Goal: Task Accomplishment & Management: Manage account settings

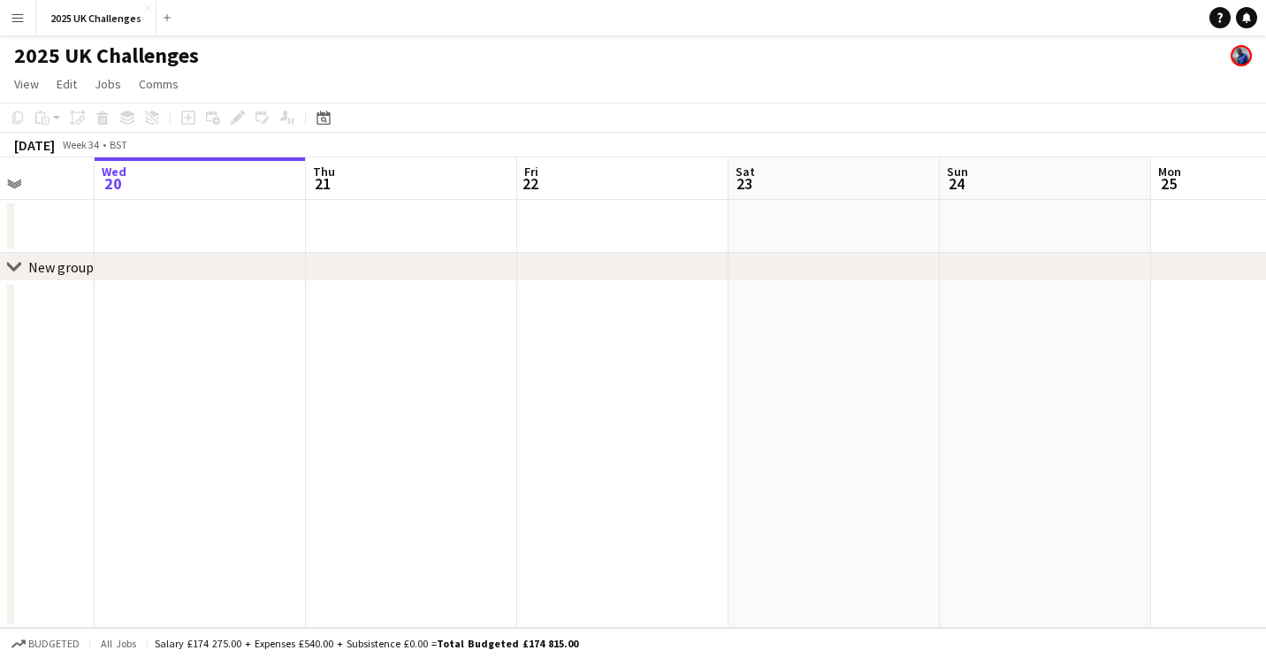
drag, startPoint x: 852, startPoint y: 346, endPoint x: 313, endPoint y: 366, distance: 539.5
click at [313, 366] on app-calendar-viewport "Sun 17 Mon 18 Tue 19 Wed 20 Thu 21 Fri 22 Sat 23 Sun 24 Mon 25 Tue 26 Wed 27" at bounding box center [633, 392] width 1266 height 470
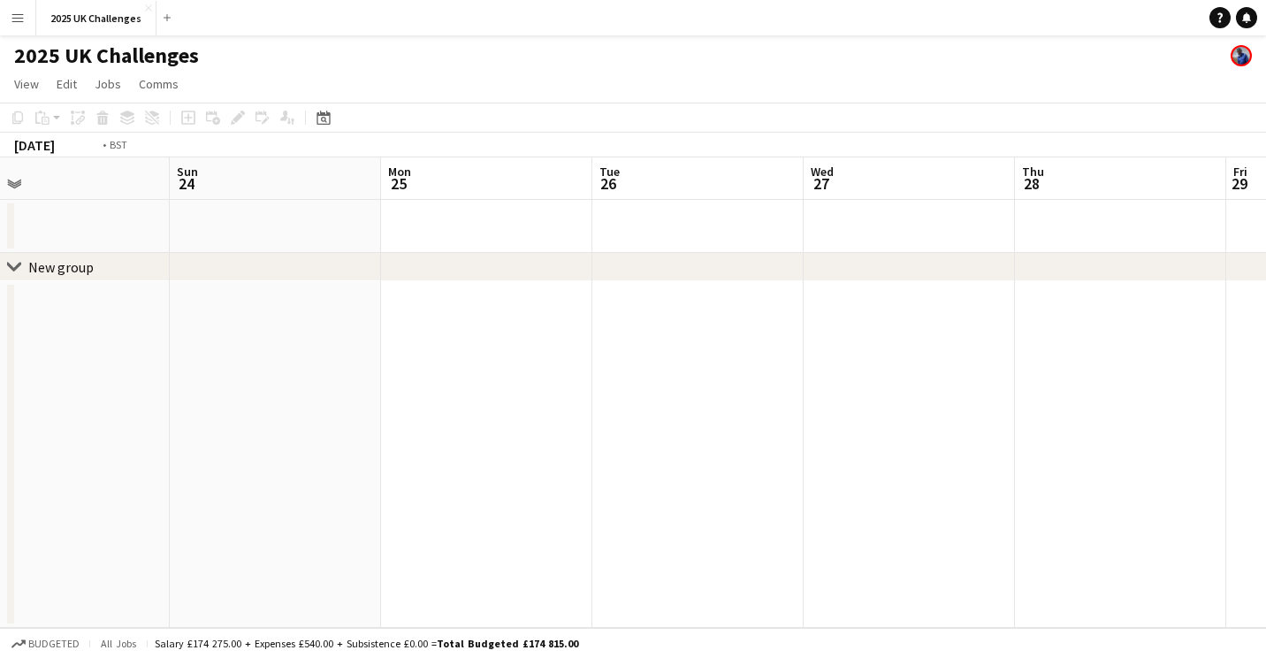
drag, startPoint x: 904, startPoint y: 360, endPoint x: 414, endPoint y: 393, distance: 491.6
click at [414, 393] on app-calendar-viewport "Wed 20 Thu 21 Fri 22 Sat 23 Sun 24 Mon 25 Tue 26 Wed 27 Thu 28 Fri 29 Sat 30" at bounding box center [633, 392] width 1266 height 470
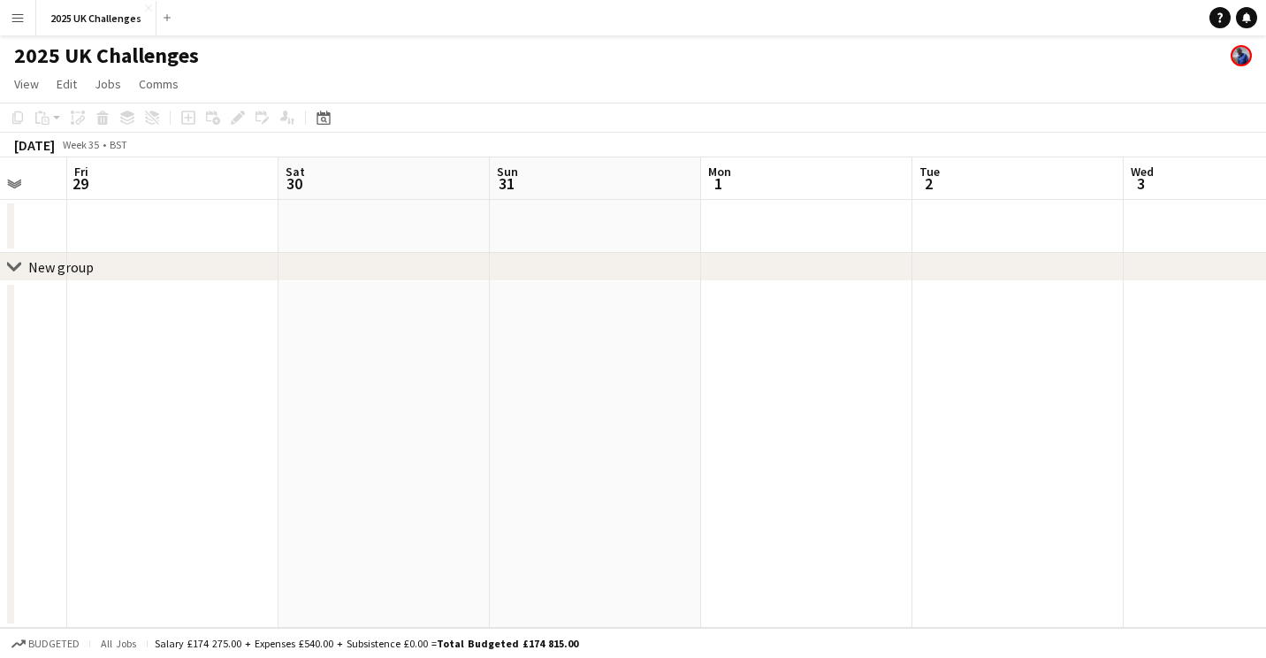
drag, startPoint x: 624, startPoint y: 425, endPoint x: 1008, endPoint y: 453, distance: 385.5
click at [211, 430] on app-calendar-viewport "Tue 26 Wed 27 Thu 28 Fri 29 Sat 30 Sun 31 Mon 1 Tue 2 Wed 3 Thu 4 Fri 5" at bounding box center [633, 392] width 1266 height 470
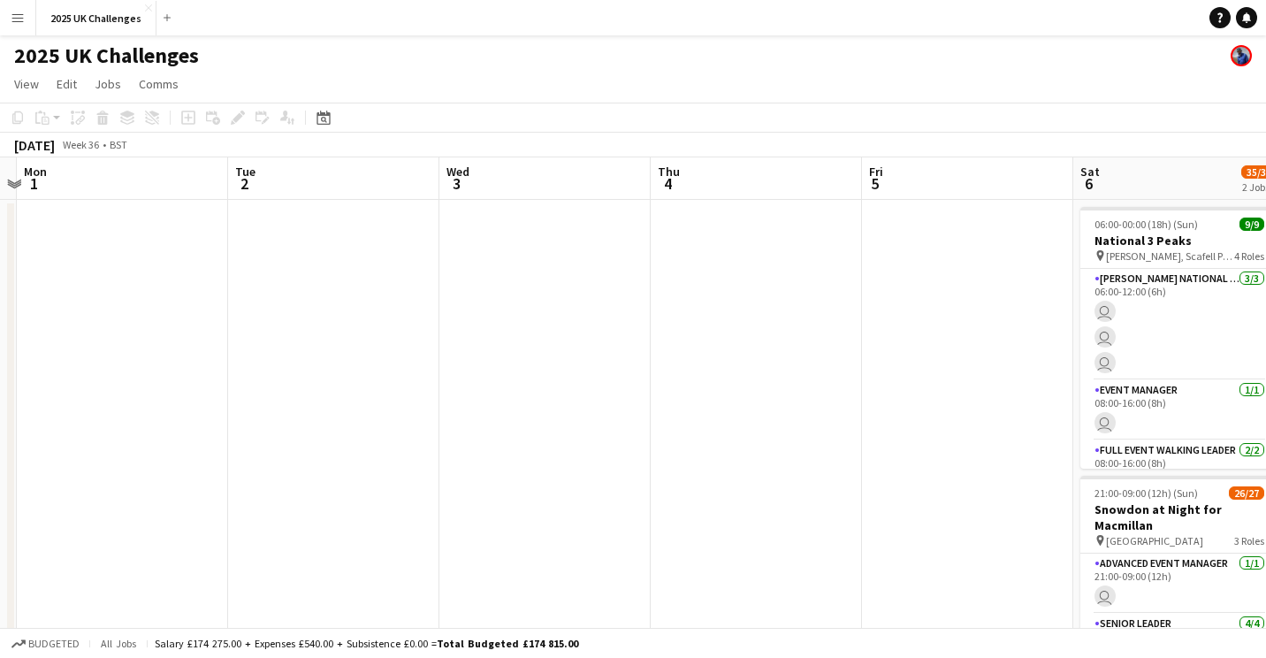
drag, startPoint x: 1148, startPoint y: 451, endPoint x: 372, endPoint y: 447, distance: 775.9
click at [372, 447] on app-calendar-viewport "Fri 29 Sat 30 Sun 31 Mon 1 Tue 2 Wed 3 Thu 4 Fri 5 Sat 6 35/36 2 Jobs Sun 7 22/…" at bounding box center [633, 505] width 1266 height 696
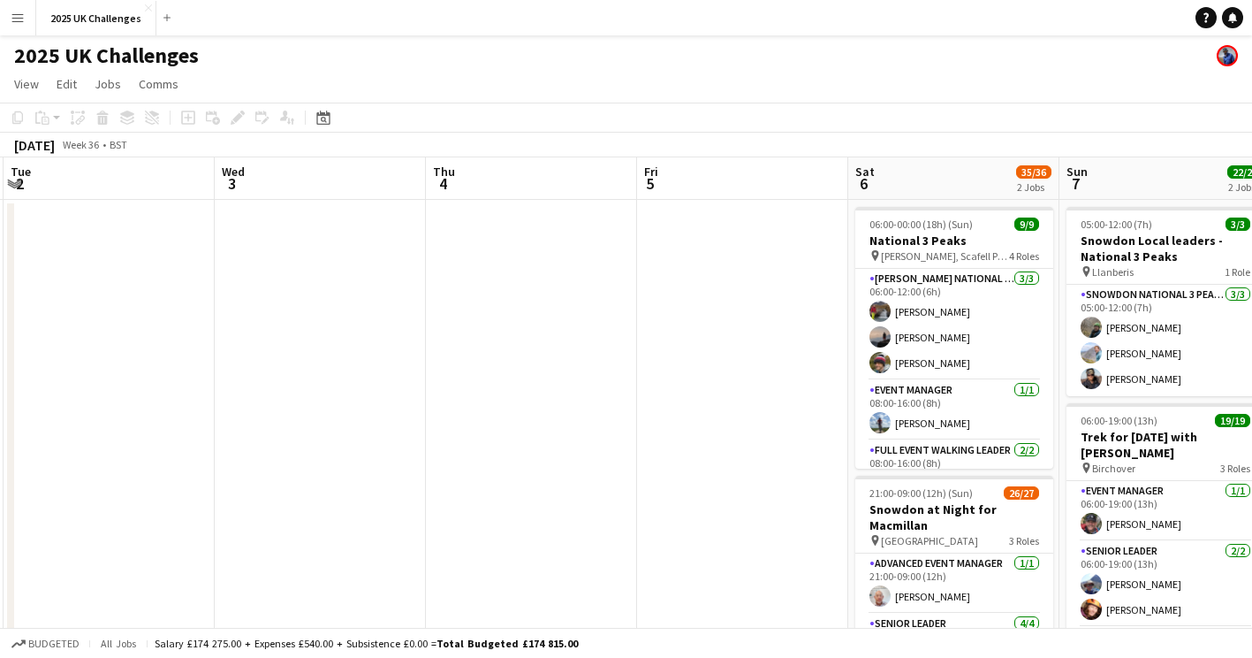
scroll to position [0, 559]
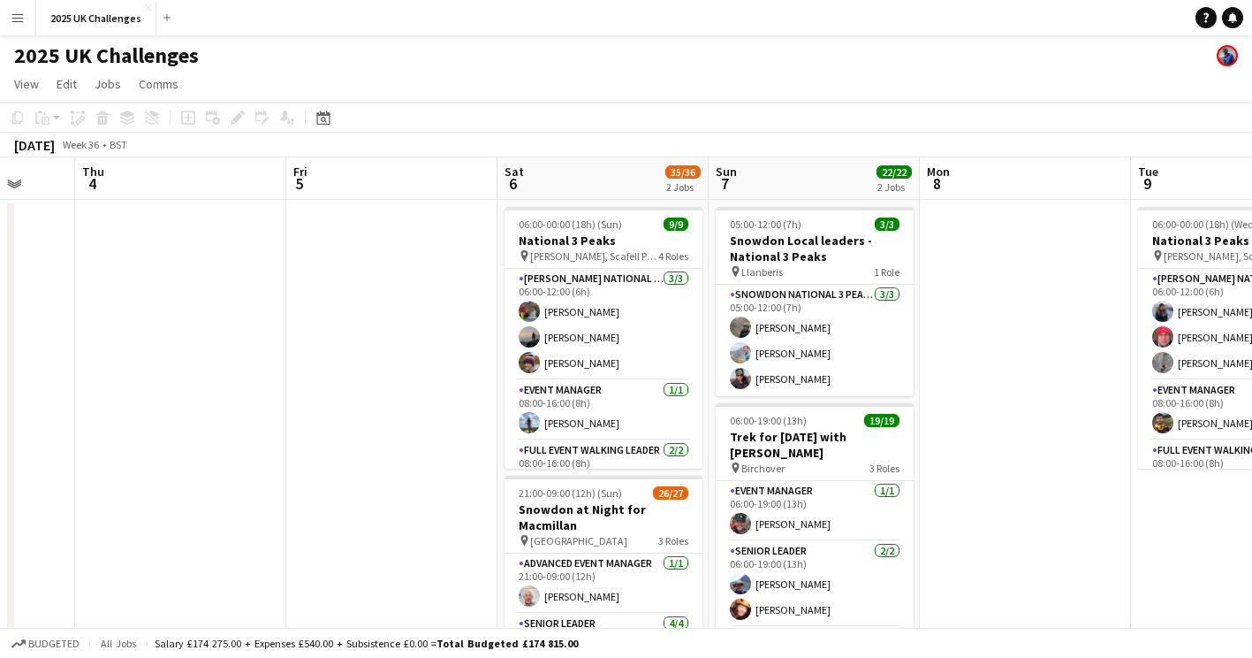
drag, startPoint x: 770, startPoint y: 427, endPoint x: 291, endPoint y: 435, distance: 479.1
click at [291, 435] on app-calendar-viewport "Mon 1 Tue 2 Wed 3 Thu 4 Fri 5 Sat 6 35/36 2 Jobs Sun 7 22/22 2 Jobs Mon 8 Tue 9…" at bounding box center [626, 505] width 1252 height 696
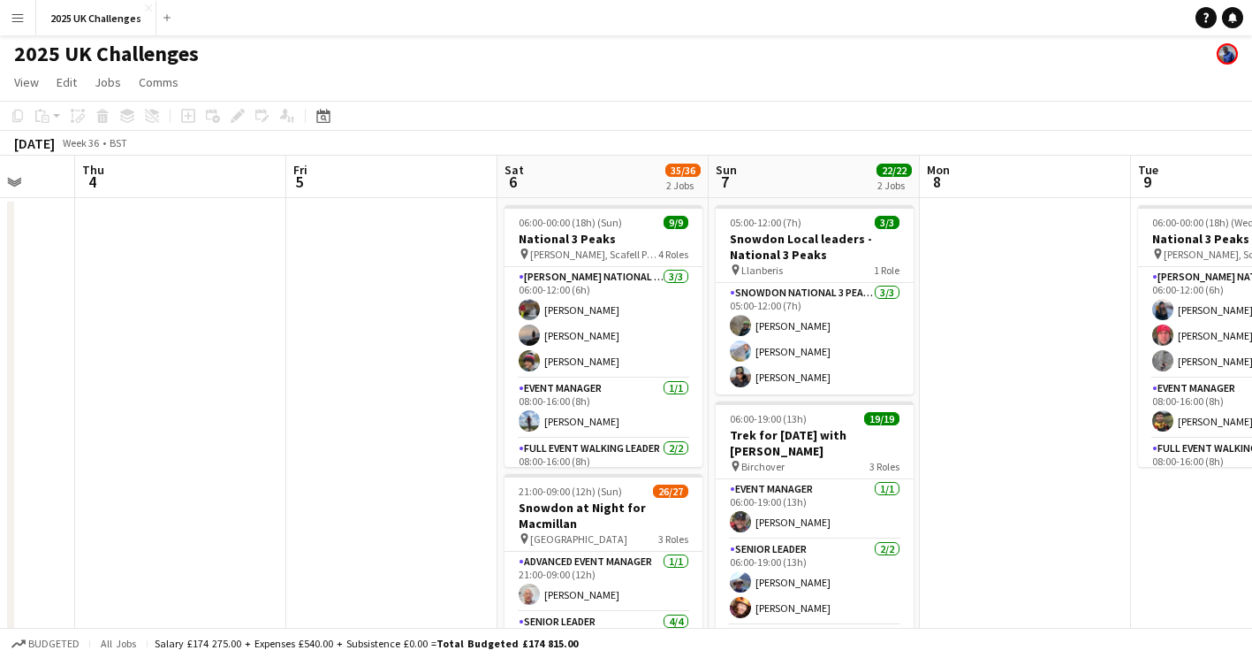
scroll to position [0, 0]
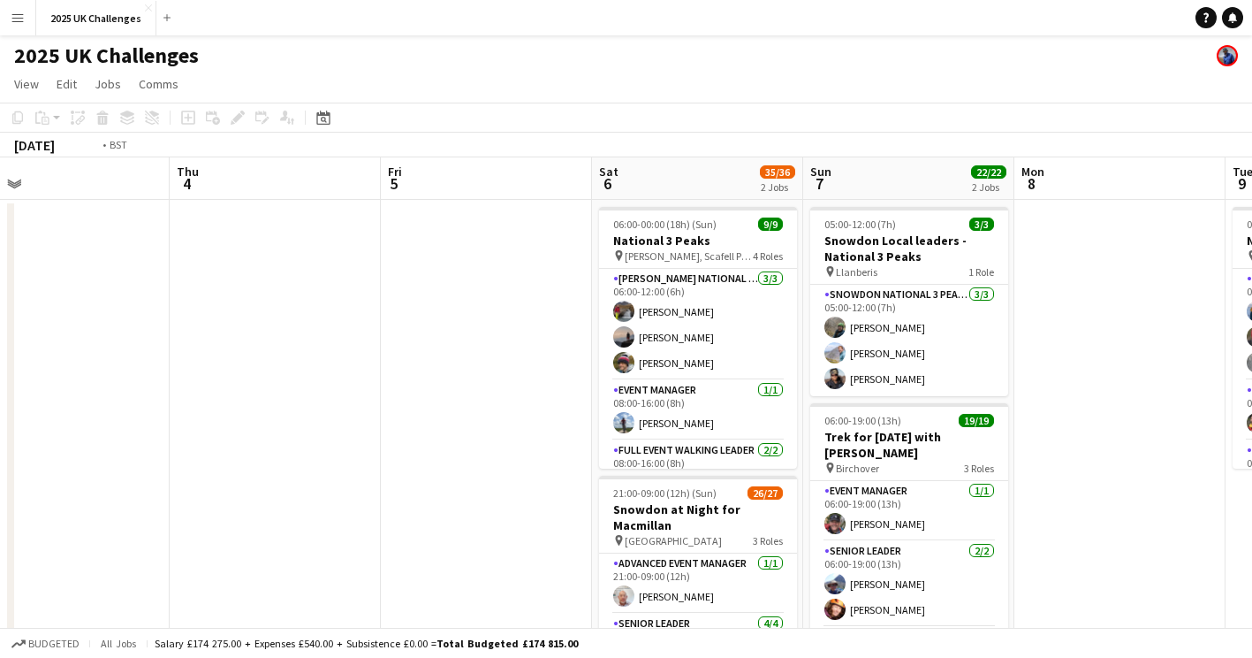
drag, startPoint x: 206, startPoint y: 346, endPoint x: 1145, endPoint y: 401, distance: 941.1
click at [1145, 401] on app-calendar-viewport "Mon 1 Tue 2 Wed 3 Thu 4 Fri 5 Sat 6 35/36 2 Jobs Sun 7 22/22 2 Jobs Mon 8 Tue 9…" at bounding box center [626, 505] width 1252 height 696
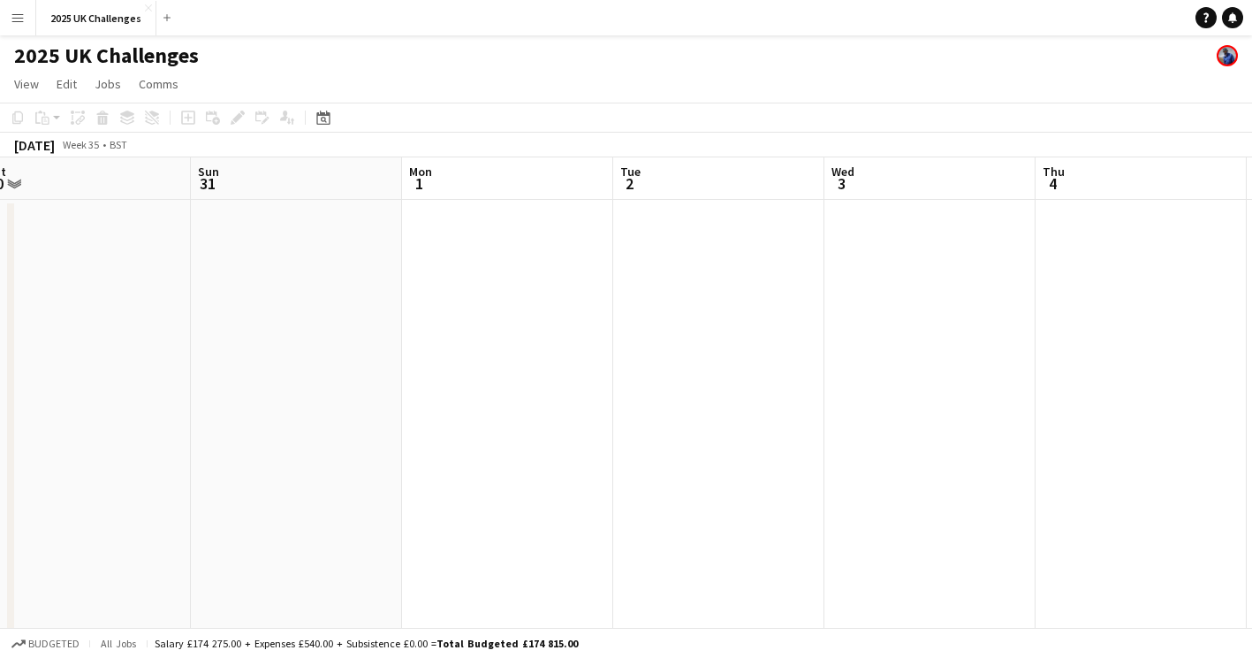
drag, startPoint x: 508, startPoint y: 437, endPoint x: 1268, endPoint y: 468, distance: 760.7
click at [1252, 468] on html "Menu Boards Boards Boards All jobs Status Workforce Workforce My Workforce Recr…" at bounding box center [626, 442] width 1252 height 884
drag, startPoint x: 1071, startPoint y: 425, endPoint x: 986, endPoint y: 430, distance: 85.0
click at [1252, 425] on html "Menu Boards Boards Boards All jobs Status Workforce Workforce My Workforce Recr…" at bounding box center [626, 442] width 1252 height 884
click at [1156, 451] on app-calendar-viewport "Thu 21 Fri 22 Sat 23 Sun 24 Mon 25 Tue 26 Wed 27 Thu 28 Fri 29 Sat 30 Sun 31" at bounding box center [626, 505] width 1252 height 696
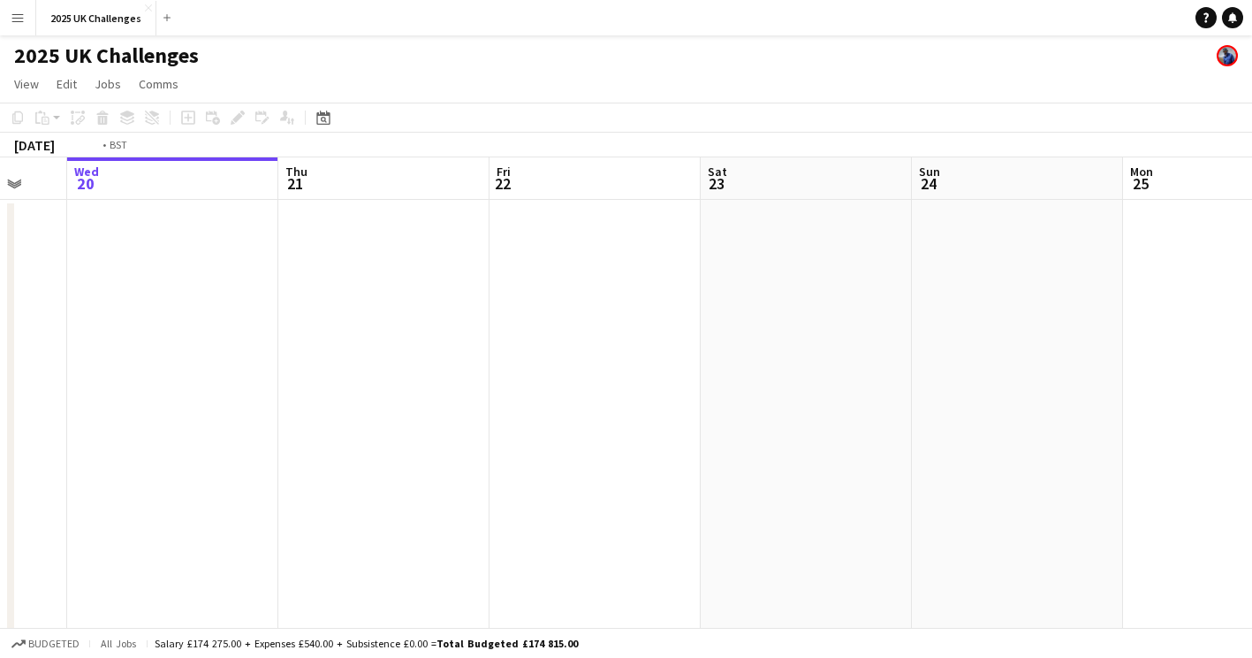
drag, startPoint x: 895, startPoint y: 407, endPoint x: 726, endPoint y: 416, distance: 169.0
click at [1069, 405] on app-calendar-viewport "Sun 17 Mon 18 Tue 19 Wed 20 Thu 21 Fri 22 Sat 23 Sun 24 Mon 25 Tue 26 Wed 27" at bounding box center [626, 505] width 1252 height 696
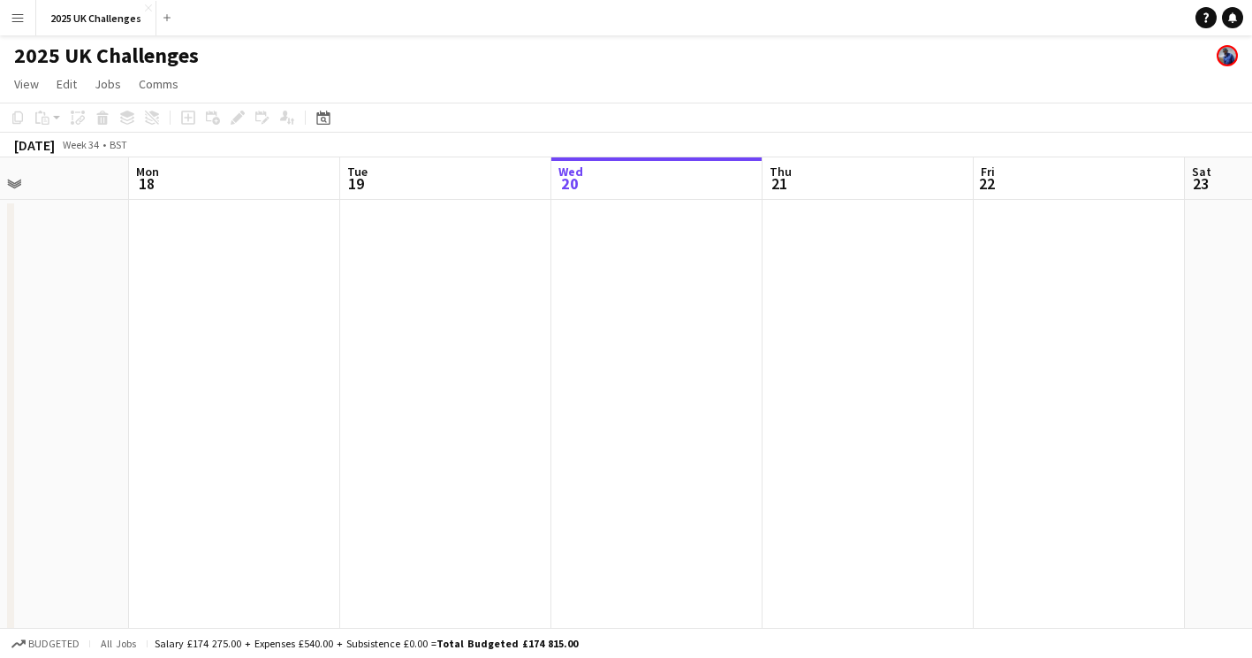
scroll to position [0, 453]
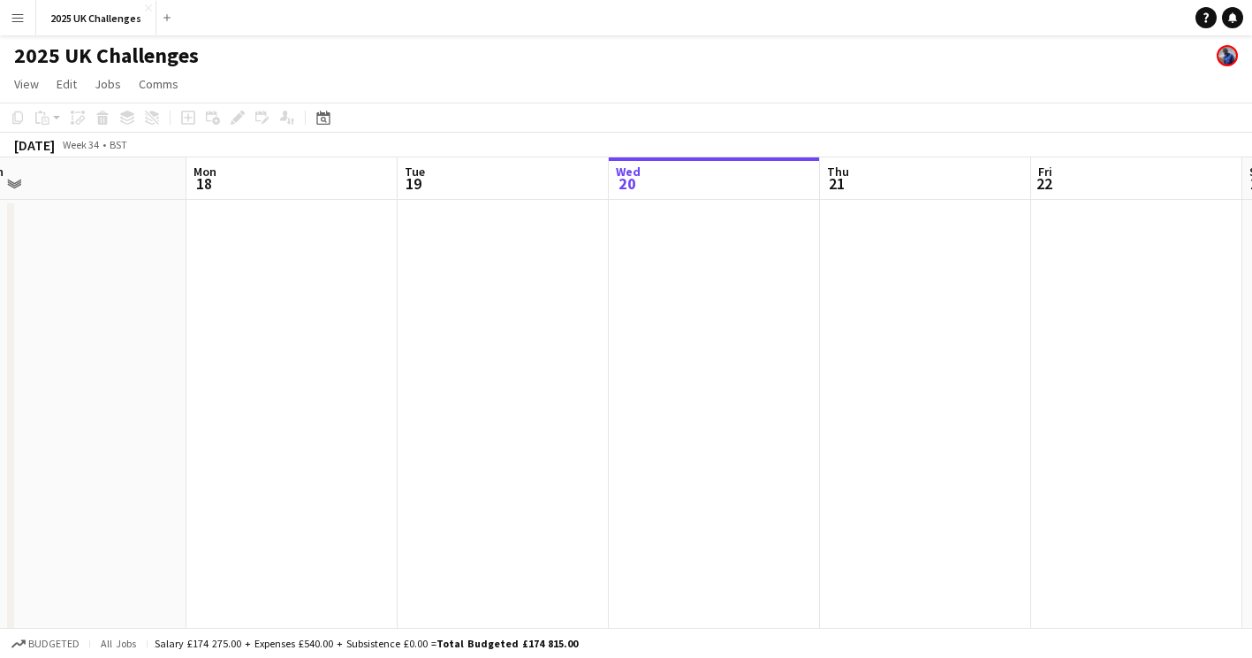
drag, startPoint x: 597, startPoint y: 419, endPoint x: 1136, endPoint y: 419, distance: 538.2
click at [1136, 419] on app-calendar-viewport "Fri 15 Sat 16 8/8 2 Jobs Sun 17 Mon 18 Tue 19 Wed 20 Thu 21 Fri 22 Sat 23 Sun 2…" at bounding box center [626, 505] width 1252 height 696
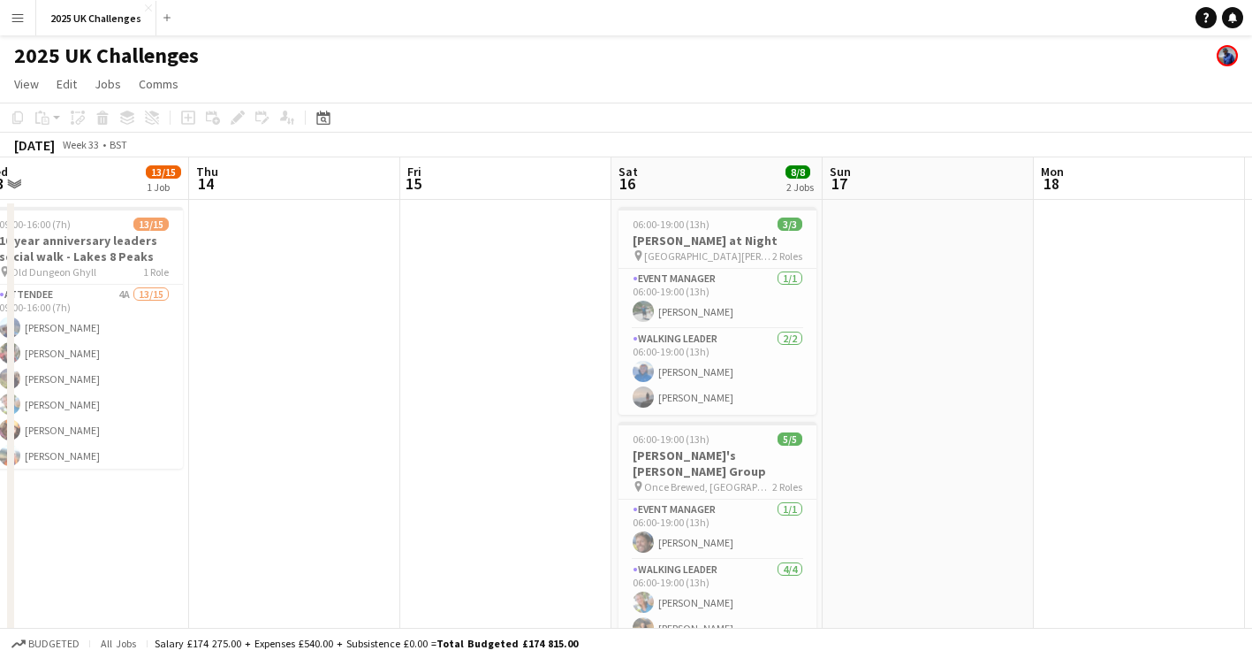
drag, startPoint x: 751, startPoint y: 383, endPoint x: 971, endPoint y: 383, distance: 220.1
click at [971, 383] on app-calendar-viewport "Mon 11 Tue 12 Wed 13 13/15 1 Job Thu 14 Fri 15 Sat 16 8/8 2 Jobs Sun 17 Mon 18 …" at bounding box center [626, 505] width 1252 height 696
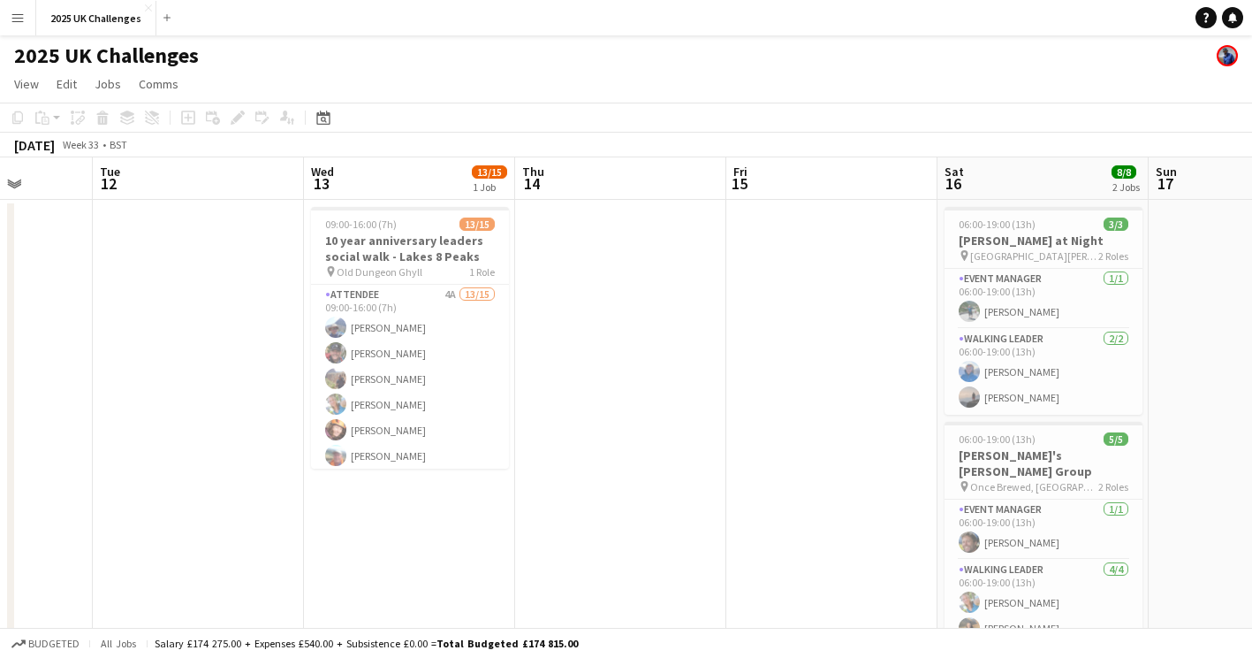
drag, startPoint x: 381, startPoint y: 371, endPoint x: 707, endPoint y: 380, distance: 326.2
click at [707, 380] on app-calendar-viewport "Sat 9 Sun 10 Mon 11 Tue 12 Wed 13 13/15 1 Job Thu 14 Fri 15 Sat 16 8/8 2 Jobs S…" at bounding box center [626, 505] width 1252 height 696
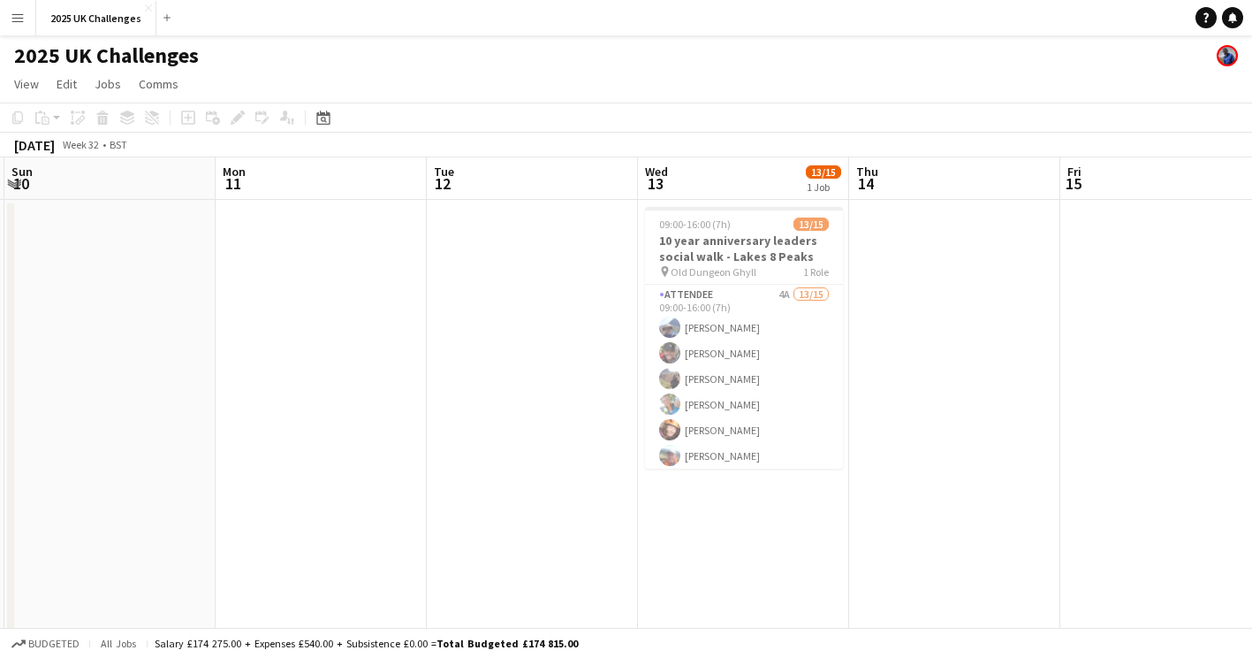
drag, startPoint x: 707, startPoint y: 380, endPoint x: 1041, endPoint y: 376, distance: 334.1
click at [1041, 376] on app-calendar-viewport "Fri 8 Sat 9 6/6 1 Job Sun 10 Mon 11 Tue 12 Wed 13 13/15 1 Job Thu 14 Fri 15 Sat…" at bounding box center [626, 505] width 1252 height 696
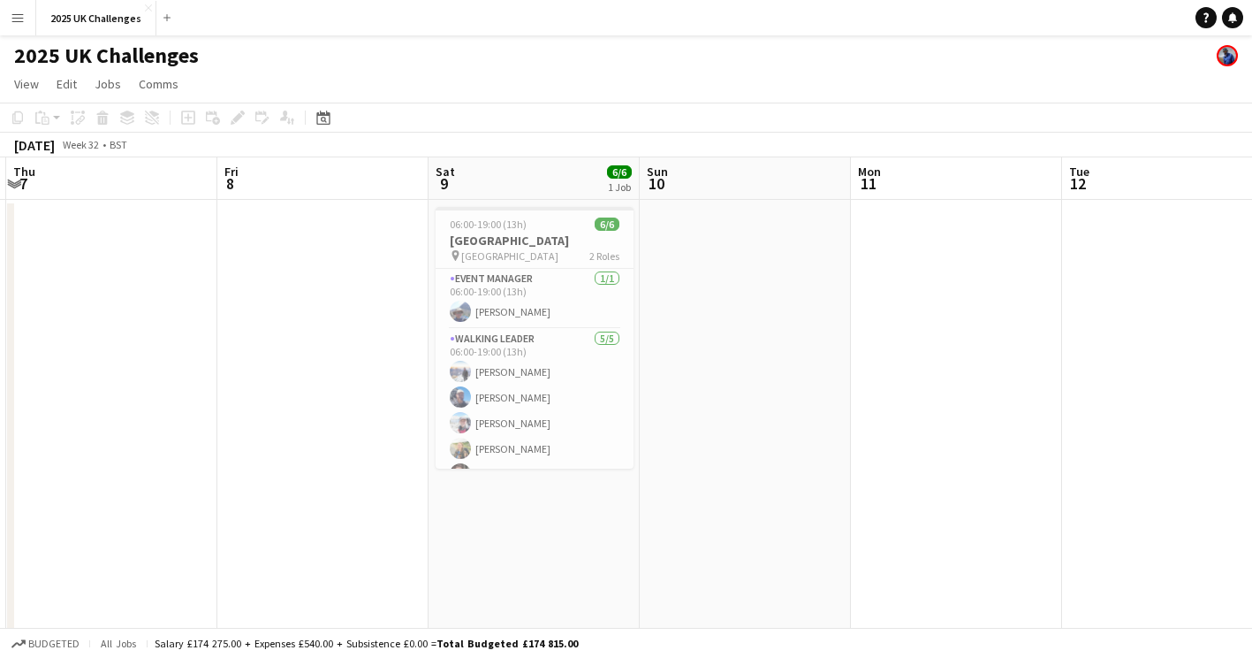
drag, startPoint x: 351, startPoint y: 392, endPoint x: 767, endPoint y: 427, distance: 417.7
click at [767, 427] on app-calendar-viewport "Tue 5 Wed 6 Thu 7 Fri 8 Sat 9 6/6 1 Job Sun 10 Mon 11 Tue 12 Wed 13 13/15 1 Job…" at bounding box center [626, 505] width 1252 height 696
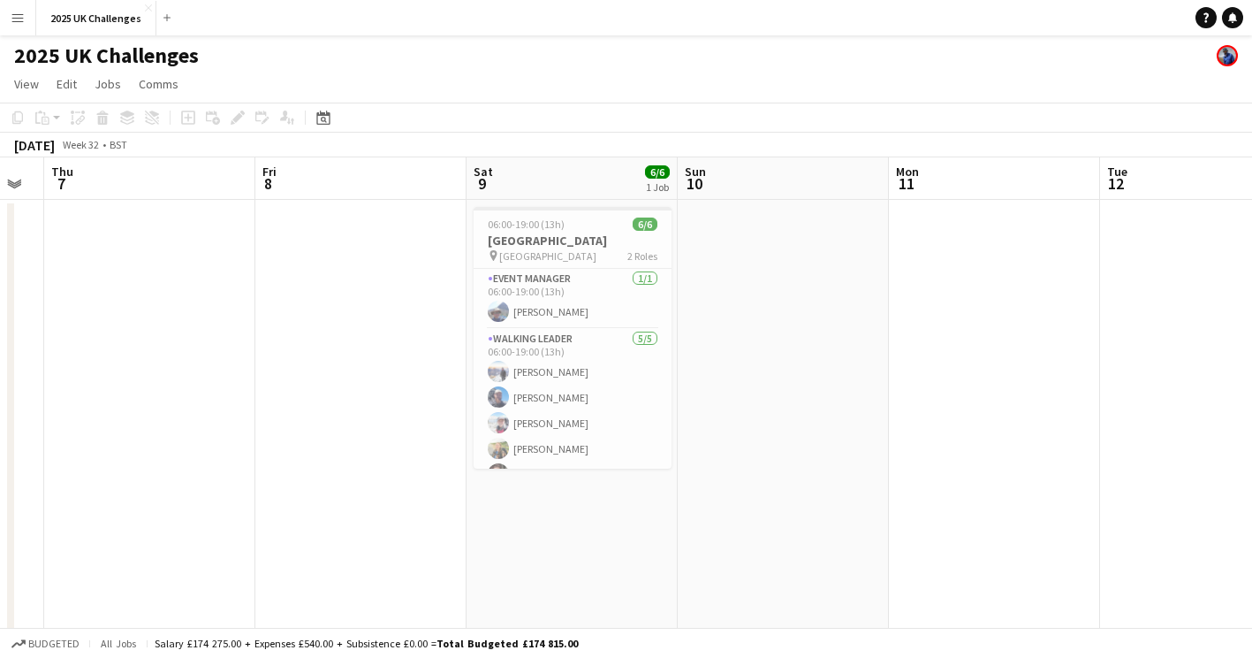
click at [767, 427] on app-date-cell at bounding box center [783, 486] width 211 height 573
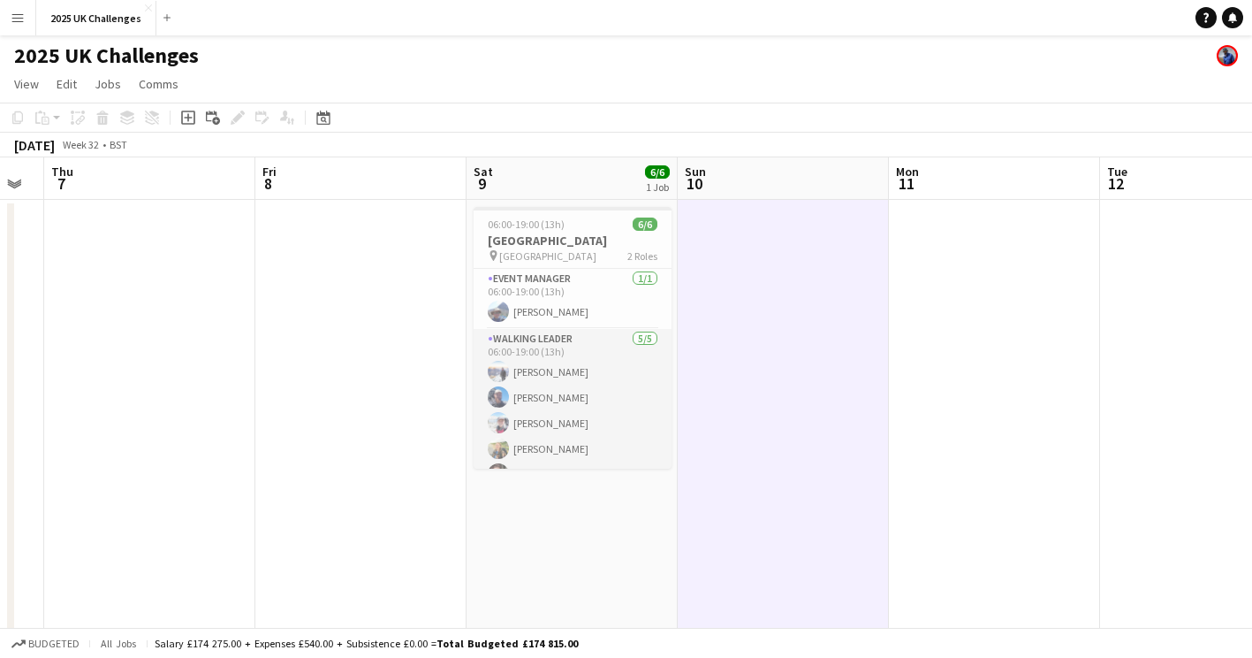
click at [544, 346] on app-card-role "Walking Leader [DATE] 06:00-19:00 (13h) [PERSON_NAME] [PERSON_NAME] [PERSON_NAM…" at bounding box center [573, 410] width 198 height 163
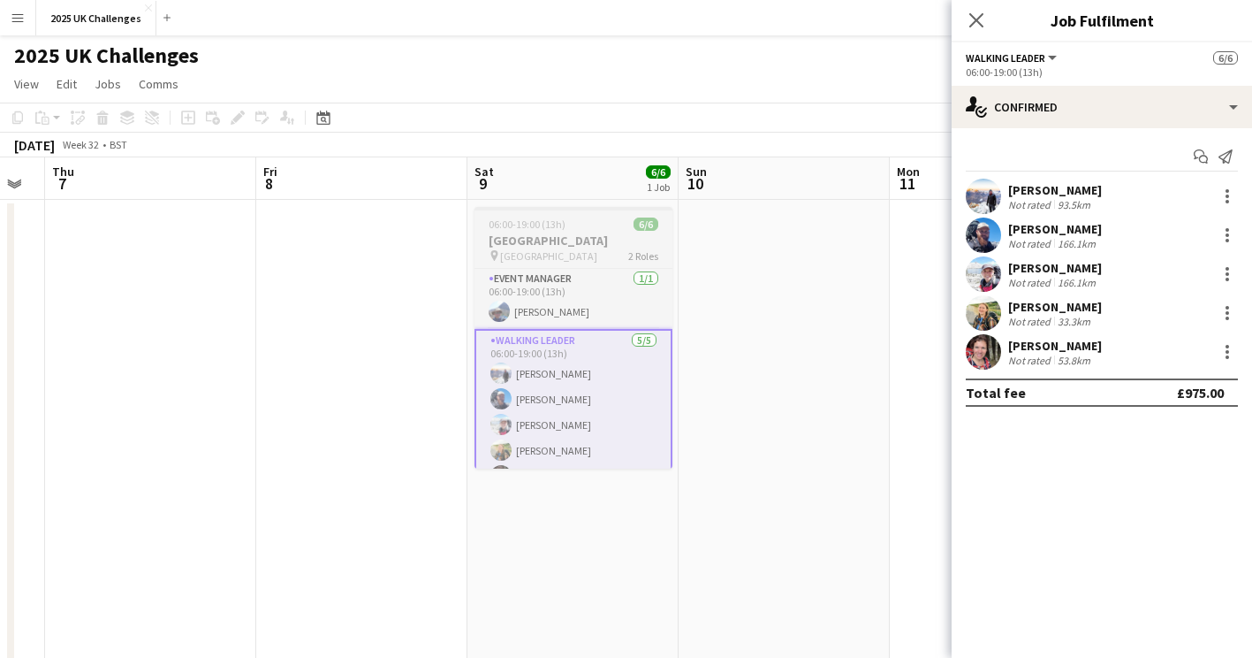
click at [548, 250] on div "pin Brighton 2 Roles" at bounding box center [574, 255] width 198 height 14
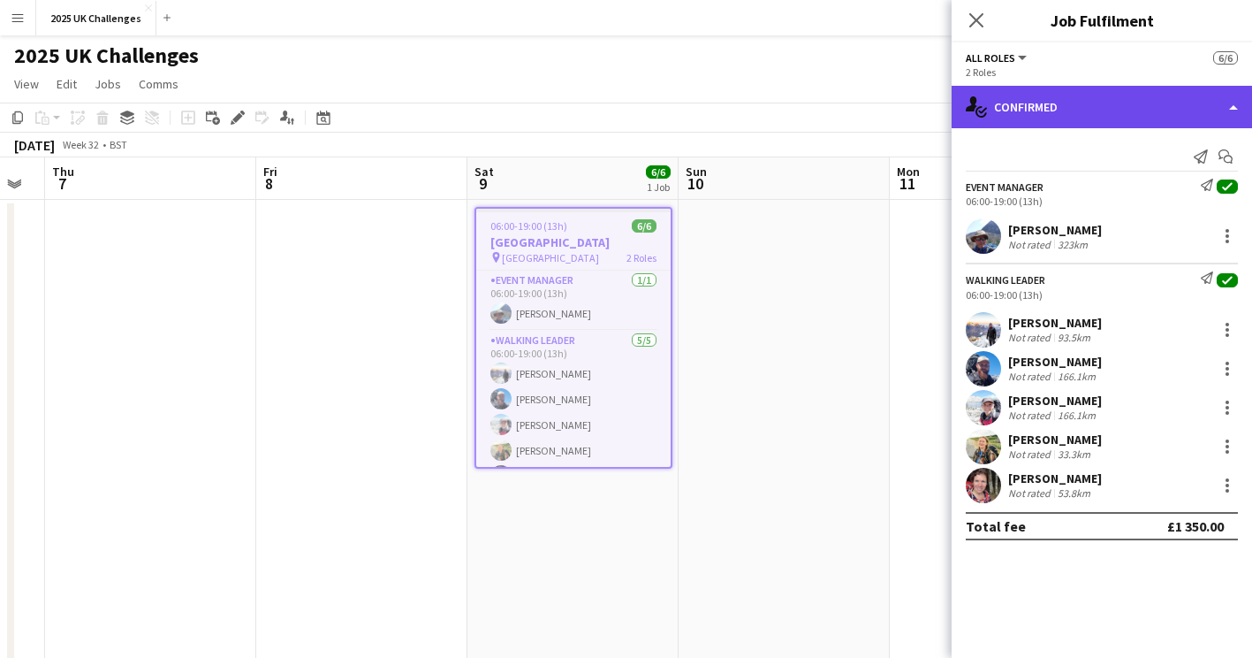
click at [1050, 109] on div "single-neutral-actions-check-2 Confirmed" at bounding box center [1102, 107] width 300 height 42
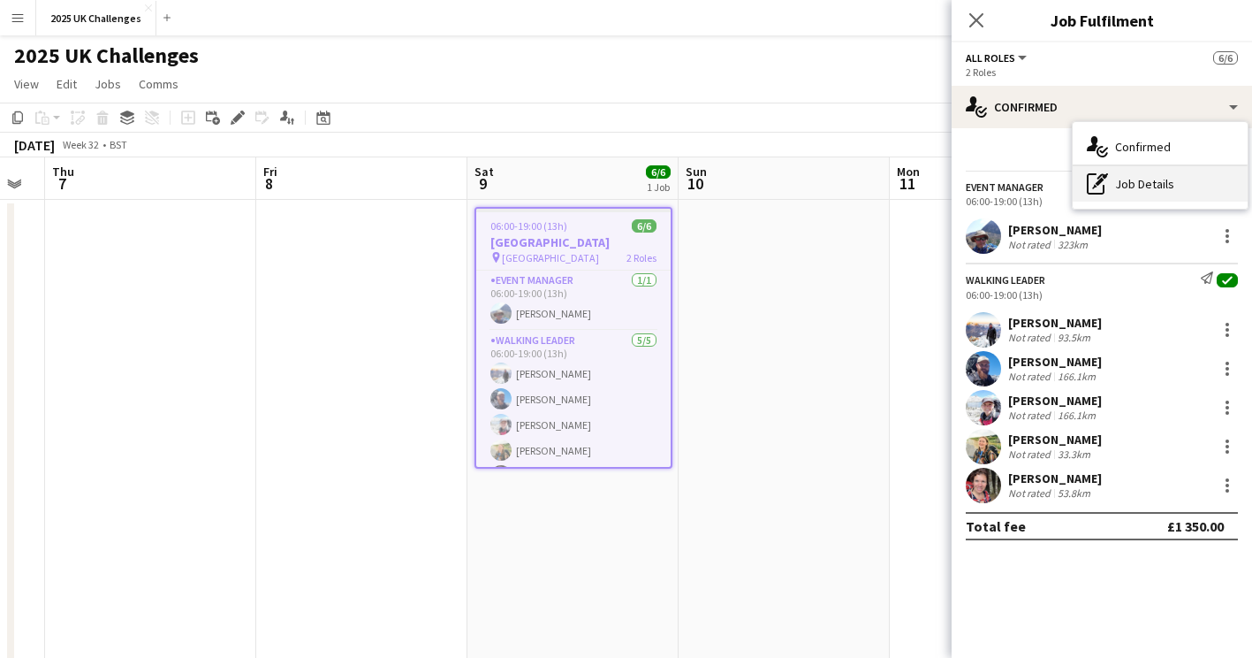
click at [1117, 184] on div "pen-write Job Details" at bounding box center [1160, 183] width 175 height 35
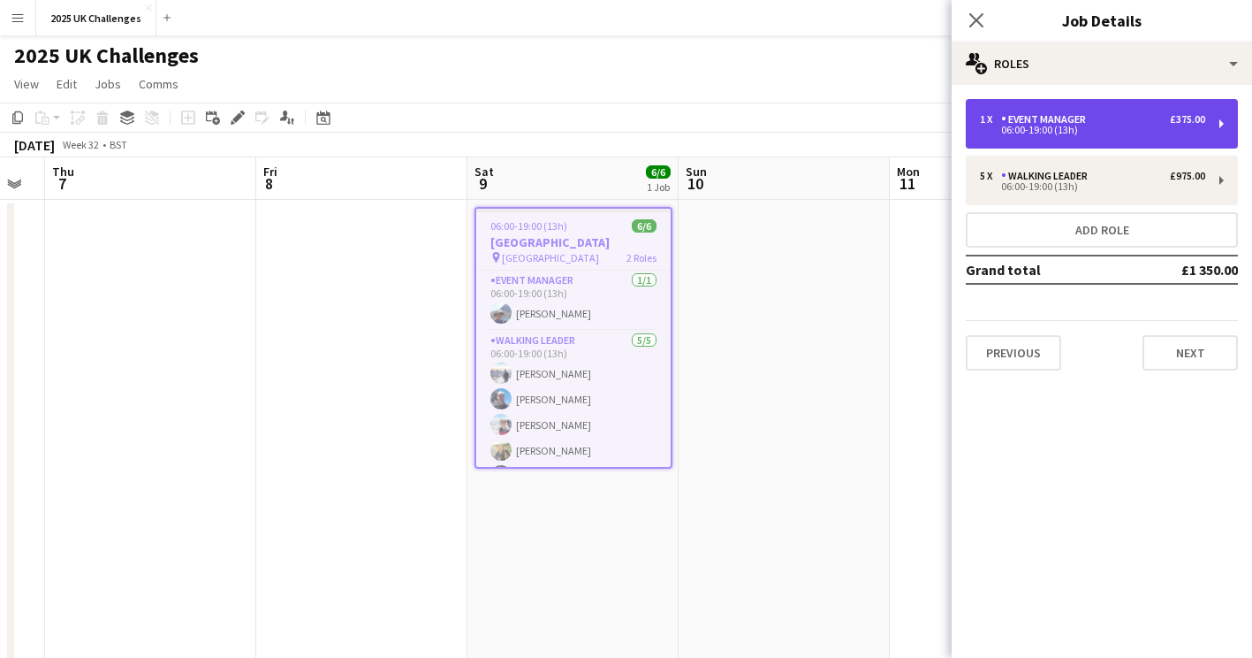
click at [1091, 131] on div "06:00-19:00 (13h)" at bounding box center [1092, 129] width 225 height 9
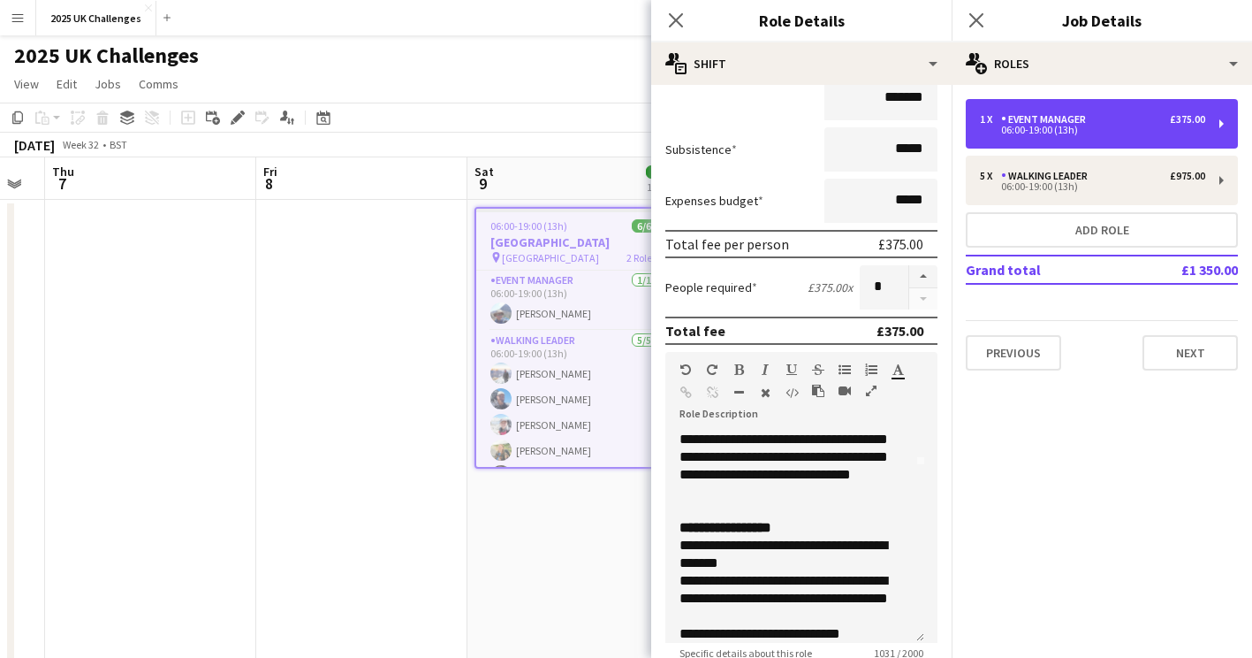
scroll to position [509, 0]
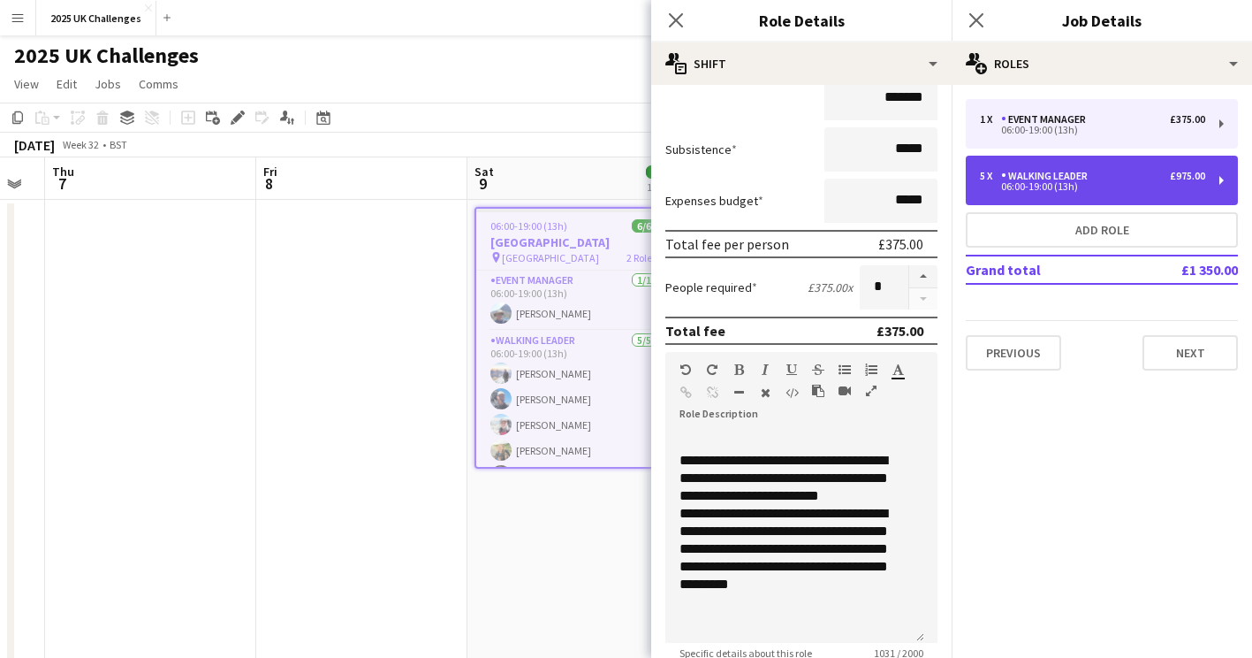
click at [1072, 175] on div "Walking Leader" at bounding box center [1048, 176] width 94 height 12
type input "**********"
type input "*******"
type input "*"
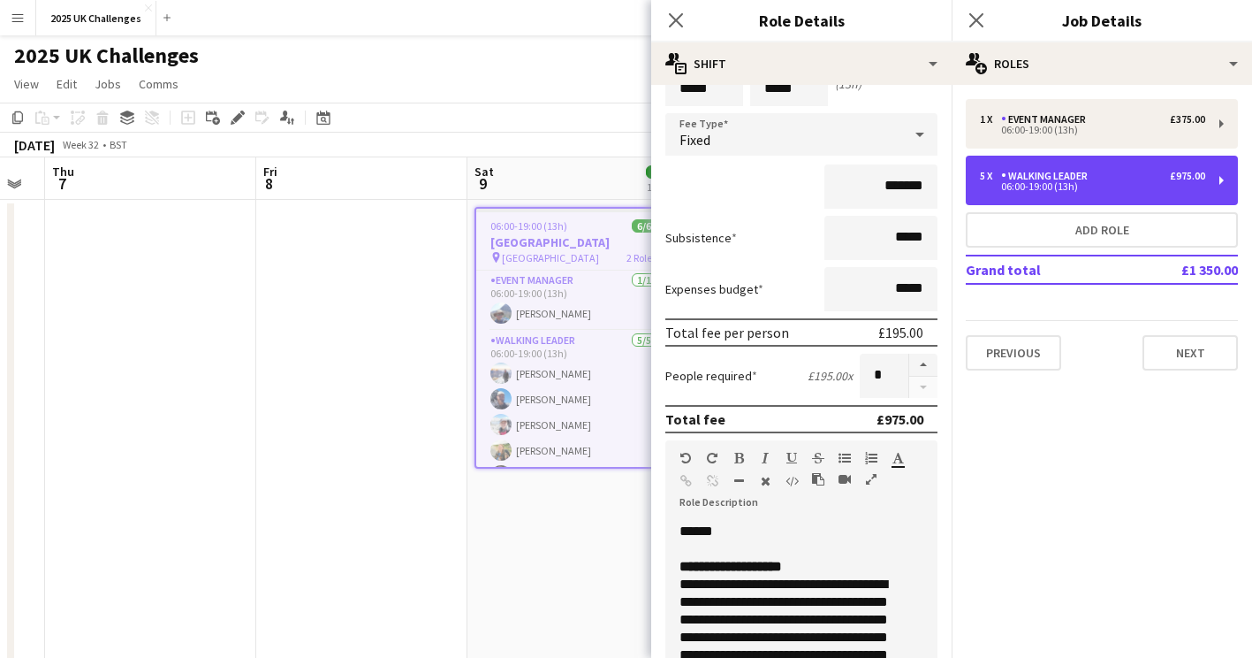
scroll to position [0, 0]
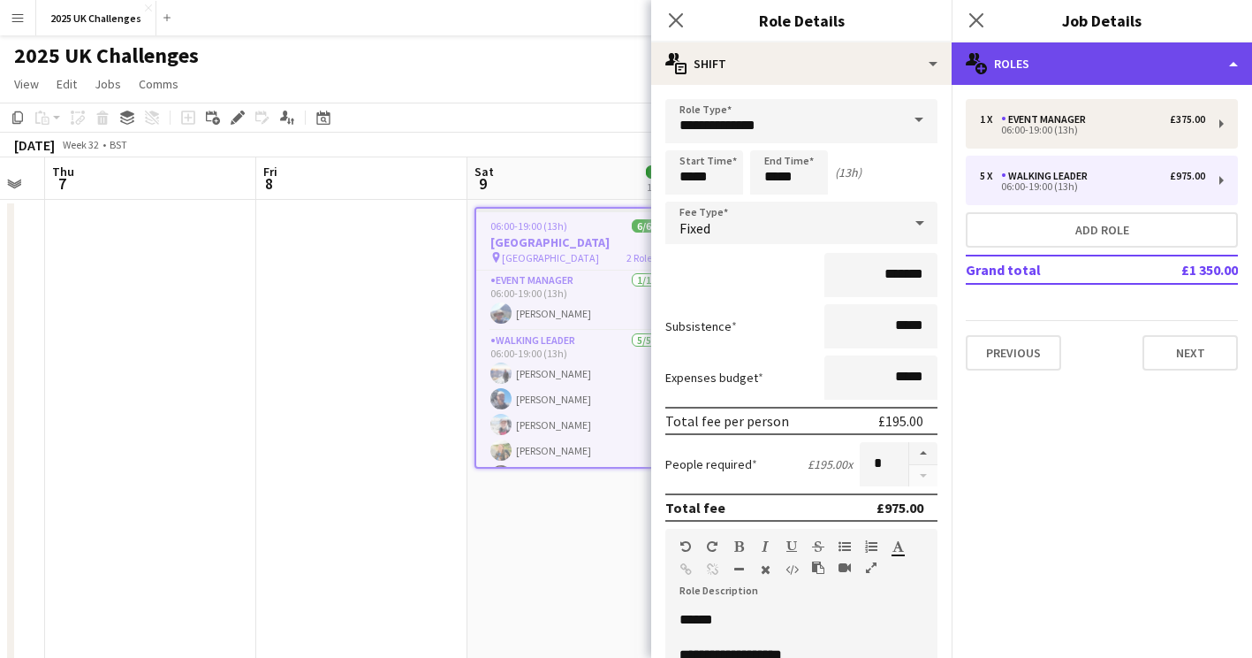
click at [1000, 69] on div "multiple-users-add Roles" at bounding box center [1102, 63] width 300 height 42
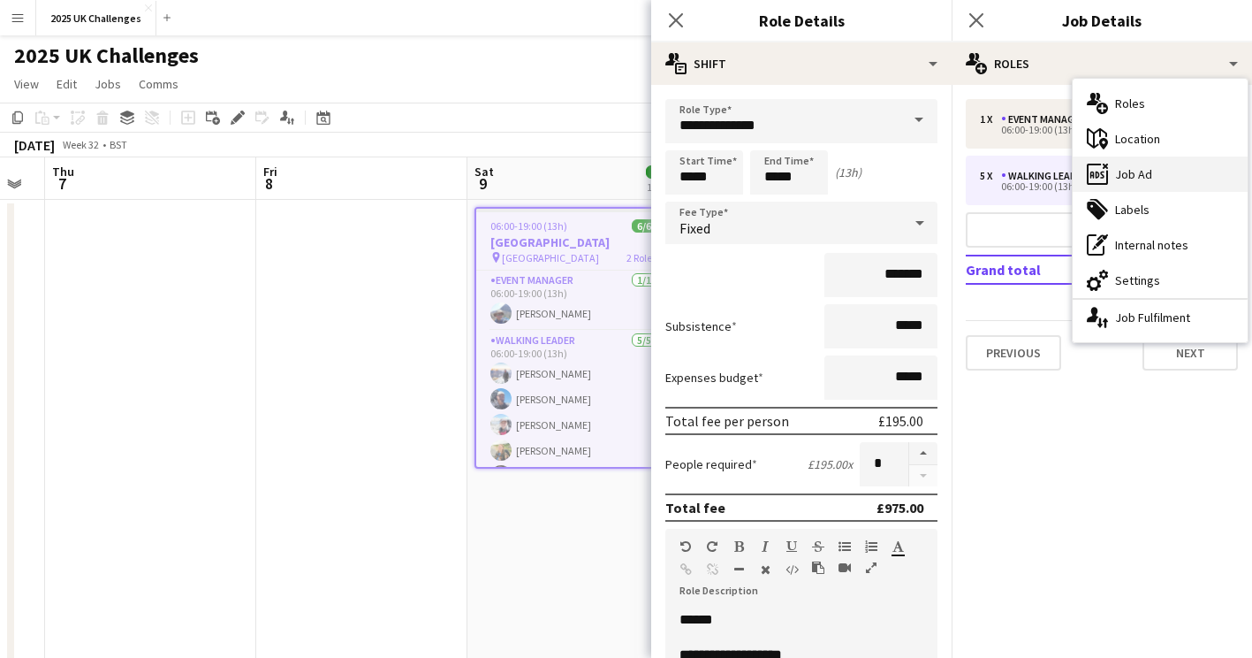
click at [1127, 177] on div "ads-window Job Ad" at bounding box center [1160, 173] width 175 height 35
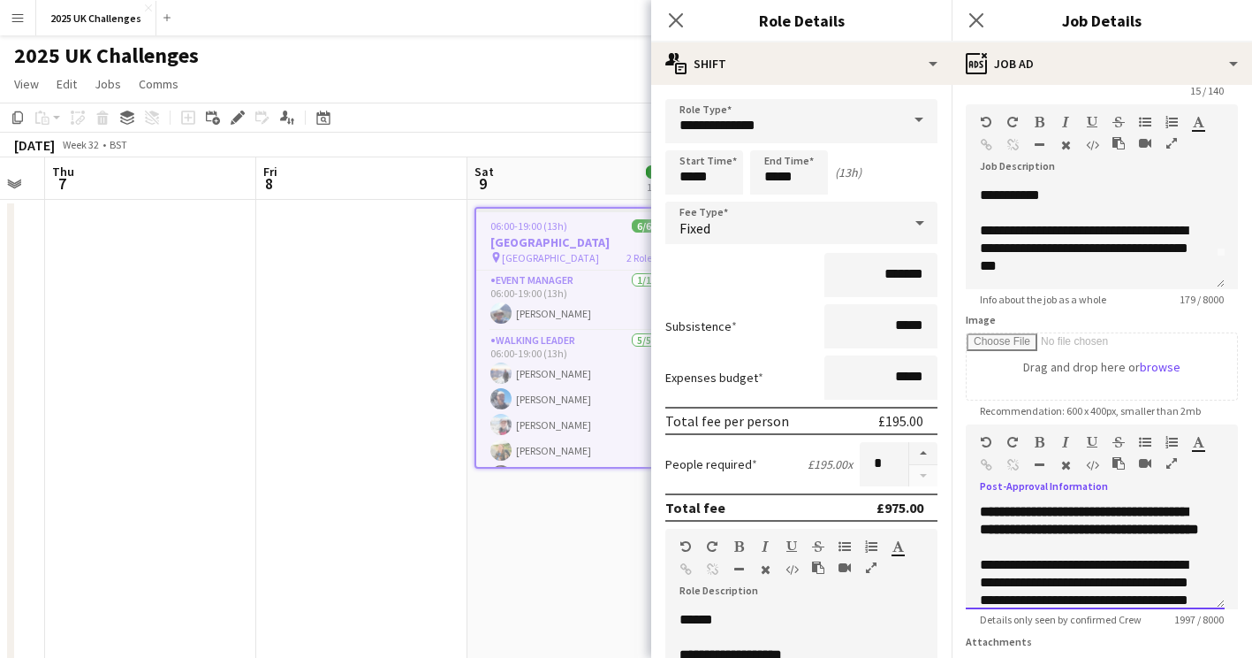
scroll to position [52, 0]
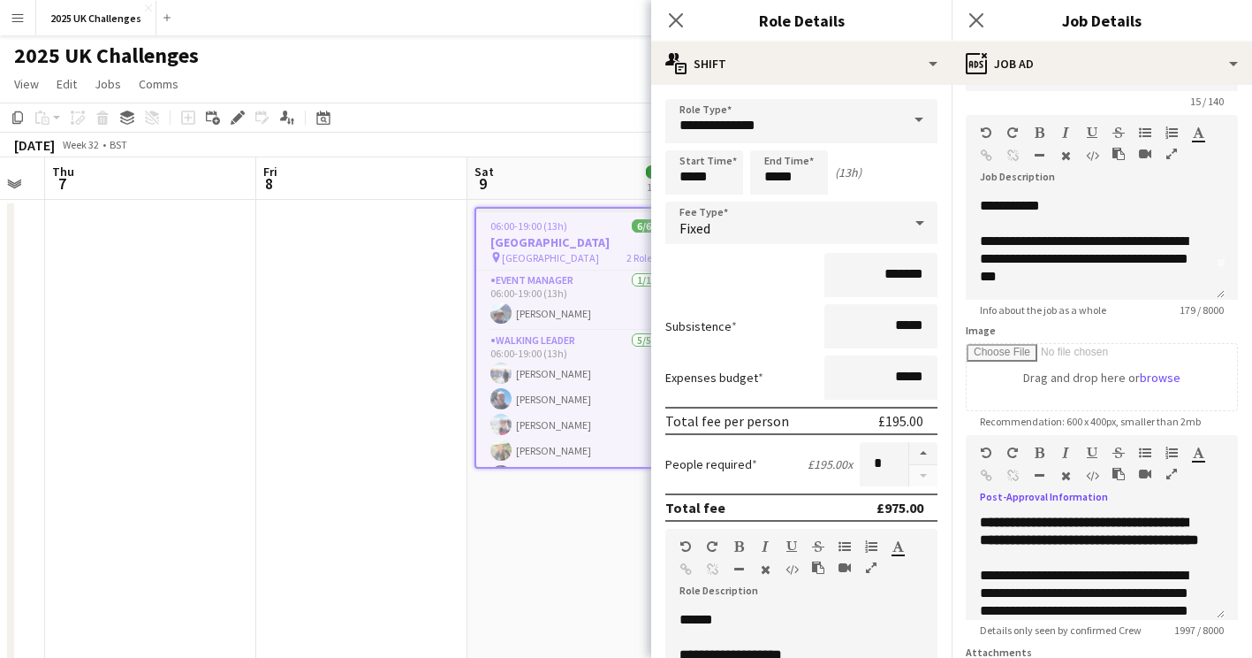
click at [550, 109] on app-toolbar "Copy Paste Paste Ctrl+V Paste with crew Ctrl+Shift+V Paste linked Job [GEOGRAPH…" at bounding box center [626, 118] width 1252 height 30
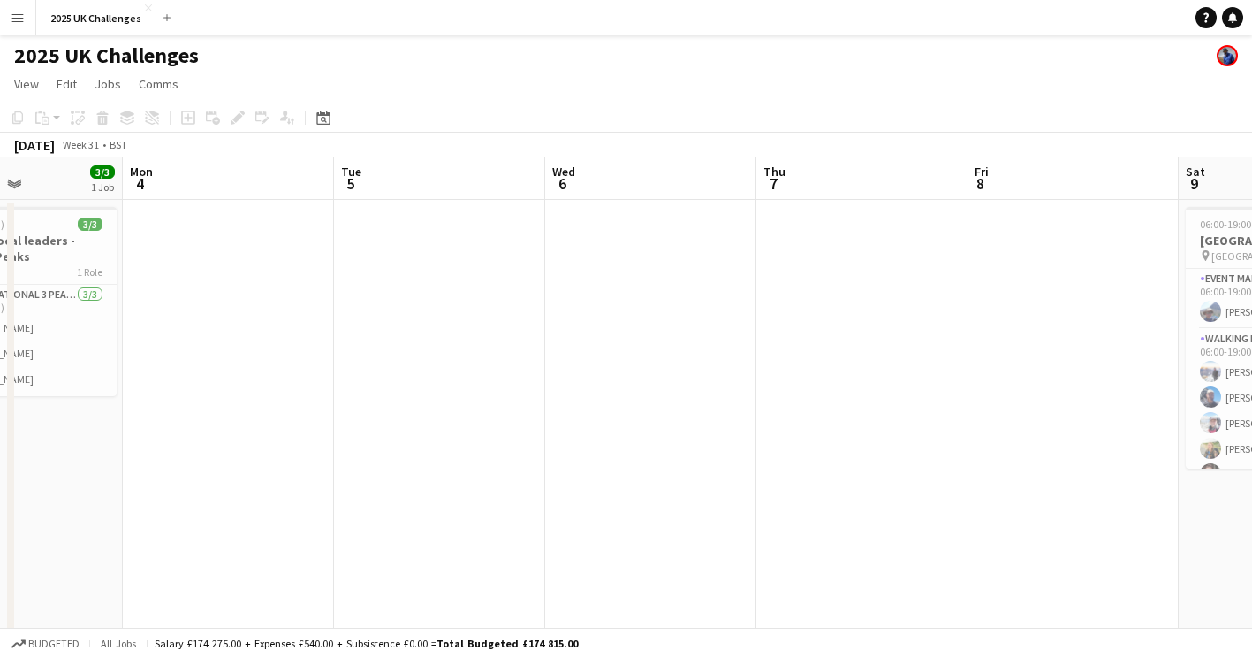
drag, startPoint x: 329, startPoint y: 357, endPoint x: 1040, endPoint y: 407, distance: 713.2
click at [1040, 407] on app-calendar-viewport "Fri 1 Sat 2 9/9 1 Job Sun 3 3/3 1 Job Mon 4 Tue 5 Wed 6 Thu 7 Fri 8 Sat 9 6/6 1…" at bounding box center [626, 505] width 1252 height 696
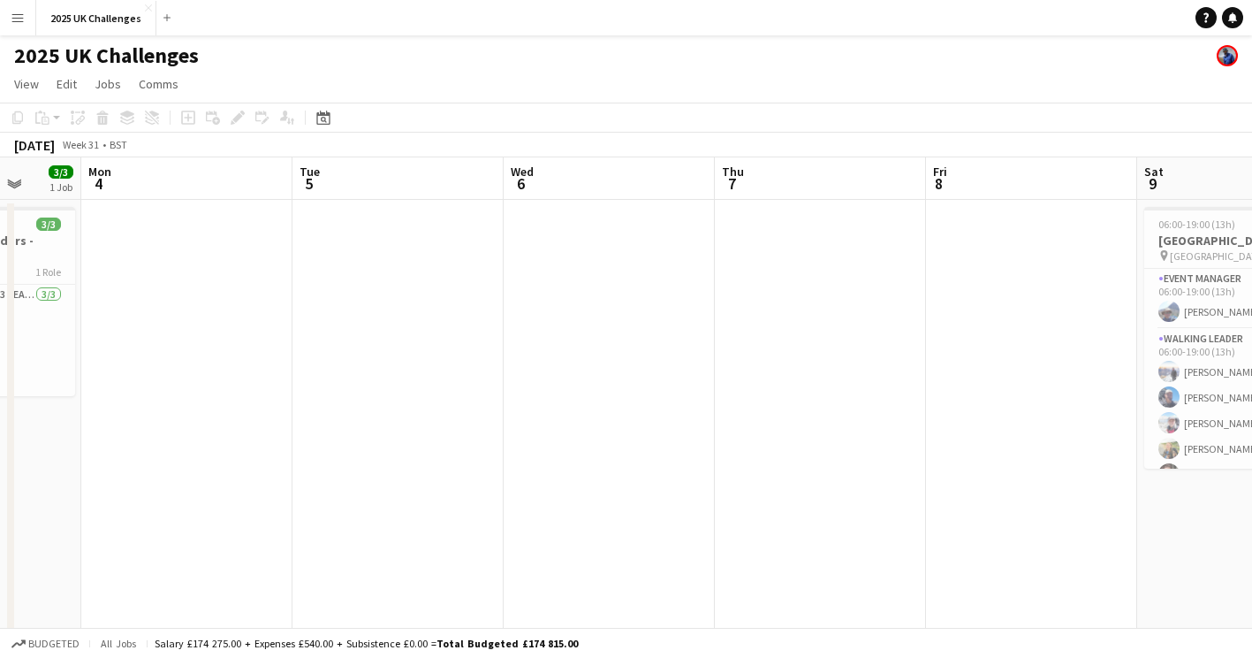
drag, startPoint x: 575, startPoint y: 369, endPoint x: 1167, endPoint y: 434, distance: 595.6
click at [1167, 434] on app-calendar-viewport "Fri 1 Sat 2 9/9 1 Job Sun 3 3/3 1 Job Mon 4 Tue 5 Wed 6 Thu 7 Fri 8 Sat 9 6/6 1…" at bounding box center [626, 505] width 1252 height 696
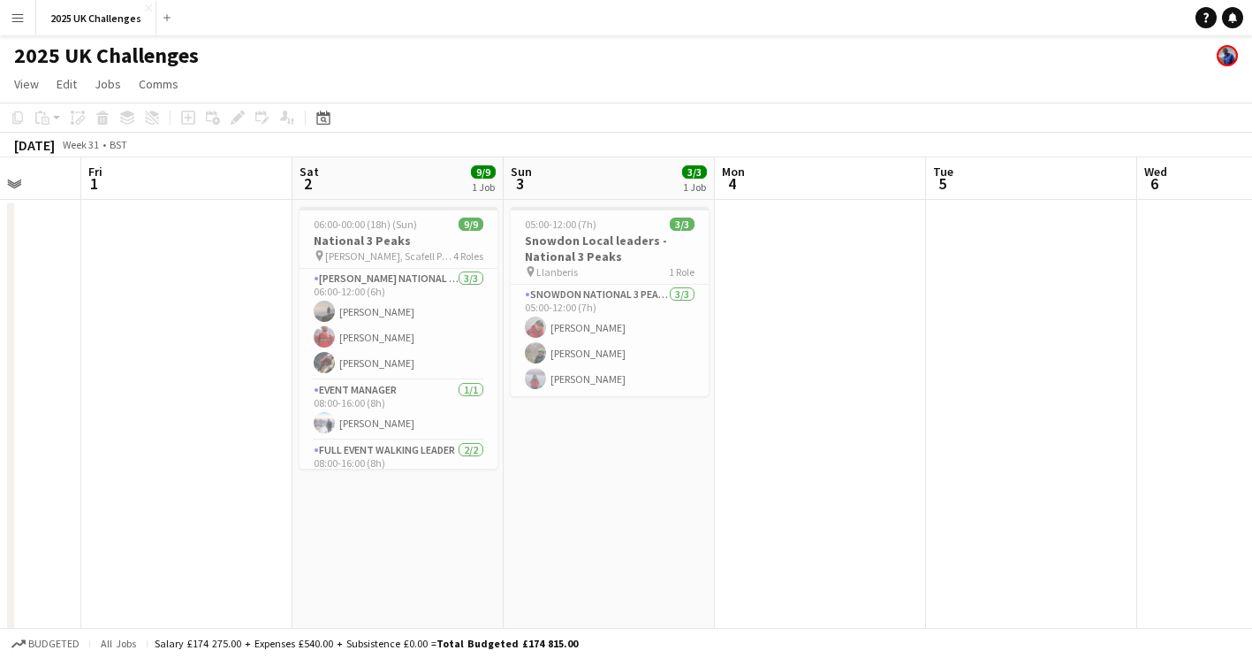
click at [1167, 434] on app-calendar-viewport "Tue 29 Wed 30 Thu 31 Fri 1 Sat 2 9/9 1 Job Sun 3 3/3 1 Job Mon 4 Tue 5 Wed 6 Th…" at bounding box center [626, 505] width 1252 height 696
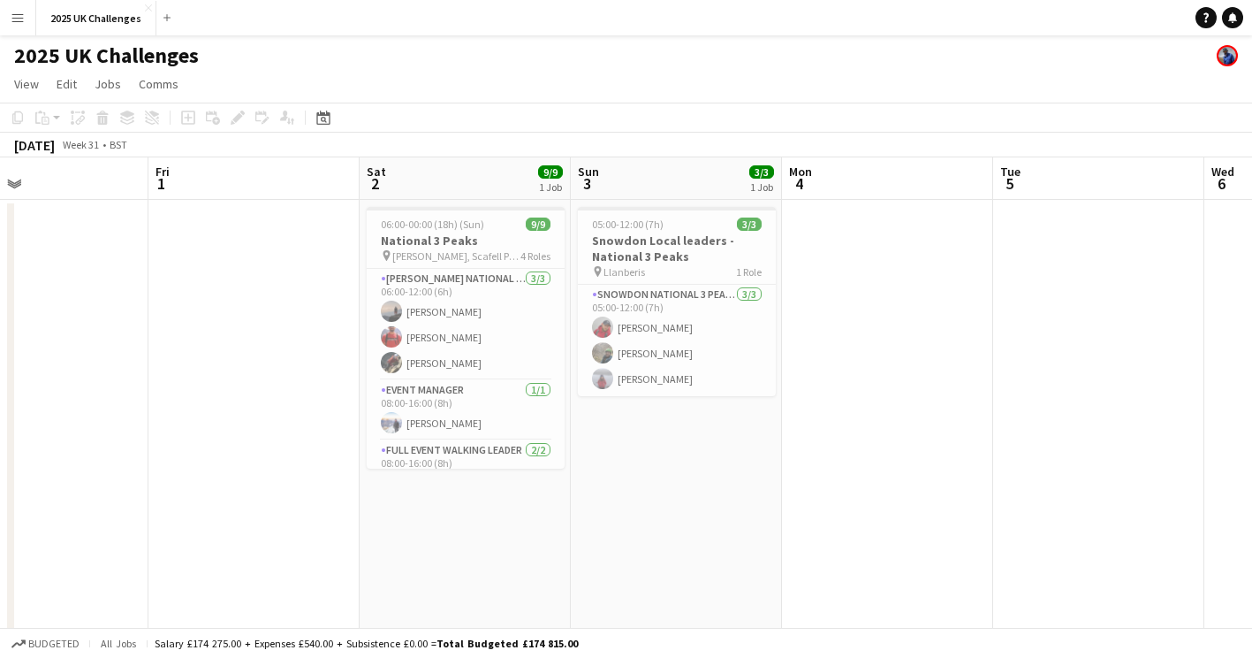
drag, startPoint x: 663, startPoint y: 475, endPoint x: 1268, endPoint y: 513, distance: 606.6
click at [1252, 513] on html "Menu Boards Boards Boards All jobs Status Workforce Workforce My Workforce Recr…" at bounding box center [626, 442] width 1252 height 884
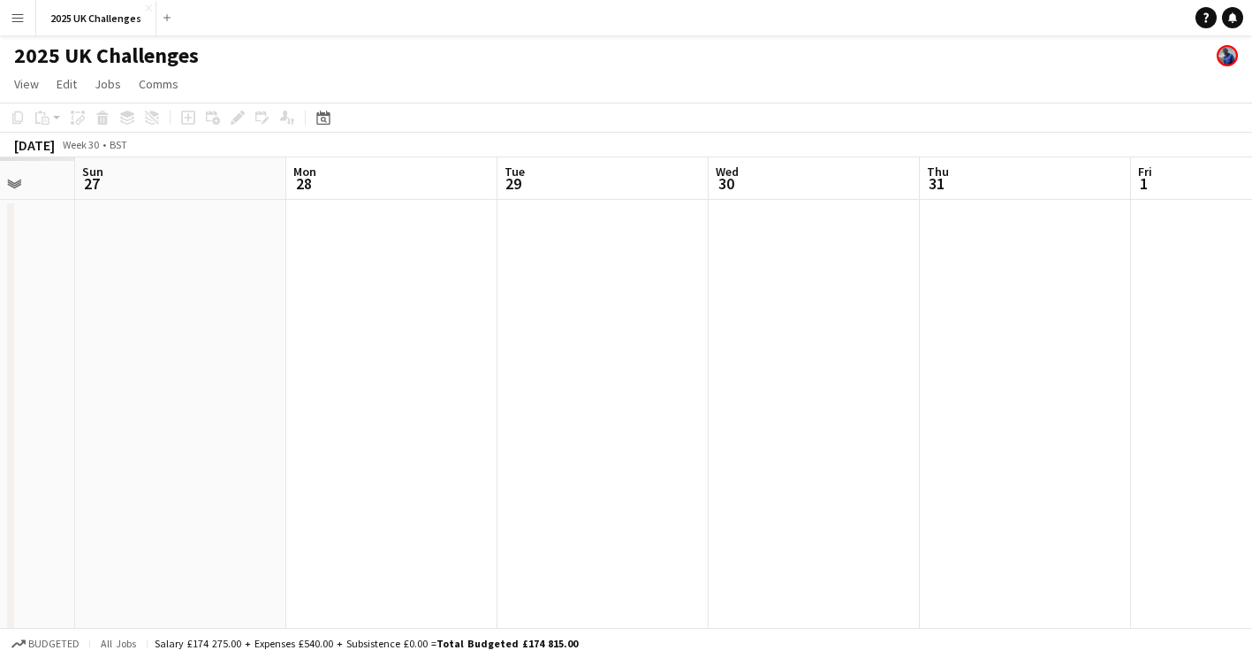
drag, startPoint x: 914, startPoint y: 557, endPoint x: 1174, endPoint y: 566, distance: 260.0
click at [1174, 566] on app-calendar-viewport "Fri 25 Sat 26 Sun 27 Mon 28 Tue 29 Wed 30 Thu 31 Fri 1 Sat 2 9/9 1 Job Sun 3 3/…" at bounding box center [626, 505] width 1252 height 696
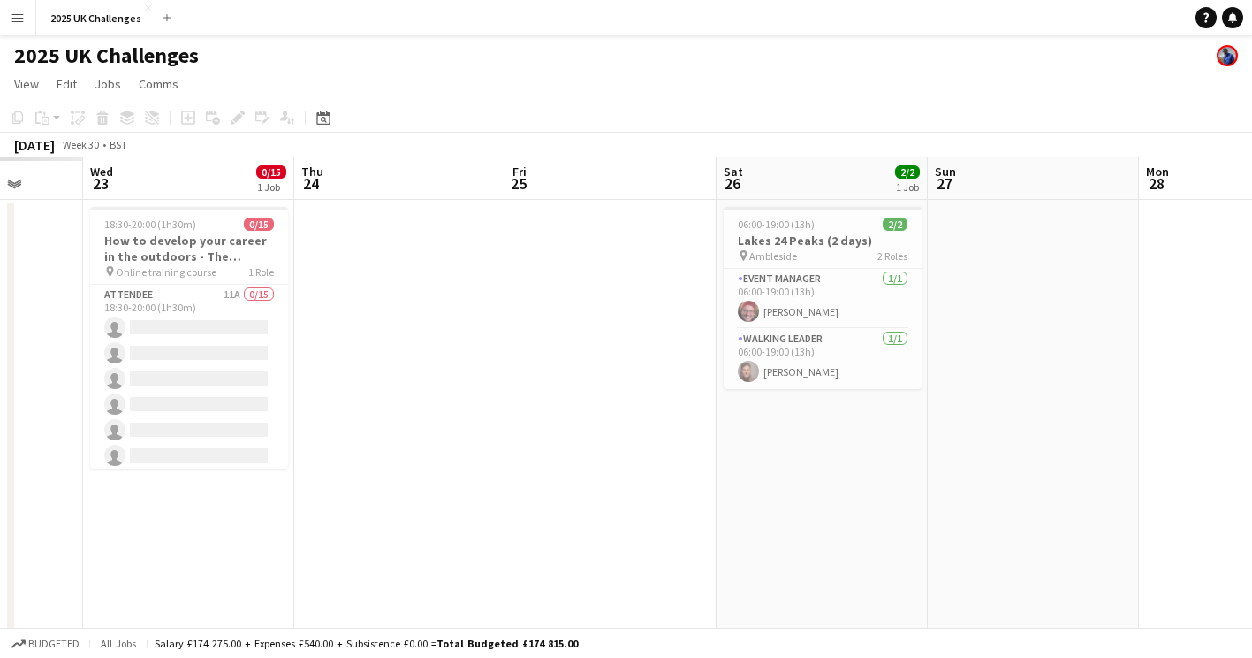
drag, startPoint x: 961, startPoint y: 475, endPoint x: 1265, endPoint y: 473, distance: 304.0
click at [1252, 474] on html "Menu Boards Boards Boards All jobs Status Workforce Workforce My Workforce Recr…" at bounding box center [626, 442] width 1252 height 884
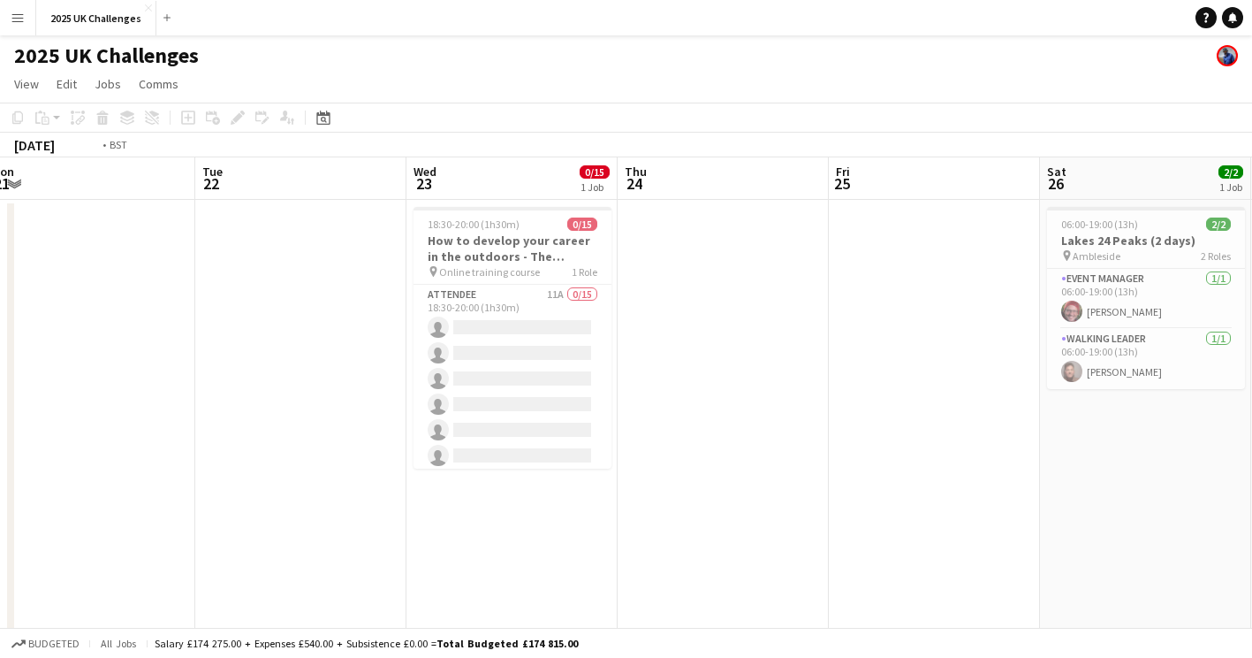
drag, startPoint x: 520, startPoint y: 470, endPoint x: 1134, endPoint y: 475, distance: 614.2
click at [1134, 475] on app-calendar-viewport "Sat 19 30/30 3 Jobs Sun 20 2/2 1 Job Mon 21 Tue 22 Wed 23 0/15 1 Job Thu 24 Fri…" at bounding box center [626, 639] width 1252 height 965
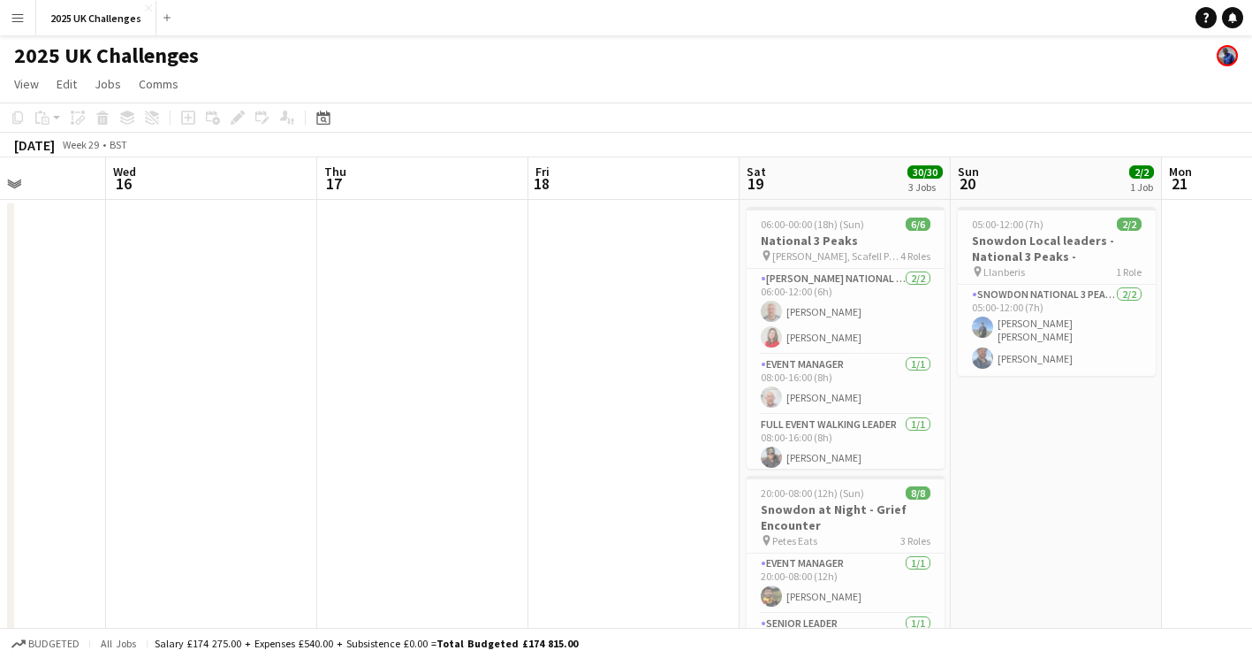
drag, startPoint x: 647, startPoint y: 493, endPoint x: 1120, endPoint y: 492, distance: 472.8
click at [1120, 492] on app-calendar-viewport "Sun 13 Mon 14 Tue 15 Wed 16 Thu 17 Fri 18 Sat 19 30/30 3 Jobs Sun 20 2/2 1 Job …" at bounding box center [626, 639] width 1252 height 965
drag, startPoint x: 1120, startPoint y: 492, endPoint x: 798, endPoint y: 514, distance: 322.4
click at [1095, 492] on app-calendar-viewport "Sun 13 1/1 1 Job Mon 14 Tue 15 Wed 16 Thu 17 Fri 18 Sat 19 30/30 3 Jobs Sun 20 …" at bounding box center [626, 639] width 1252 height 965
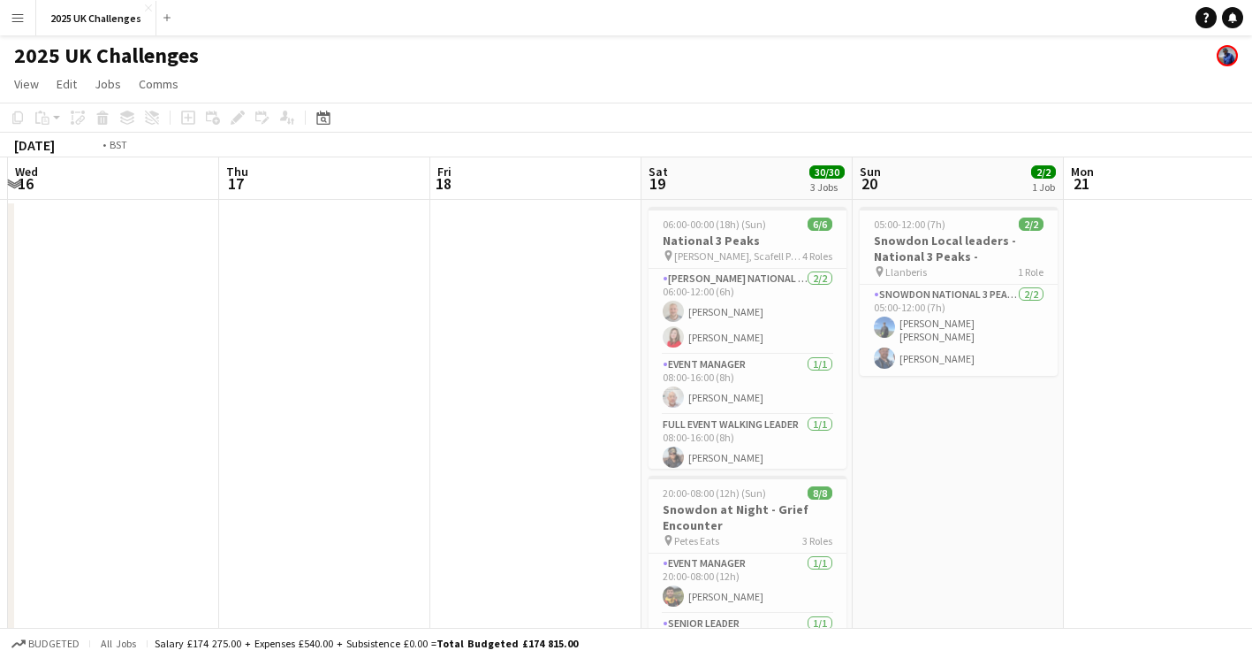
drag, startPoint x: 465, startPoint y: 479, endPoint x: 1265, endPoint y: 487, distance: 799.8
click at [1252, 487] on html "Menu Boards Boards Boards All jobs Status Workforce Workforce My Workforce Recr…" at bounding box center [626, 576] width 1252 height 1152
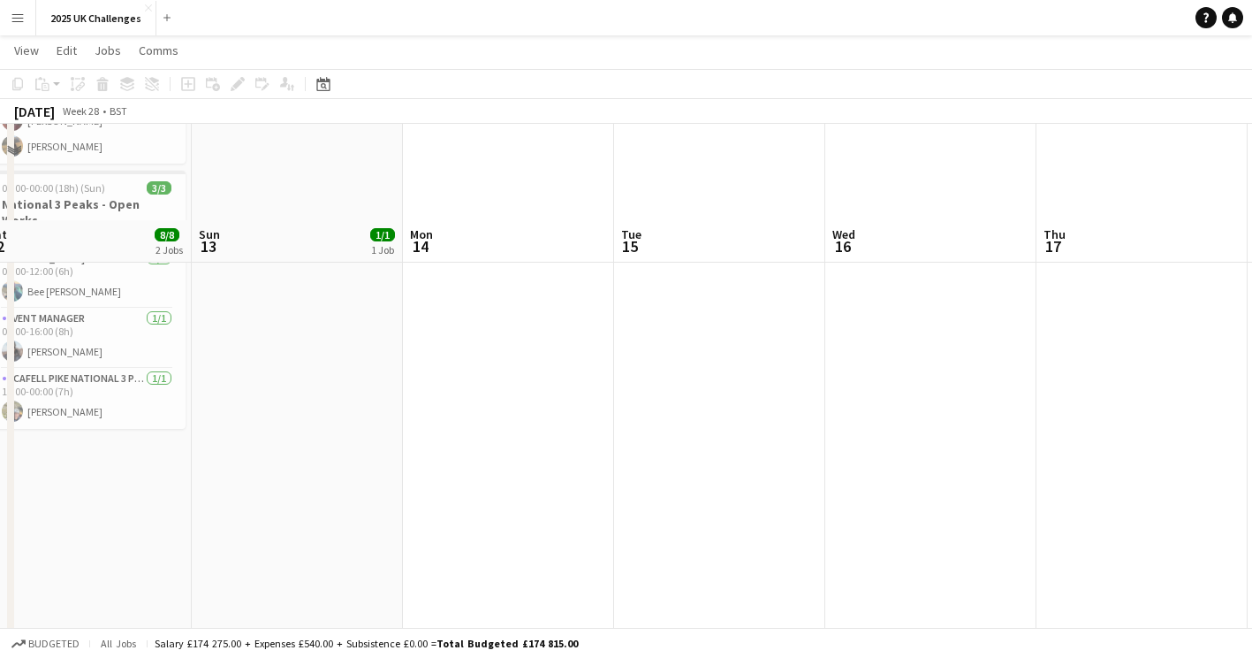
scroll to position [140, 0]
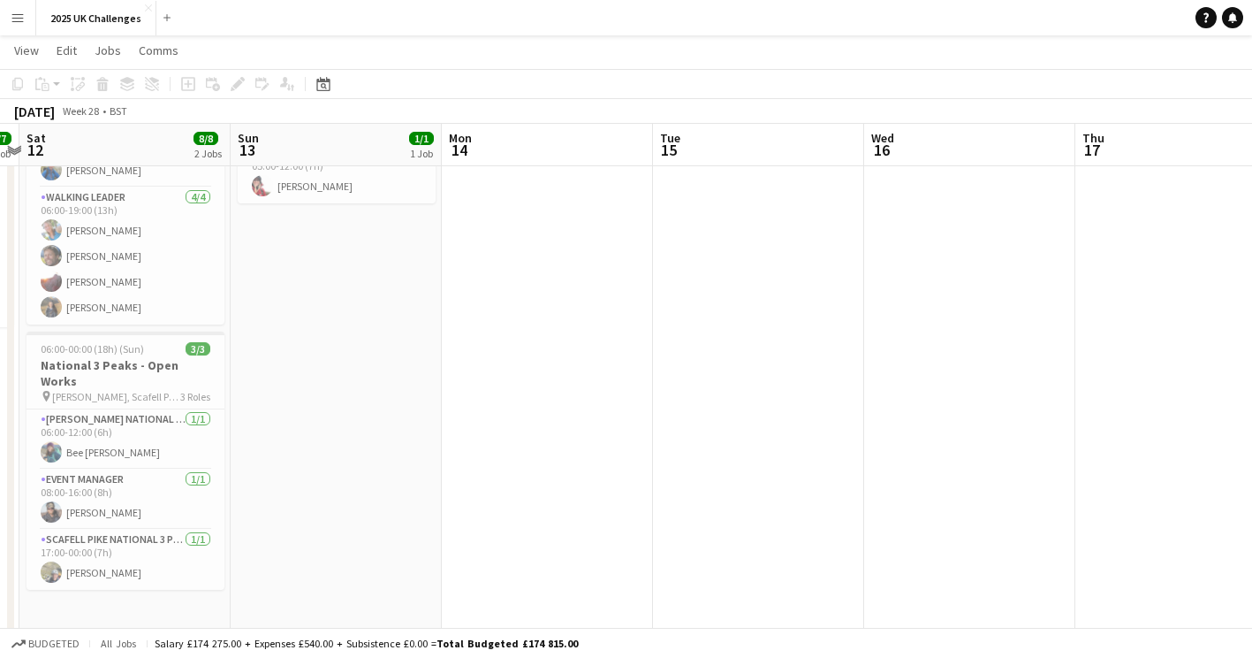
drag, startPoint x: 514, startPoint y: 388, endPoint x: 766, endPoint y: 430, distance: 255.3
click at [766, 430] on app-calendar-viewport "Thu 10 Fri 11 7/7 1 Job Sat 12 8/8 2 Jobs Sun 13 1/1 1 Job Mon 14 Tue 15 Wed 16…" at bounding box center [626, 455] width 1252 height 1052
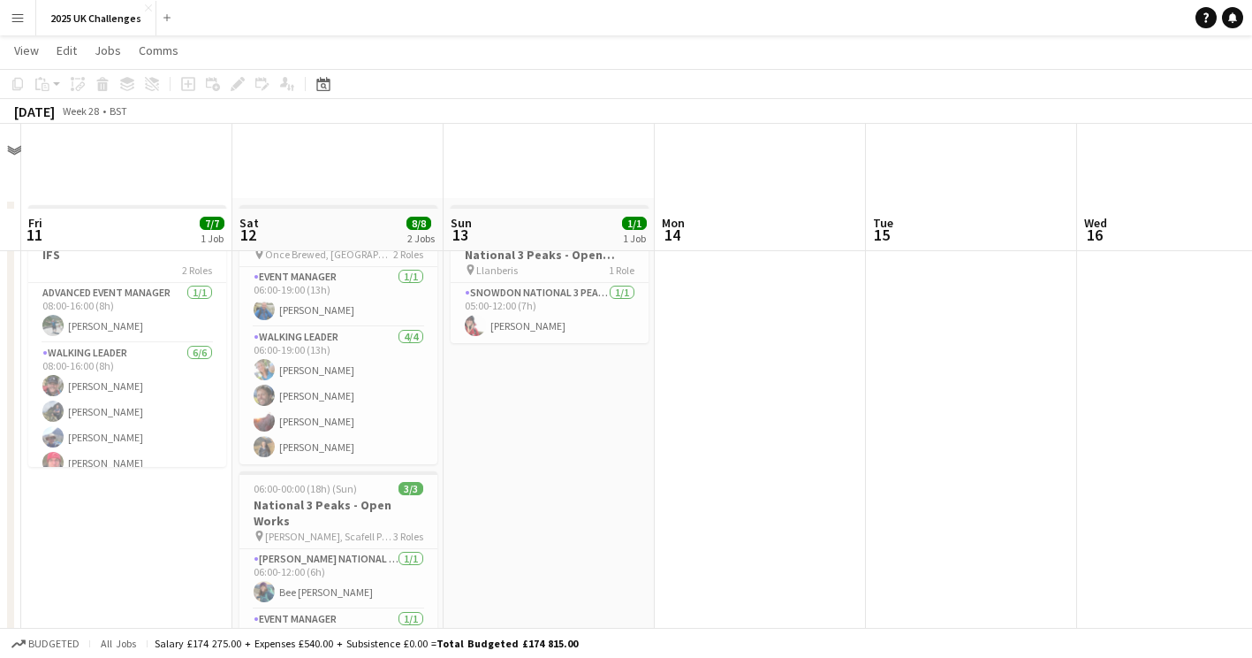
scroll to position [0, 0]
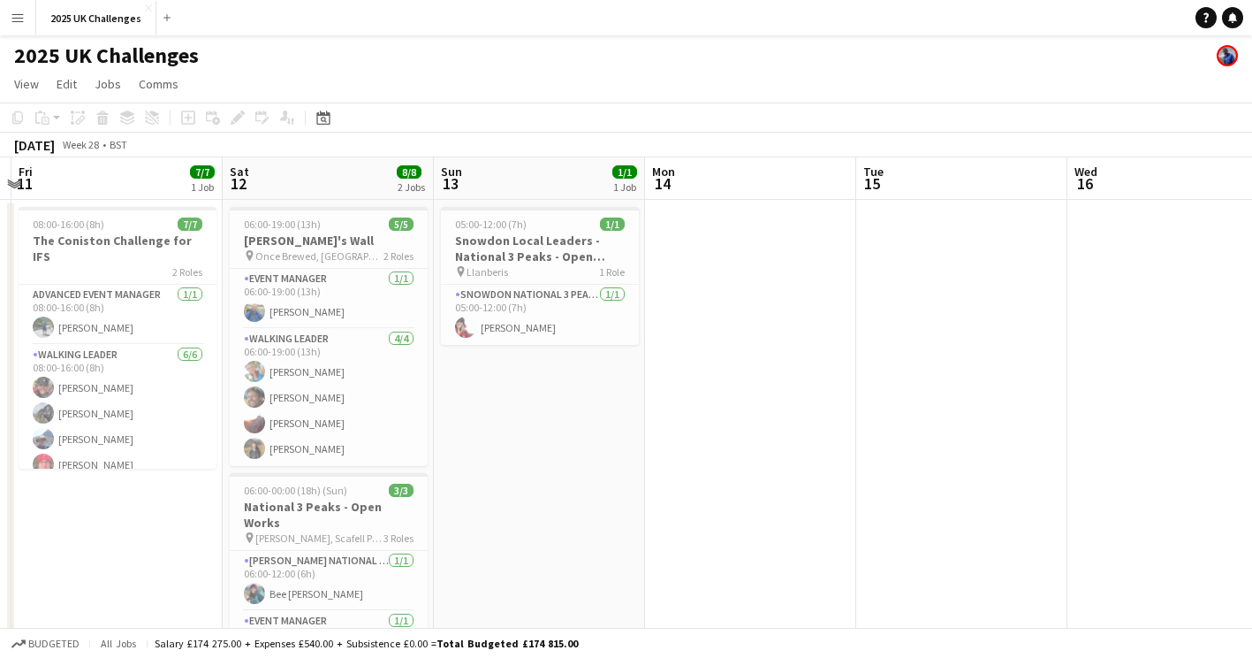
click at [1095, 427] on app-calendar-viewport "Wed 9 Thu 10 Fri 11 7/7 1 Job Sat 12 8/8 2 Jobs Sun 13 1/1 1 Job Mon 14 Tue 15 …" at bounding box center [626, 639] width 1252 height 965
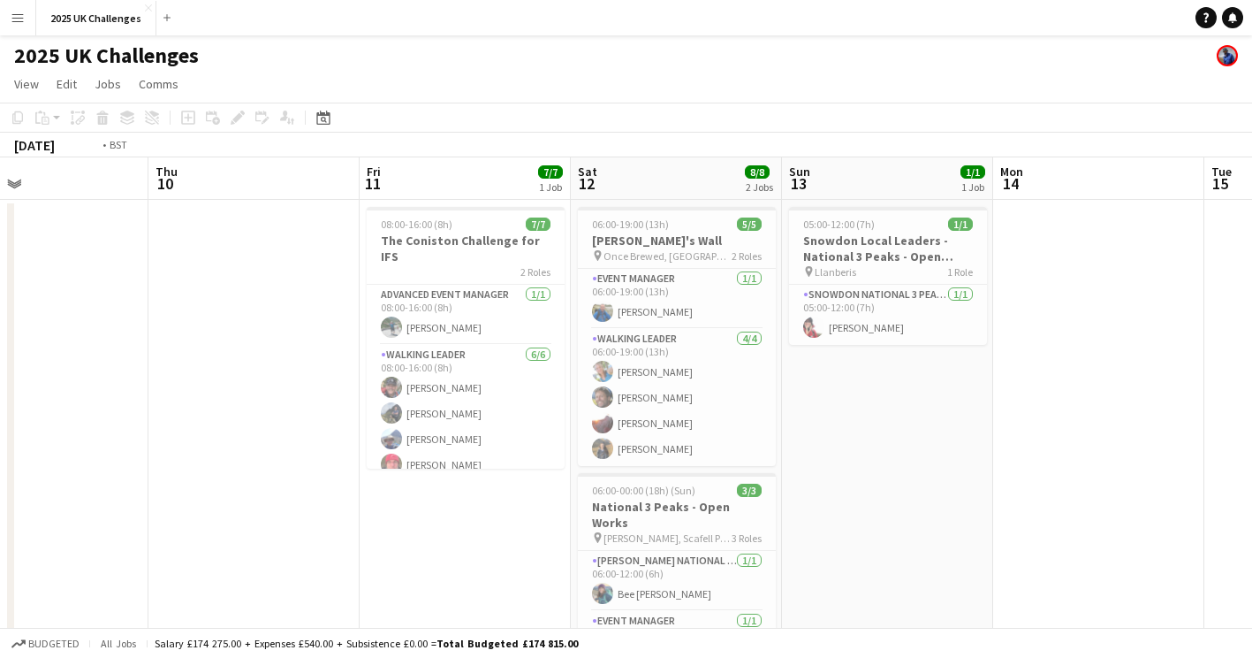
drag, startPoint x: 554, startPoint y: 439, endPoint x: 1046, endPoint y: 465, distance: 492.9
click at [1046, 465] on app-calendar-viewport "Mon 7 Tue 8 Wed 9 Thu 10 Fri 11 7/7 1 Job Sat 12 8/8 2 Jobs Sun 13 1/1 1 Job Mo…" at bounding box center [626, 639] width 1252 height 965
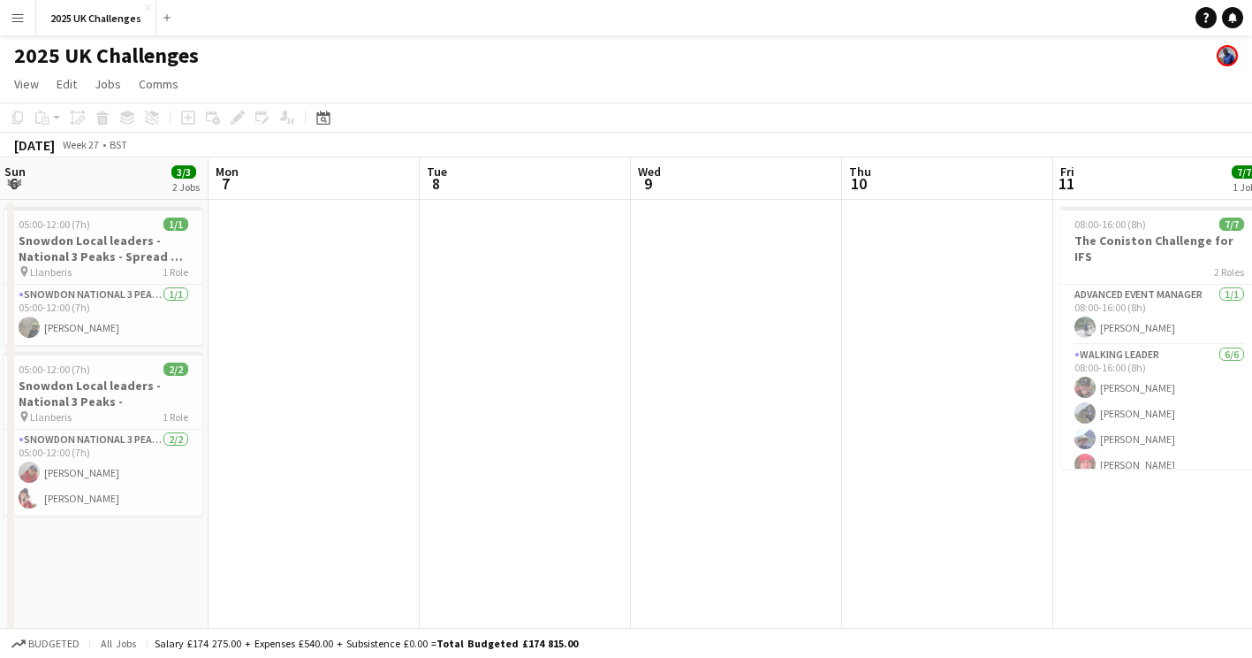
drag, startPoint x: 503, startPoint y: 460, endPoint x: 824, endPoint y: 485, distance: 321.8
click at [824, 485] on app-calendar-viewport "Fri 4 6/6 1 Job Sat 5 27/29 3 Jobs Sun 6 3/3 2 Jobs Mon 7 Tue 8 Wed 9 Thu 10 Fr…" at bounding box center [626, 639] width 1252 height 965
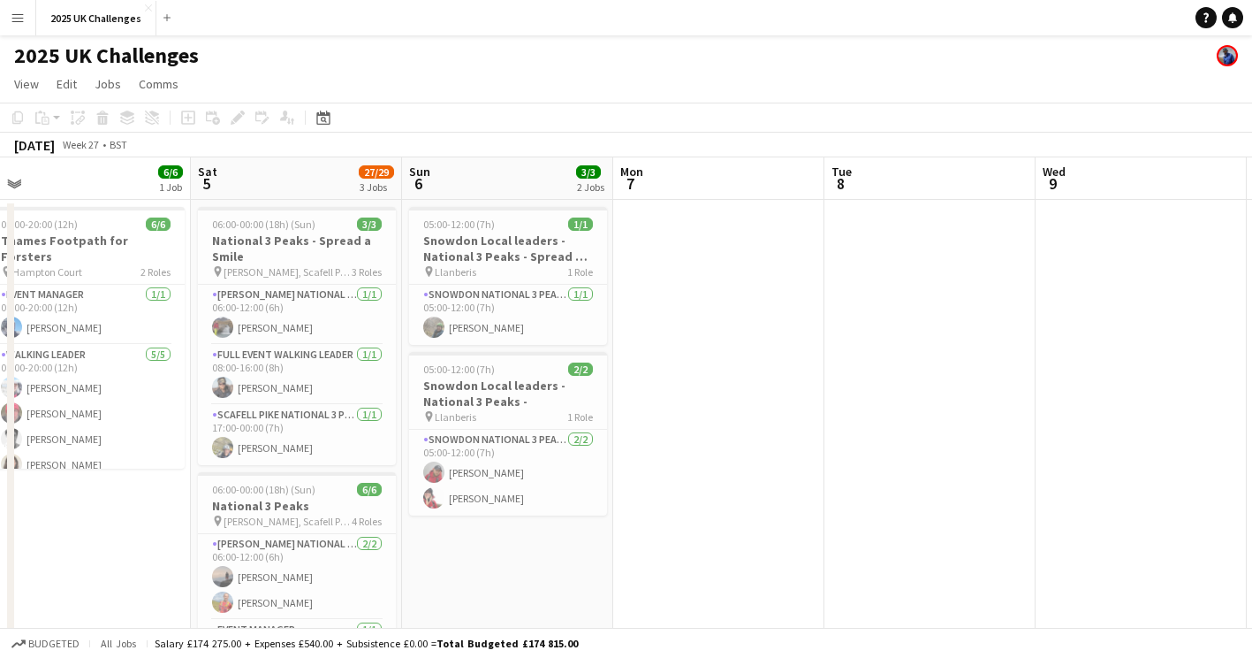
drag, startPoint x: 783, startPoint y: 461, endPoint x: 1051, endPoint y: 445, distance: 268.3
click at [1051, 445] on app-calendar-viewport "Wed 2 Thu 3 Fri 4 6/6 1 Job Sat 5 27/29 3 Jobs Sun 6 3/3 2 Jobs Mon 7 Tue 8 Wed…" at bounding box center [626, 639] width 1252 height 965
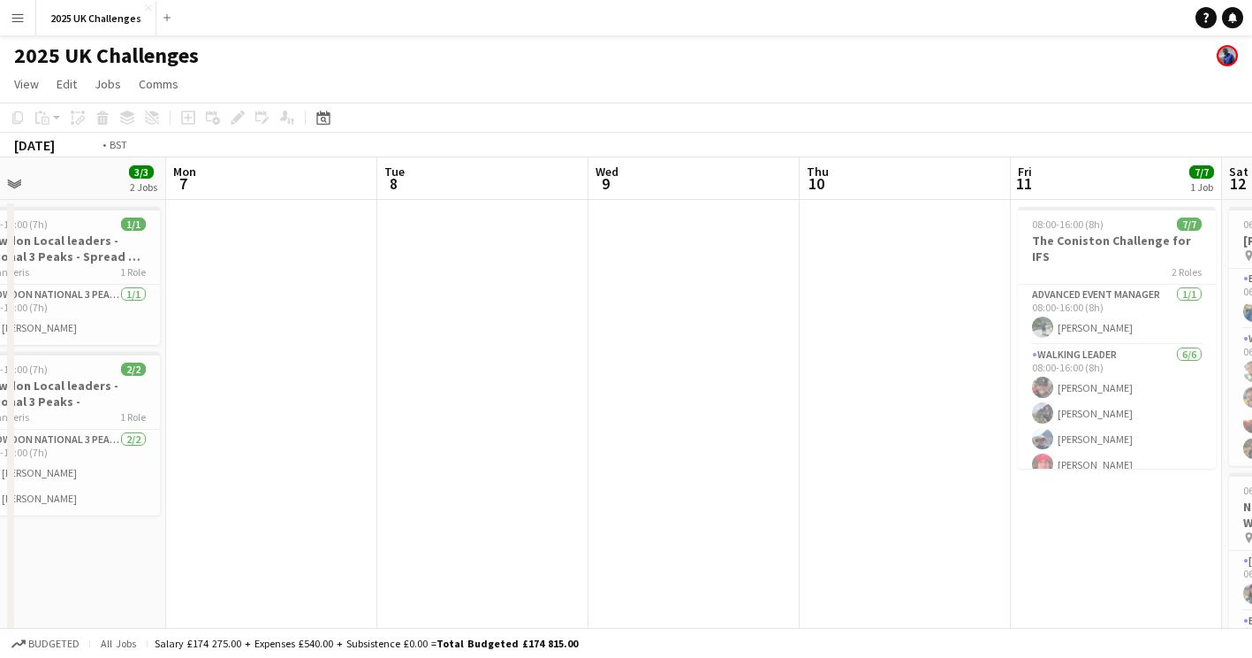
scroll to position [0, 664]
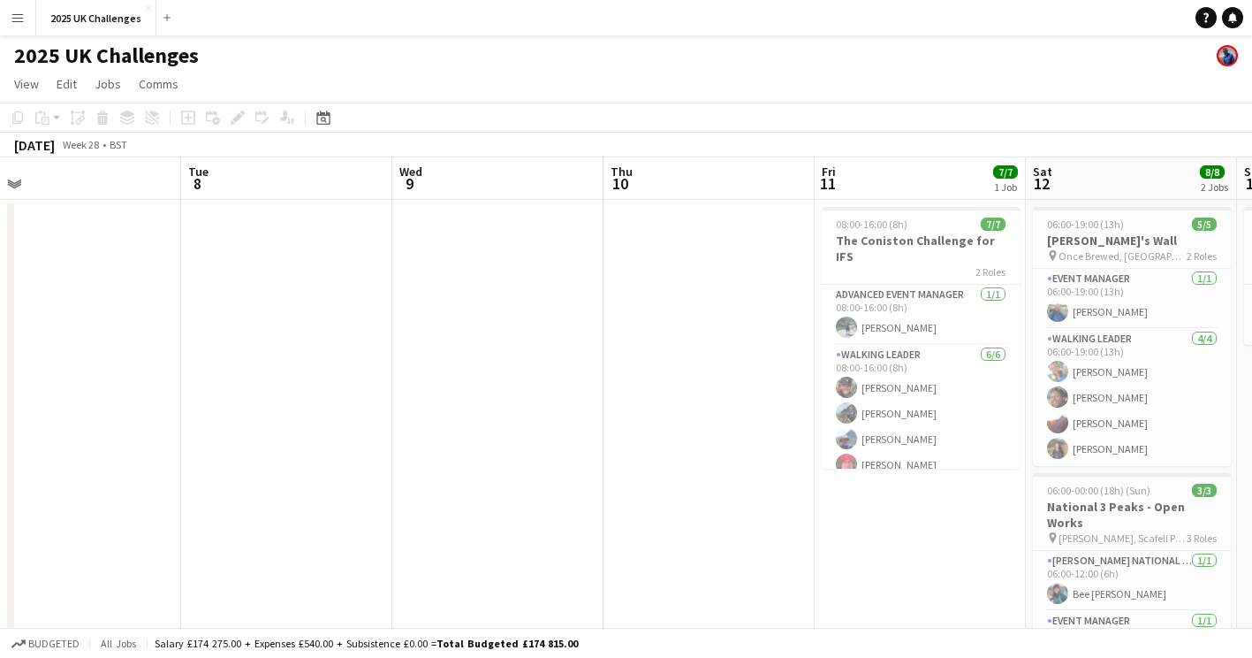
drag, startPoint x: 764, startPoint y: 498, endPoint x: -4, endPoint y: 464, distance: 767.8
click at [0, 464] on html "Menu Boards Boards Boards All jobs Status Workforce Workforce My Workforce Recr…" at bounding box center [626, 576] width 1252 height 1152
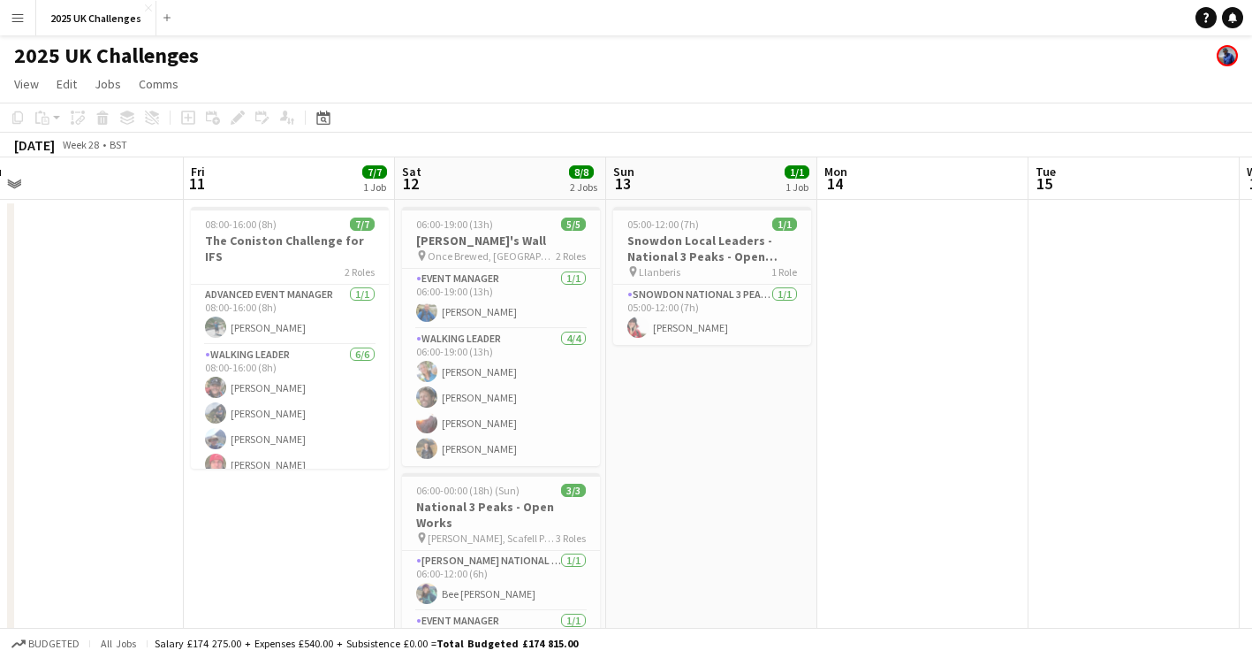
drag, startPoint x: 683, startPoint y: 550, endPoint x: 33, endPoint y: 540, distance: 650.5
click at [33, 540] on app-calendar-viewport "Mon 7 Tue 8 Wed 9 Thu 10 Fri 11 7/7 1 Job Sat 12 8/8 2 Jobs Sun 13 1/1 1 Job Mo…" at bounding box center [626, 639] width 1252 height 965
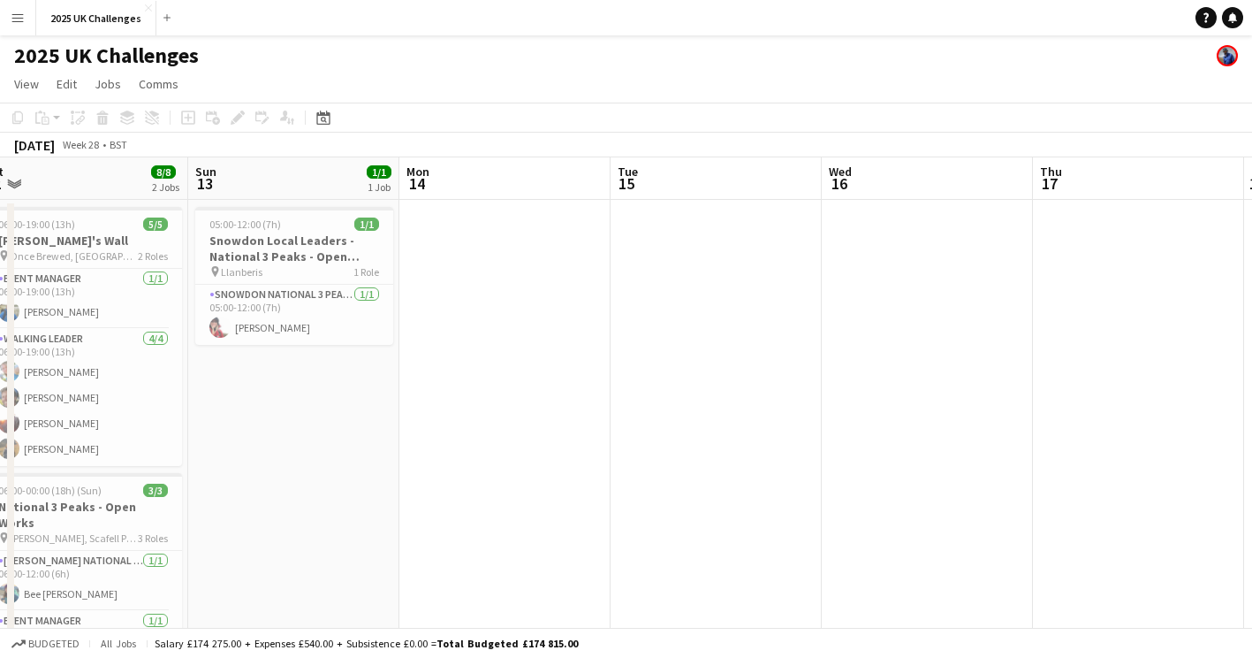
drag, startPoint x: 470, startPoint y: 442, endPoint x: 246, endPoint y: 442, distance: 224.5
click at [246, 442] on app-calendar-viewport "Wed 9 Thu 10 Fri 11 7/7 1 Job Sat 12 8/8 2 Jobs Sun 13 1/1 1 Job Mon 14 Tue 15 …" at bounding box center [626, 639] width 1252 height 965
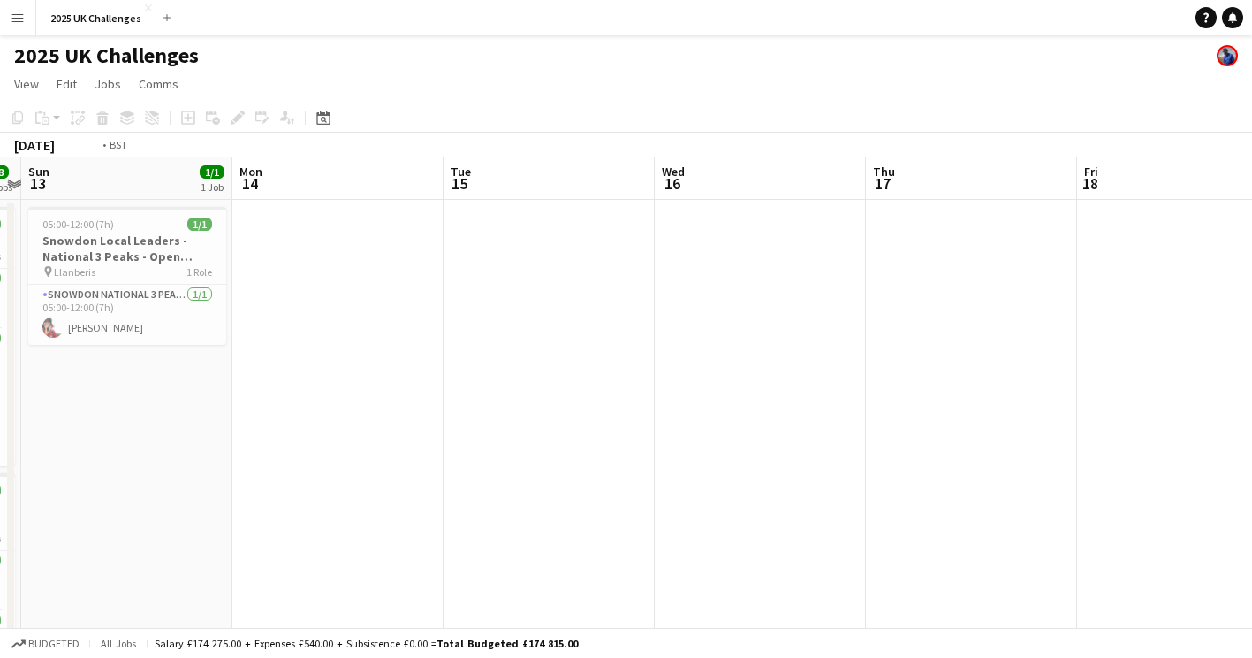
drag, startPoint x: 708, startPoint y: 439, endPoint x: 143, endPoint y: 434, distance: 564.7
click at [143, 434] on app-calendar-viewport "Thu 10 Fri 11 7/7 1 Job Sat 12 8/8 2 Jobs Sun 13 1/1 1 Job Mon 14 Tue 15 Wed 16…" at bounding box center [626, 639] width 1252 height 965
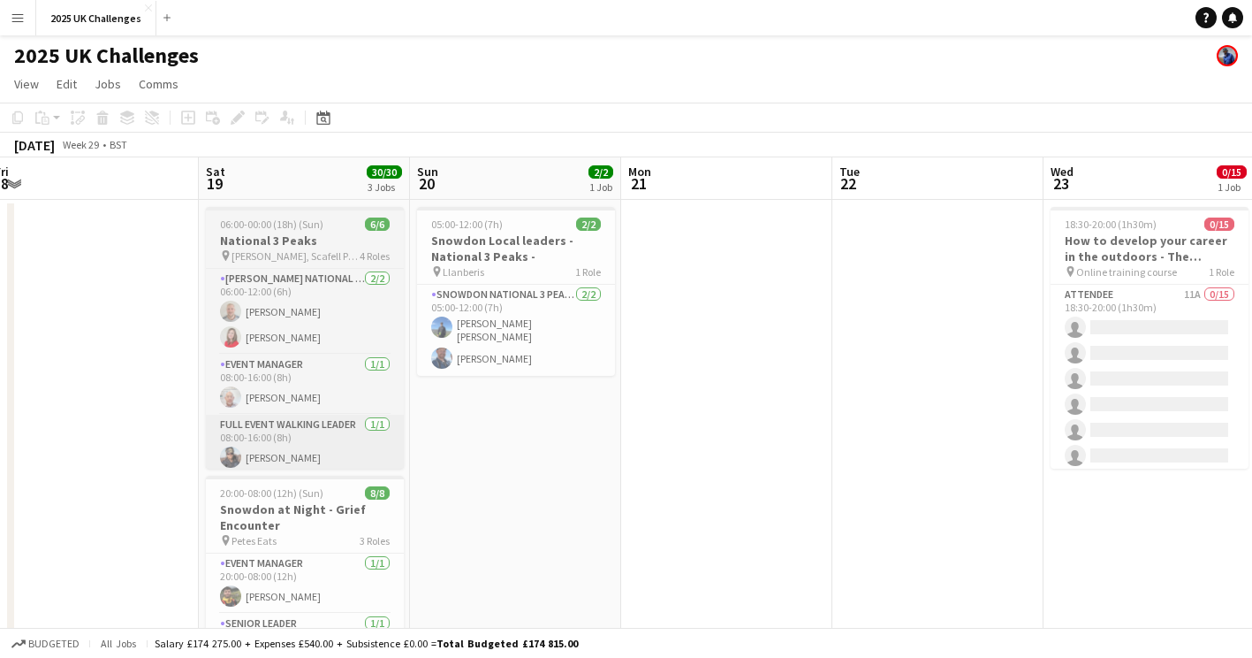
drag, startPoint x: 542, startPoint y: 401, endPoint x: 299, endPoint y: 414, distance: 243.4
click at [81, 405] on app-calendar-viewport "Tue 15 Wed 16 Thu 17 Fri 18 Sat 19 30/30 3 Jobs Sun 20 2/2 1 Job Mon 21 Tue 22 …" at bounding box center [626, 639] width 1252 height 965
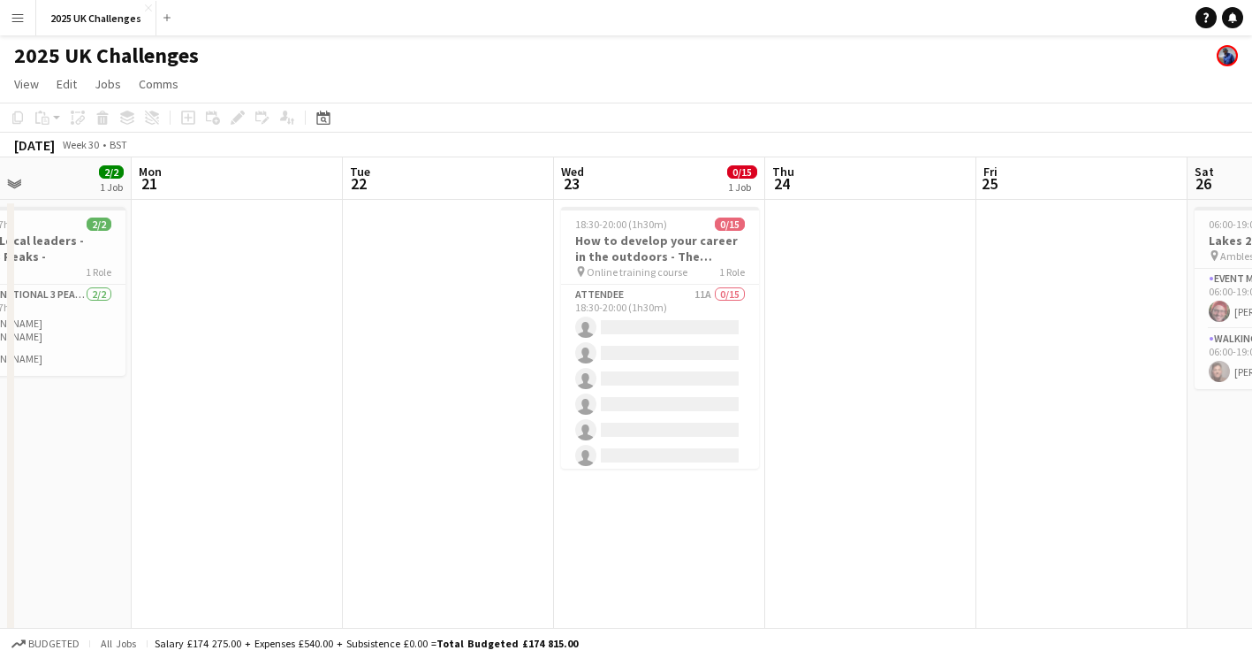
drag, startPoint x: 277, startPoint y: 504, endPoint x: 203, endPoint y: 504, distance: 73.4
click at [203, 504] on app-calendar-viewport "Fri 18 Sat 19 30/30 3 Jobs Sun 20 2/2 1 Job Mon 21 Tue 22 Wed 23 0/15 1 Job Thu…" at bounding box center [626, 639] width 1252 height 965
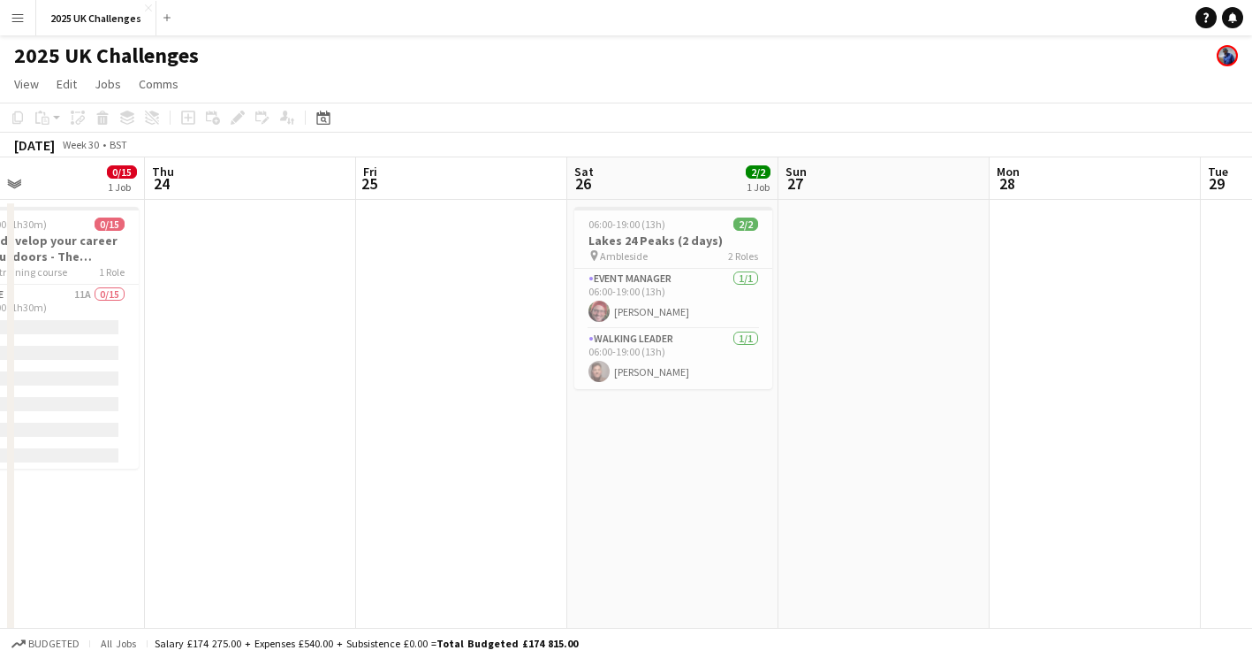
drag, startPoint x: 796, startPoint y: 508, endPoint x: 265, endPoint y: 509, distance: 531.1
click at [265, 509] on app-calendar-viewport "Sun 20 2/2 1 Job Mon 21 Tue 22 Wed 23 0/15 1 Job Thu 24 Fri 25 Sat 26 2/2 1 Job…" at bounding box center [626, 639] width 1252 height 965
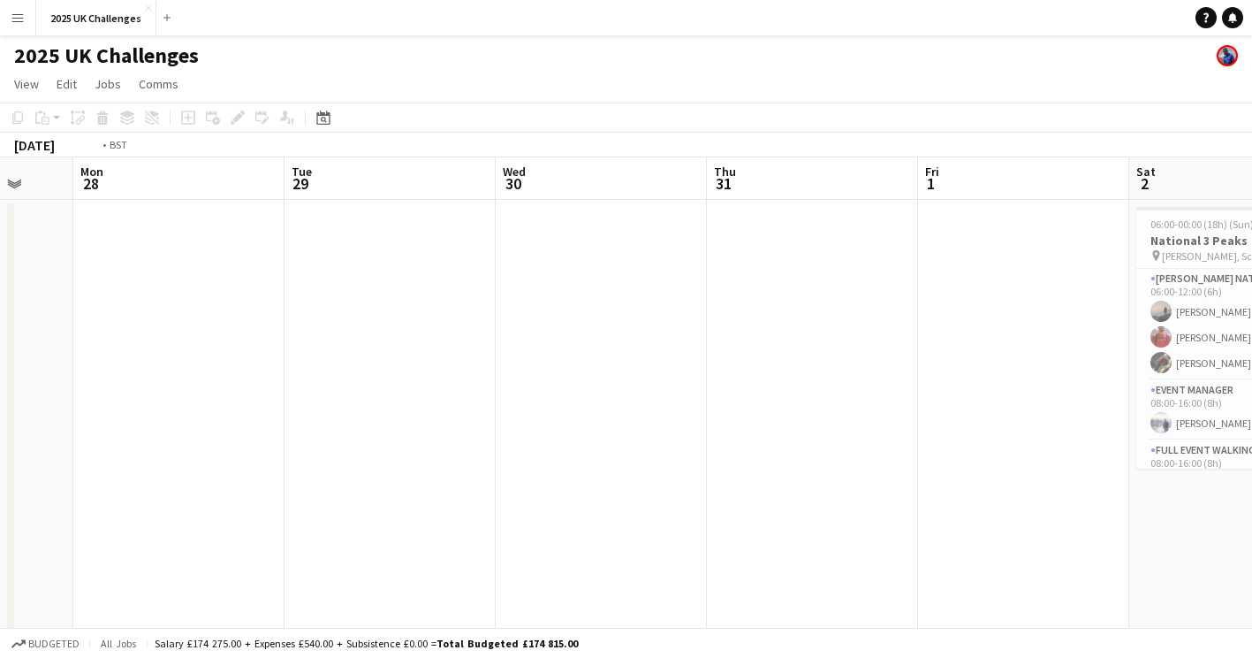
drag, startPoint x: 627, startPoint y: 498, endPoint x: 141, endPoint y: 494, distance: 487.0
click at [141, 494] on app-calendar-viewport "Fri 25 Sat 26 2/2 1 Job Sun 27 Mon 28 Tue 29 Wed 30 Thu 31 Fri 1 Sat 2 9/9 1 Jo…" at bounding box center [626, 639] width 1252 height 965
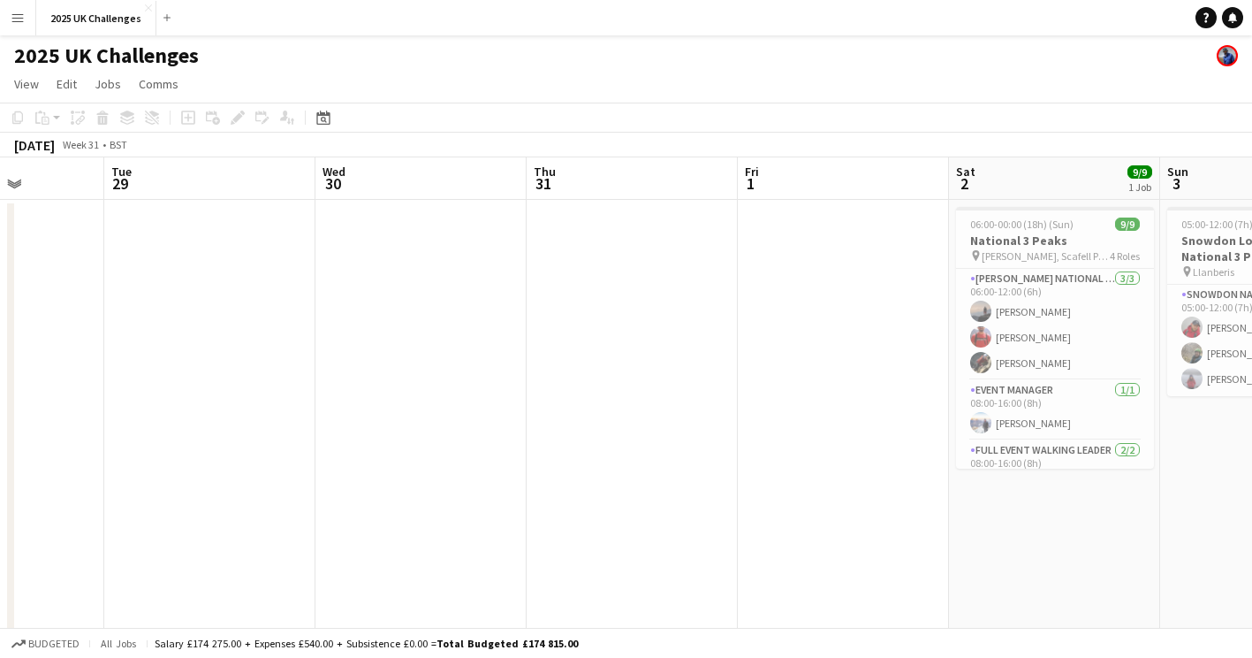
drag, startPoint x: 840, startPoint y: 488, endPoint x: 0, endPoint y: 437, distance: 842.0
click at [0, 437] on html "Menu Boards Boards Boards All jobs Status Workforce Workforce My Workforce Recr…" at bounding box center [626, 576] width 1252 height 1152
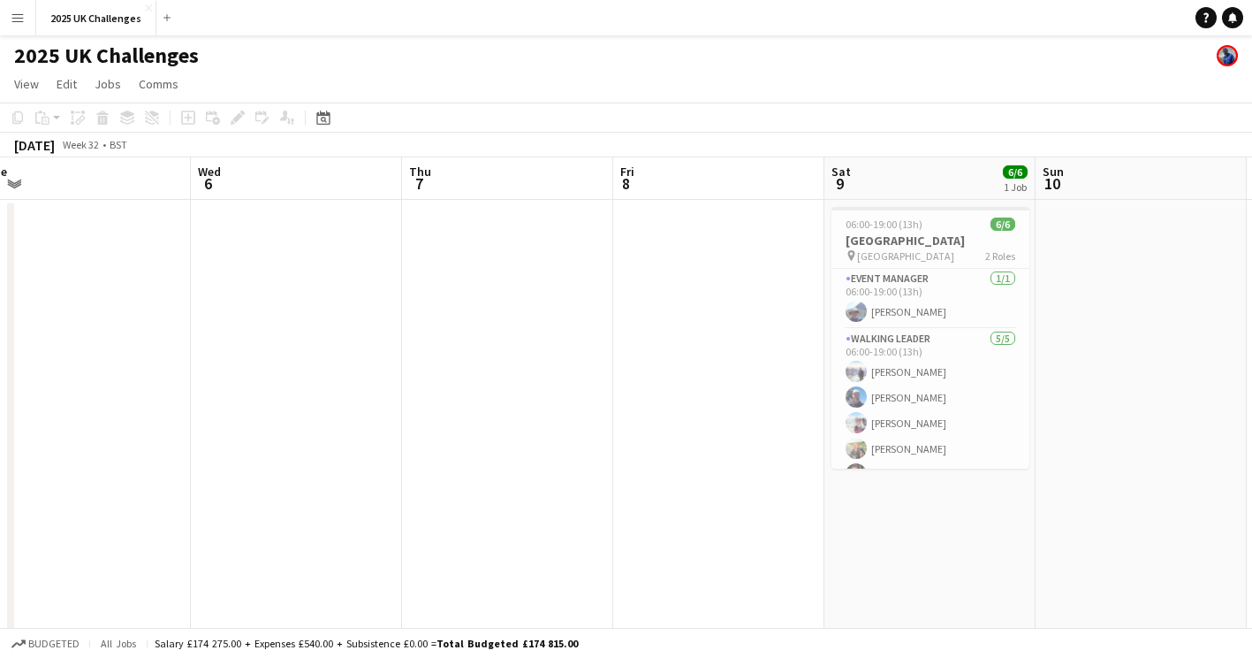
drag, startPoint x: 773, startPoint y: 480, endPoint x: -4, endPoint y: 481, distance: 776.8
click at [0, 481] on html "Menu Boards Boards Boards All jobs Status Workforce Workforce My Workforce Recr…" at bounding box center [626, 576] width 1252 height 1152
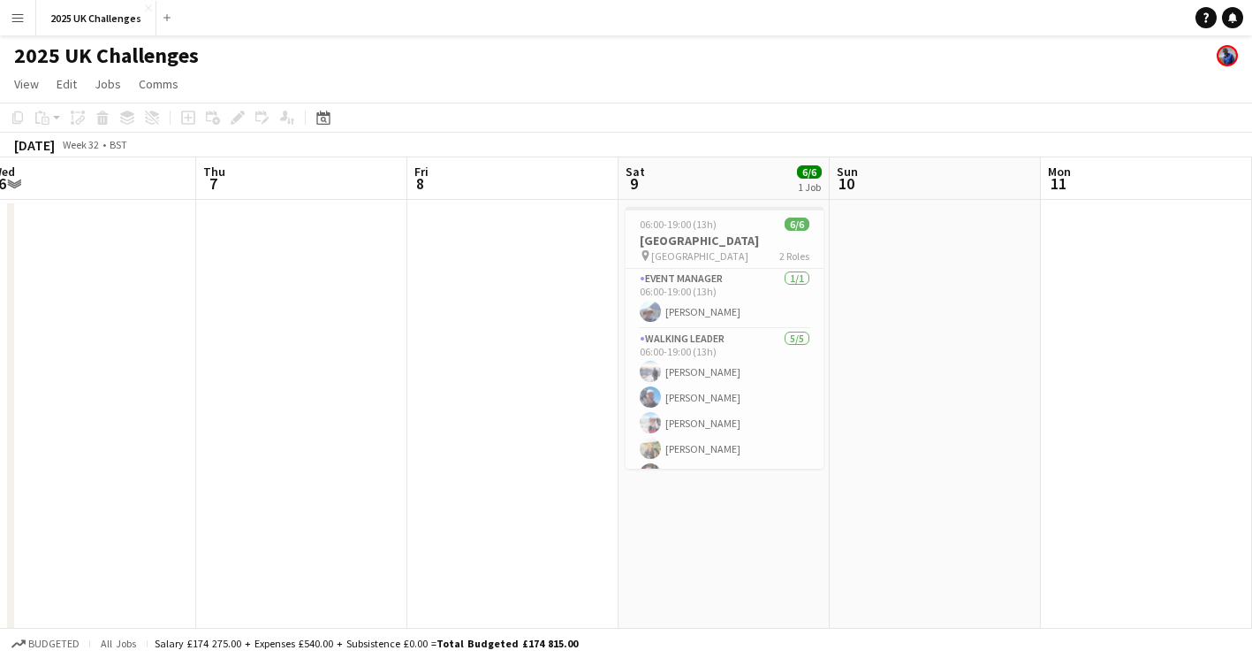
scroll to position [0, 514]
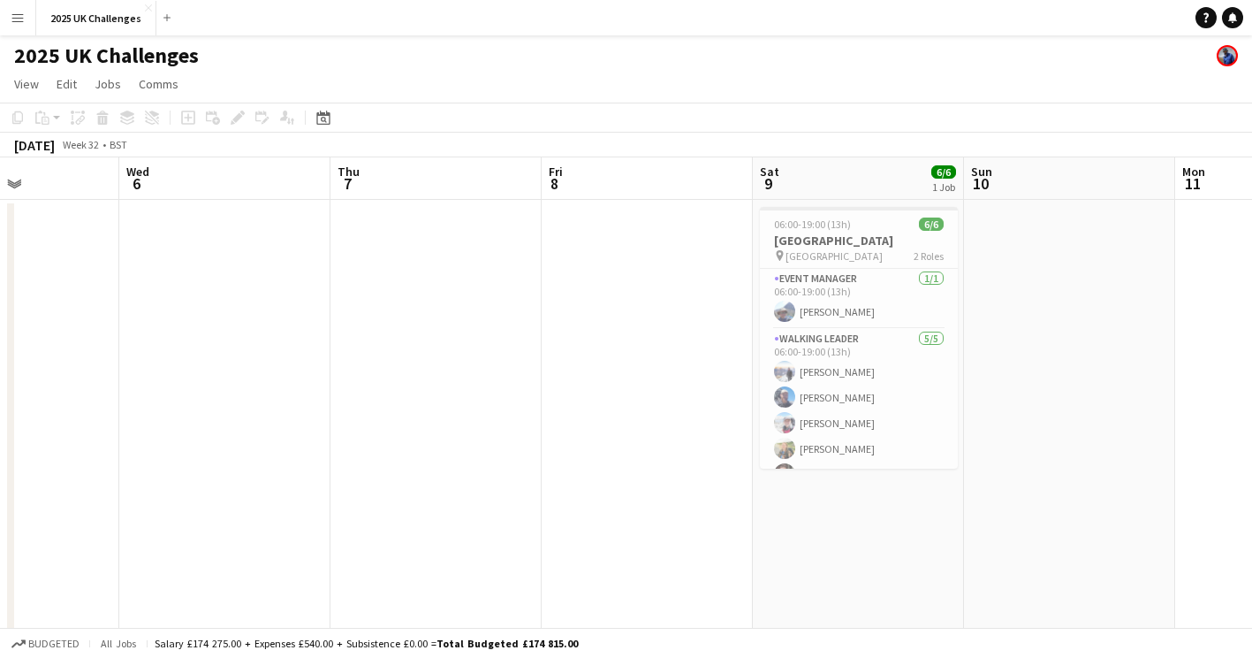
drag, startPoint x: 626, startPoint y: 468, endPoint x: 132, endPoint y: 463, distance: 494.0
click at [132, 463] on app-calendar-viewport "Sun 3 3/3 1 Job Mon 4 Tue 5 Wed 6 Thu 7 Fri 8 Sat 9 6/6 1 Job Sun 10 Mon 11 Tue…" at bounding box center [626, 639] width 1252 height 965
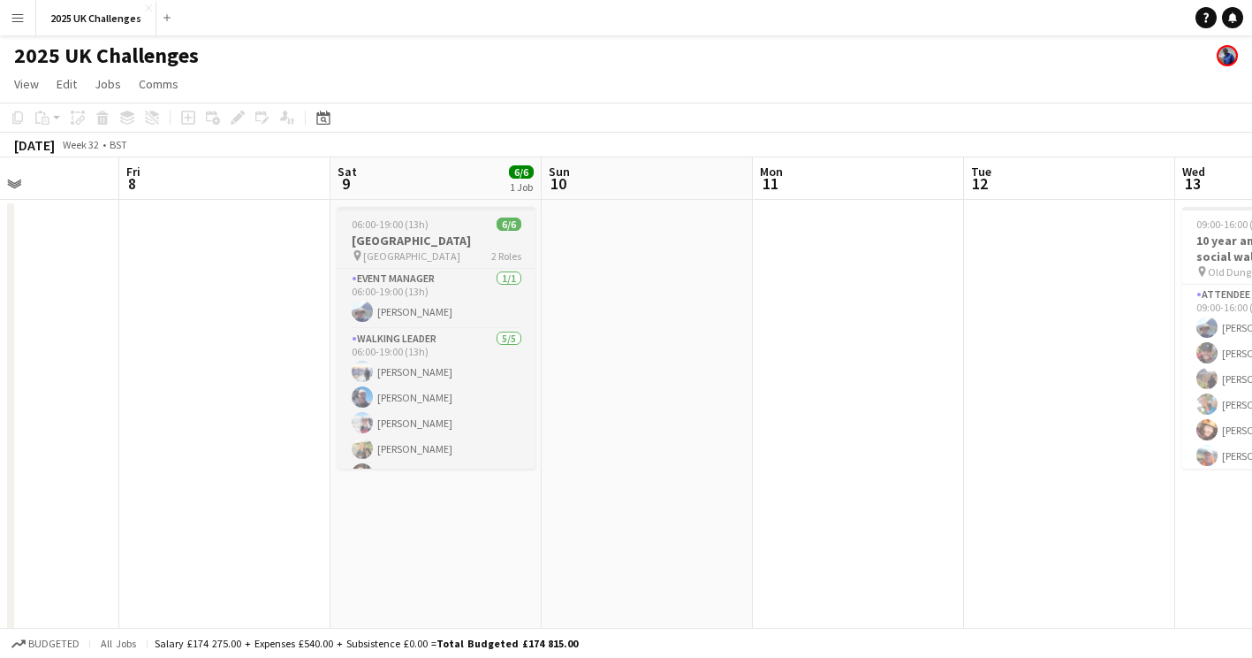
click at [474, 247] on h3 "[GEOGRAPHIC_DATA]" at bounding box center [437, 240] width 198 height 16
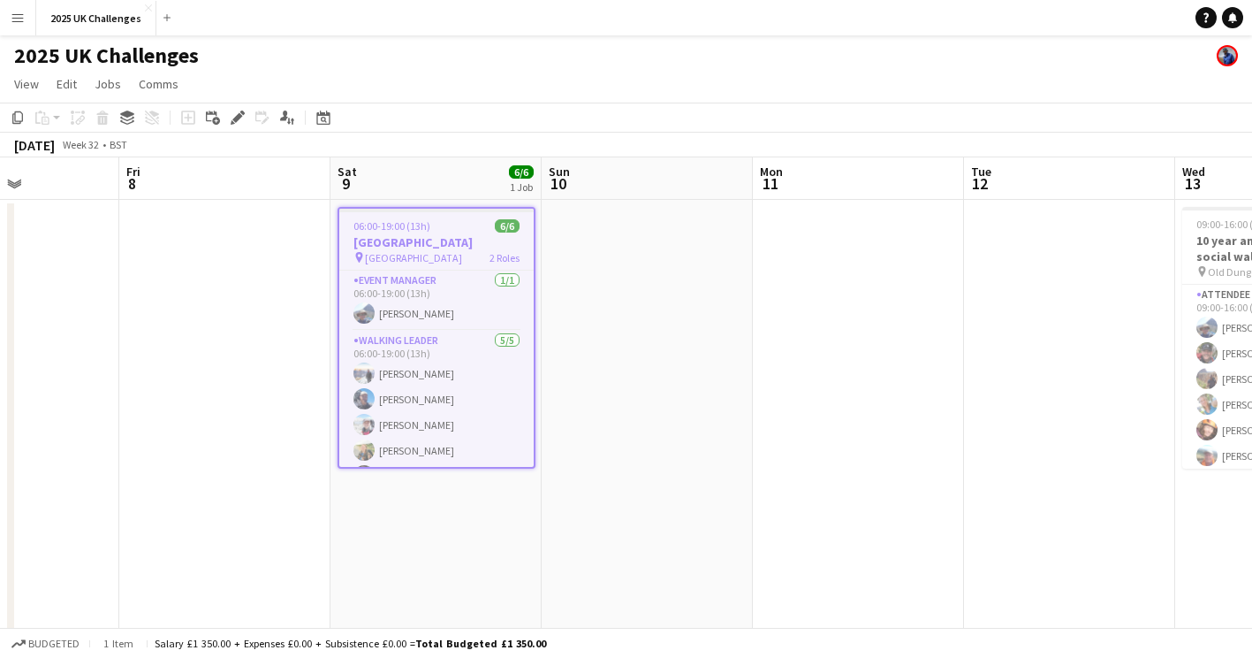
drag, startPoint x: 448, startPoint y: 240, endPoint x: 428, endPoint y: 227, distance: 24.3
click at [428, 227] on span "06:00-19:00 (13h)" at bounding box center [392, 225] width 77 height 13
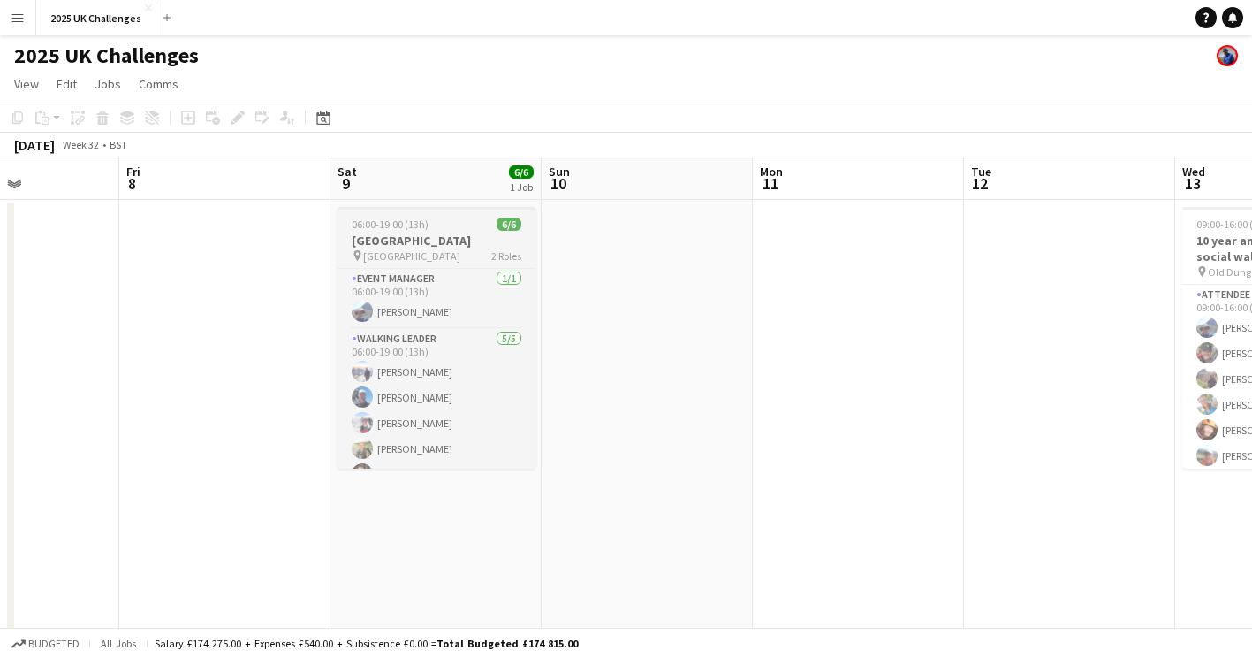
click at [404, 226] on span "06:00-19:00 (13h)" at bounding box center [390, 223] width 77 height 13
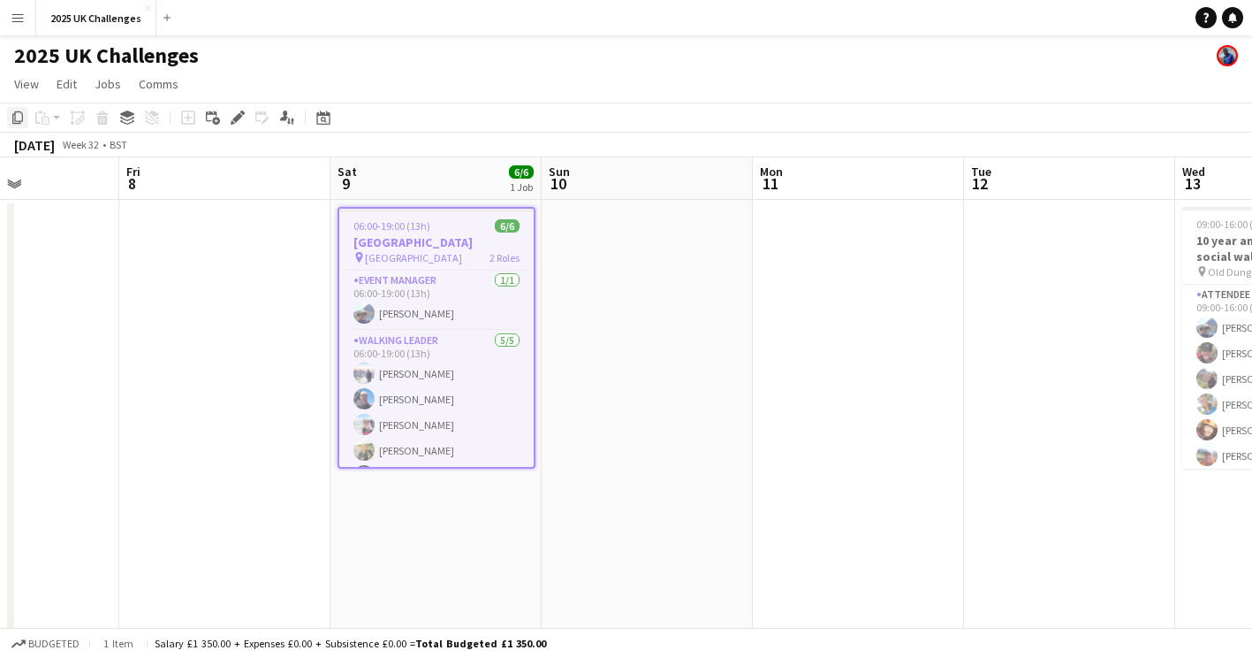
click at [21, 116] on icon "Copy" at bounding box center [18, 117] width 14 height 14
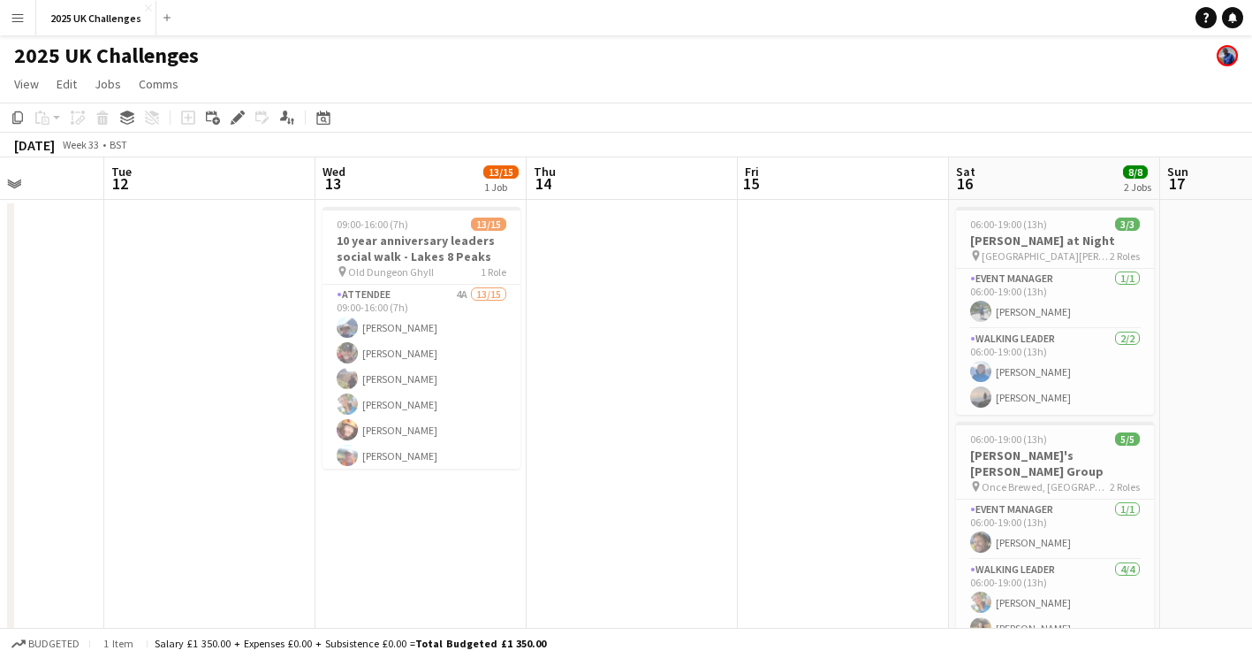
drag, startPoint x: 960, startPoint y: 363, endPoint x: 107, endPoint y: 387, distance: 853.2
click at [107, 387] on app-calendar-viewport "Sat 9 6/6 1 Job Sun 10 Mon 11 Tue 12 Wed 13 13/15 1 Job Thu 14 Fri 15 Sat 16 8/…" at bounding box center [626, 639] width 1252 height 965
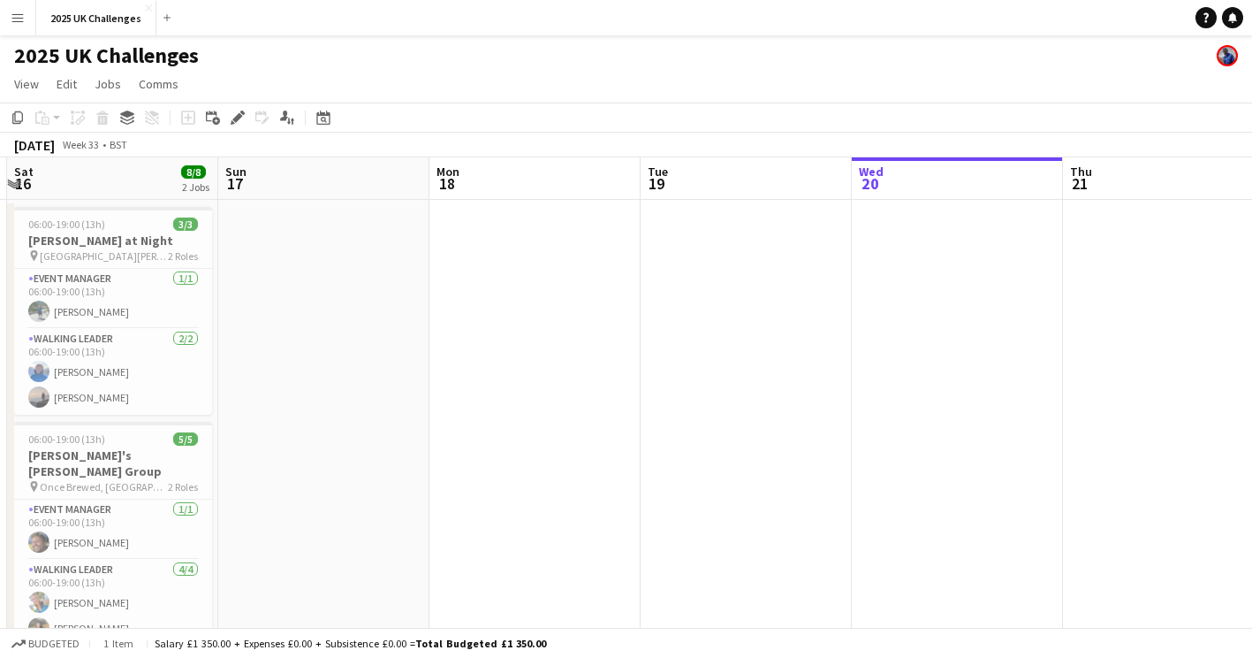
drag, startPoint x: 314, startPoint y: 386, endPoint x: 270, endPoint y: 385, distance: 43.3
click at [270, 385] on app-calendar-viewport "Wed 13 13/15 1 Job Thu 14 Fri 15 Sat 16 8/8 2 Jobs Sun 17 Mon 18 Tue 19 Wed 20 …" at bounding box center [626, 639] width 1252 height 965
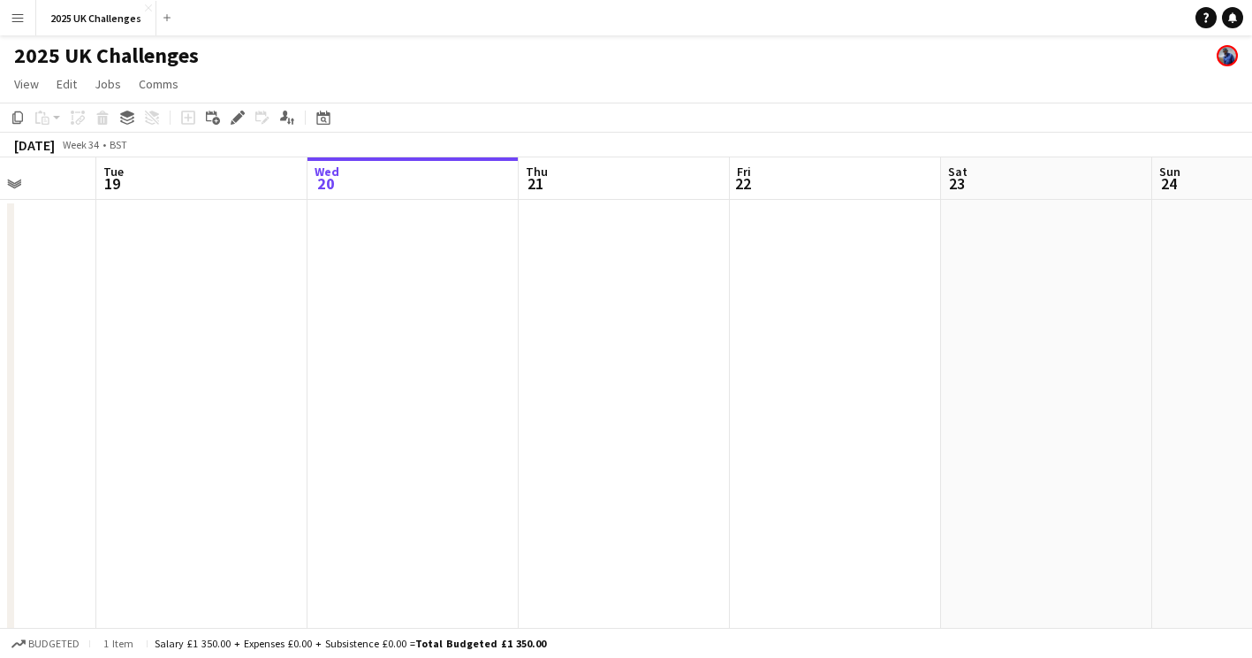
drag, startPoint x: 514, startPoint y: 424, endPoint x: 248, endPoint y: 424, distance: 266.0
click at [248, 424] on app-calendar-viewport "Sat 16 8/8 2 Jobs Sun 17 Mon 18 Tue 19 Wed 20 Thu 21 Fri 22 Sat 23 Sun 24 Mon 2…" at bounding box center [626, 639] width 1252 height 965
drag, startPoint x: 512, startPoint y: 385, endPoint x: -4, endPoint y: 379, distance: 515.3
click at [0, 379] on html "Menu Boards Boards Boards All jobs Status Workforce Workforce My Workforce Recr…" at bounding box center [626, 576] width 1252 height 1152
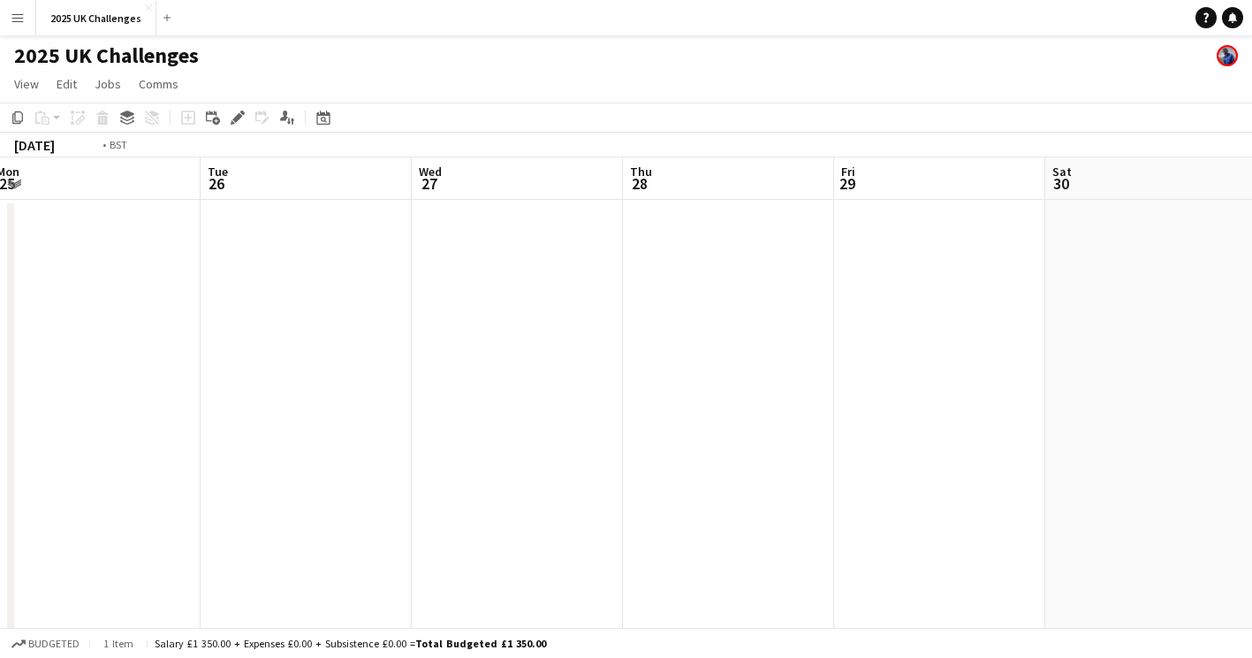
drag, startPoint x: 49, startPoint y: 413, endPoint x: 457, endPoint y: 445, distance: 408.7
click at [0, 416] on html "Menu Boards Boards Boards All jobs Status Workforce Workforce My Workforce Recr…" at bounding box center [626, 576] width 1252 height 1152
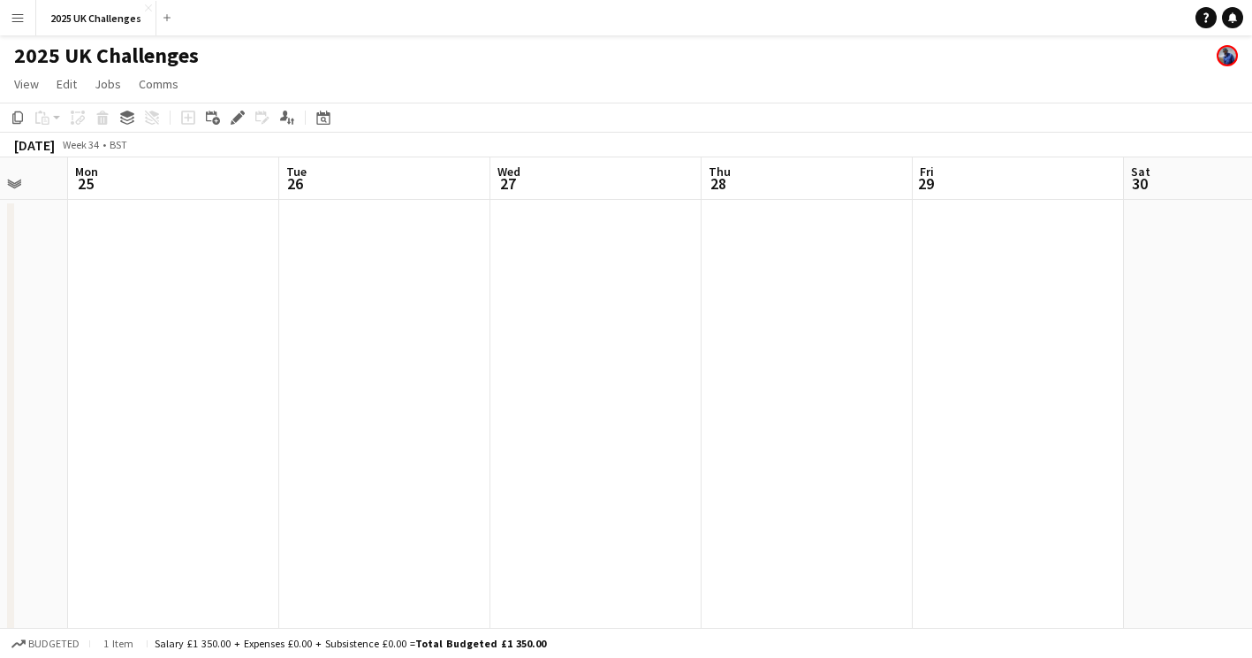
drag, startPoint x: 632, startPoint y: 452, endPoint x: -4, endPoint y: 454, distance: 635.4
click at [0, 454] on html "Menu Boards Boards Boards All jobs Status Workforce Workforce My Workforce Recr…" at bounding box center [626, 576] width 1252 height 1152
drag, startPoint x: 147, startPoint y: 428, endPoint x: 103, endPoint y: 430, distance: 44.3
click at [103, 430] on app-calendar-viewport "Wed 27 Thu 28 Fri 29 Sat 30 Sun 31 Mon 1 Tue 2 Wed 3 Thu 4 Fri 5 Sat 6 35/36 2 …" at bounding box center [626, 639] width 1252 height 965
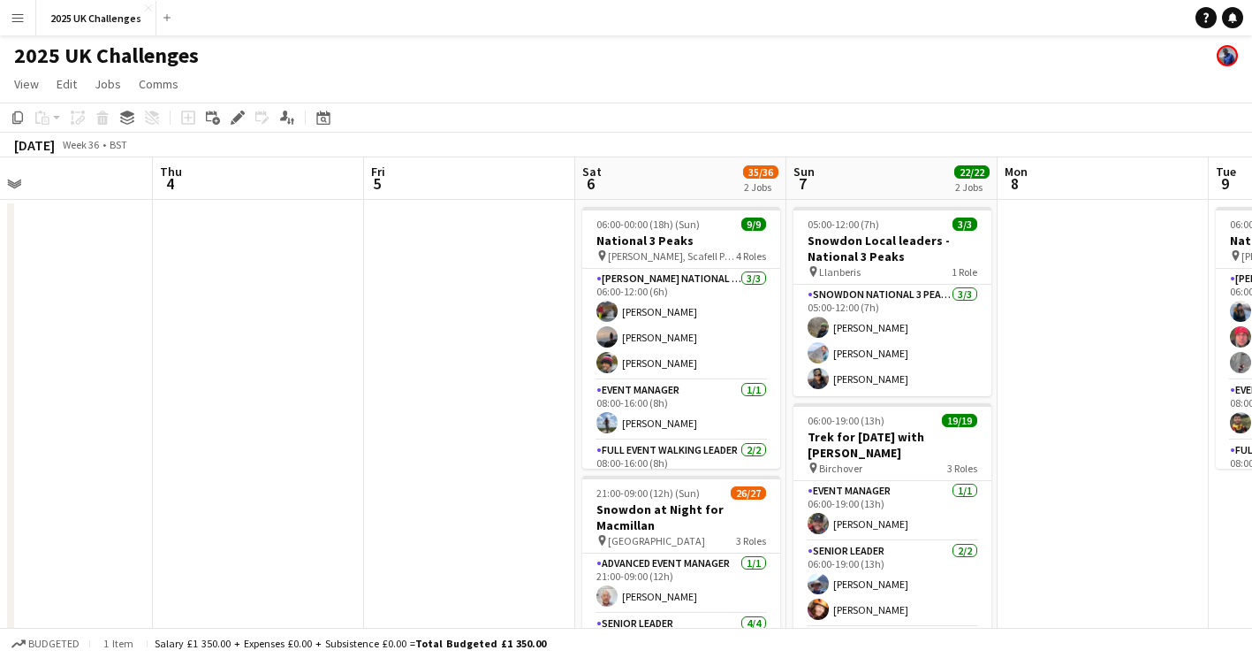
scroll to position [0, 695]
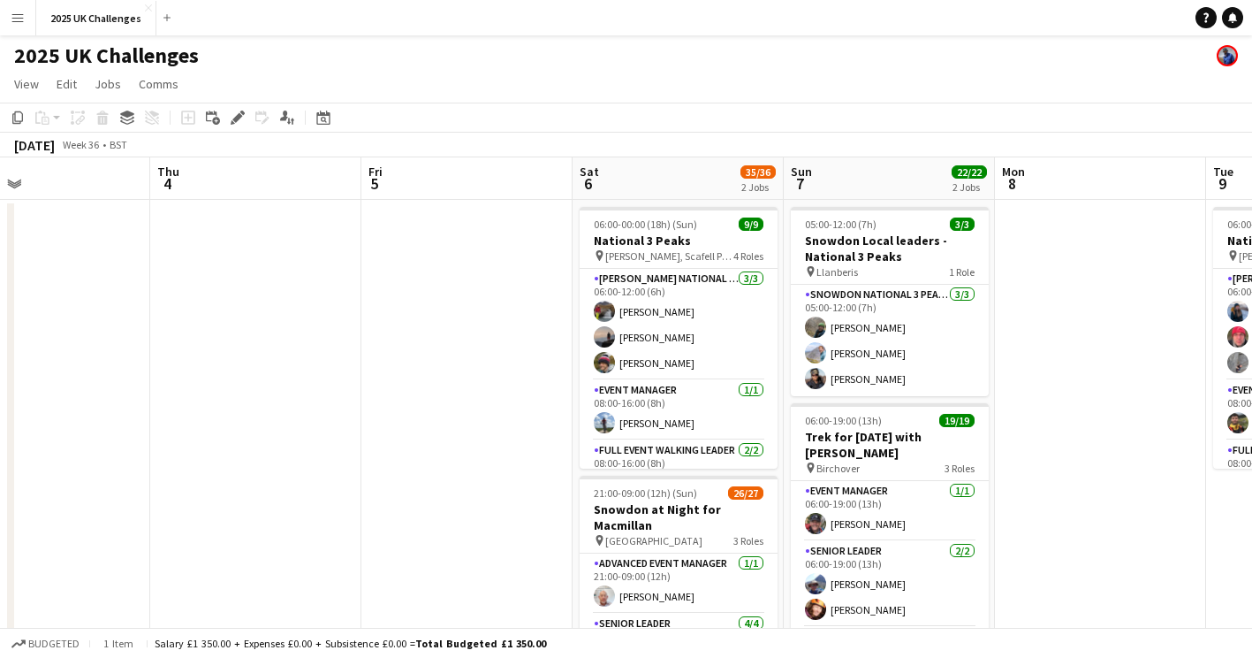
drag, startPoint x: 756, startPoint y: 281, endPoint x: 266, endPoint y: 315, distance: 491.6
click at [266, 315] on app-calendar-viewport "Sun 31 Mon 1 Tue 2 Wed 3 Thu 4 Fri 5 Sat 6 35/36 2 Jobs Sun 7 22/22 2 Jobs Mon …" at bounding box center [626, 639] width 1252 height 965
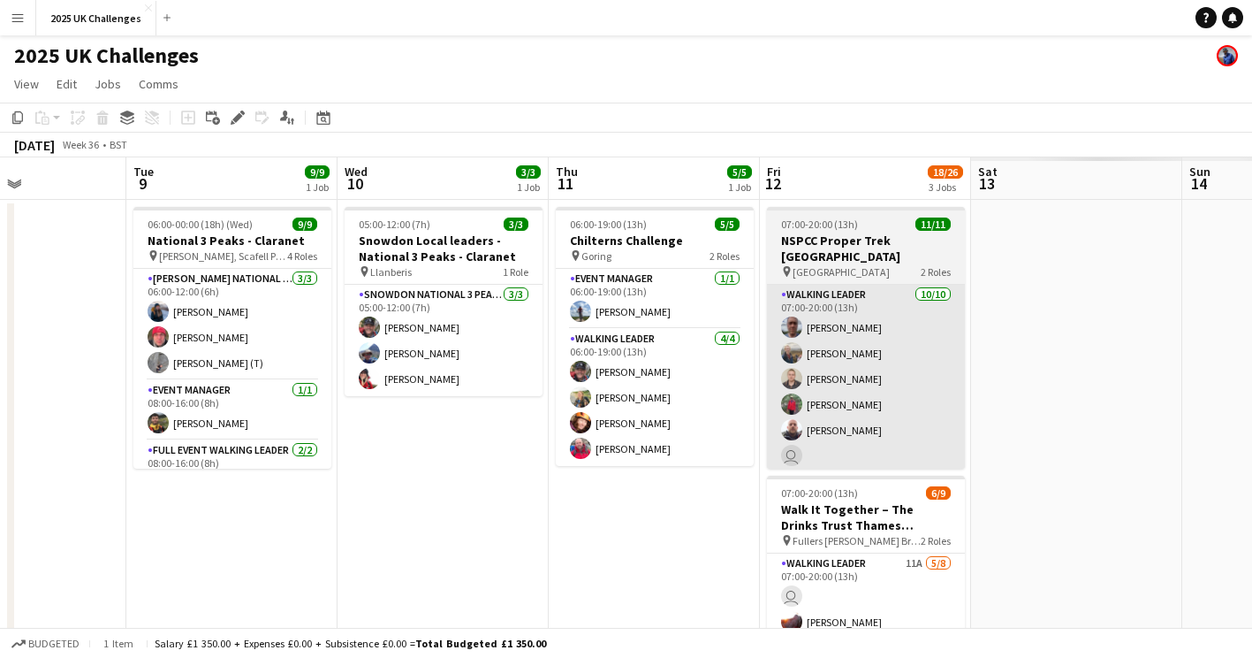
drag, startPoint x: 1137, startPoint y: 346, endPoint x: 839, endPoint y: 294, distance: 303.2
click at [0, 289] on html "Menu Boards Boards Boards All jobs Status Workforce Workforce My Workforce Recr…" at bounding box center [626, 576] width 1252 height 1152
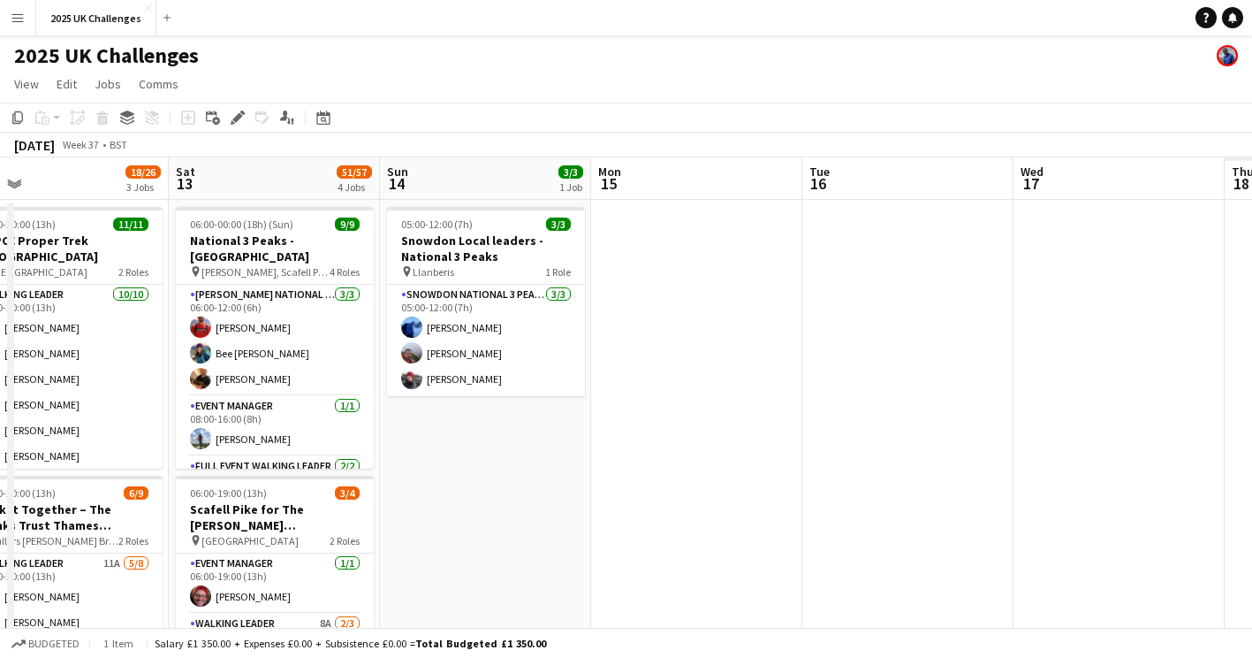
drag, startPoint x: 1209, startPoint y: 470, endPoint x: 460, endPoint y: 488, distance: 749.6
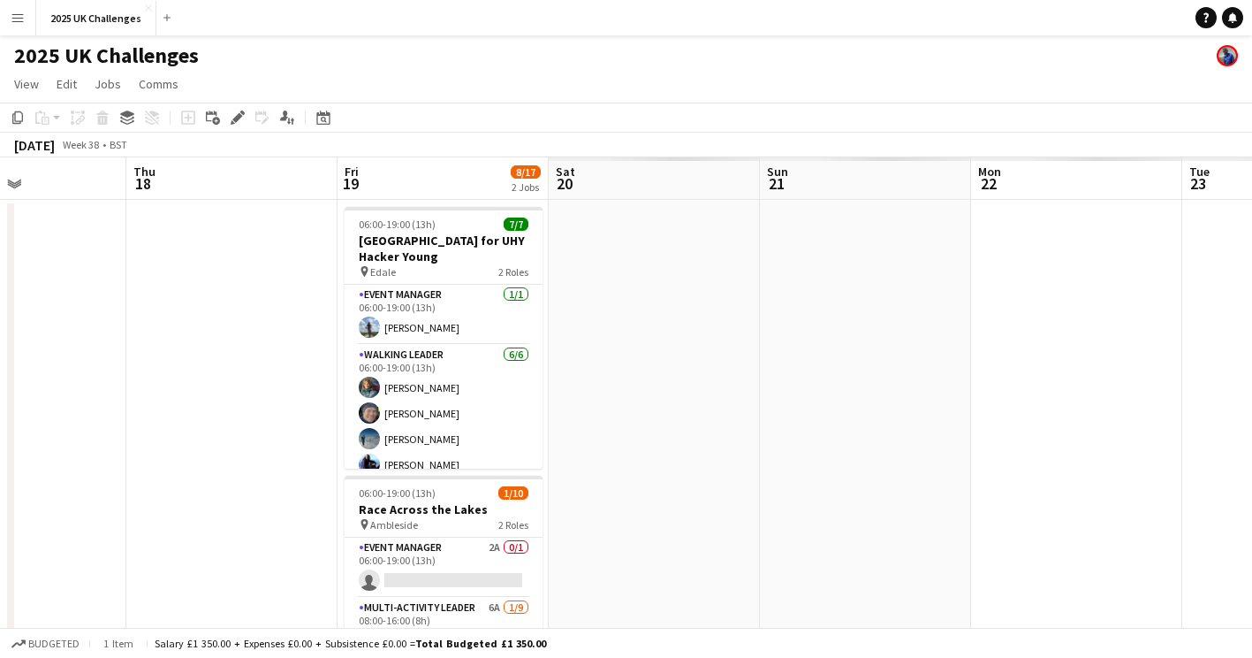
drag, startPoint x: 843, startPoint y: 473, endPoint x: 194, endPoint y: 461, distance: 648.8
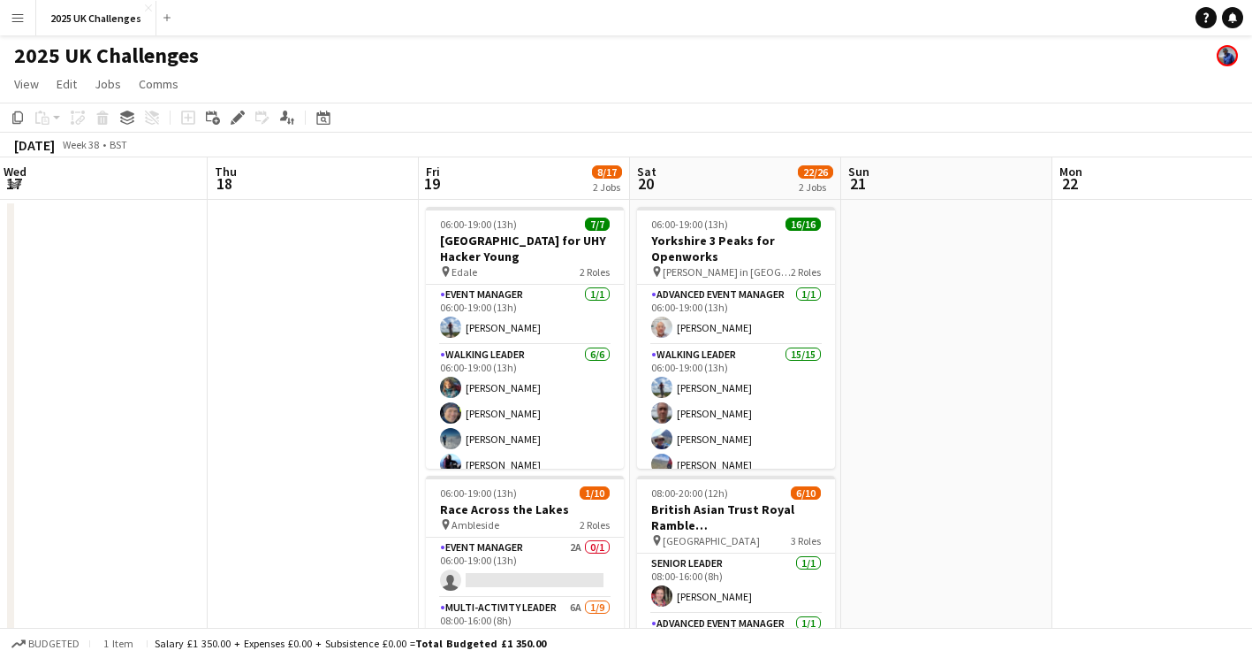
drag, startPoint x: 409, startPoint y: 442, endPoint x: 88, endPoint y: 440, distance: 320.8
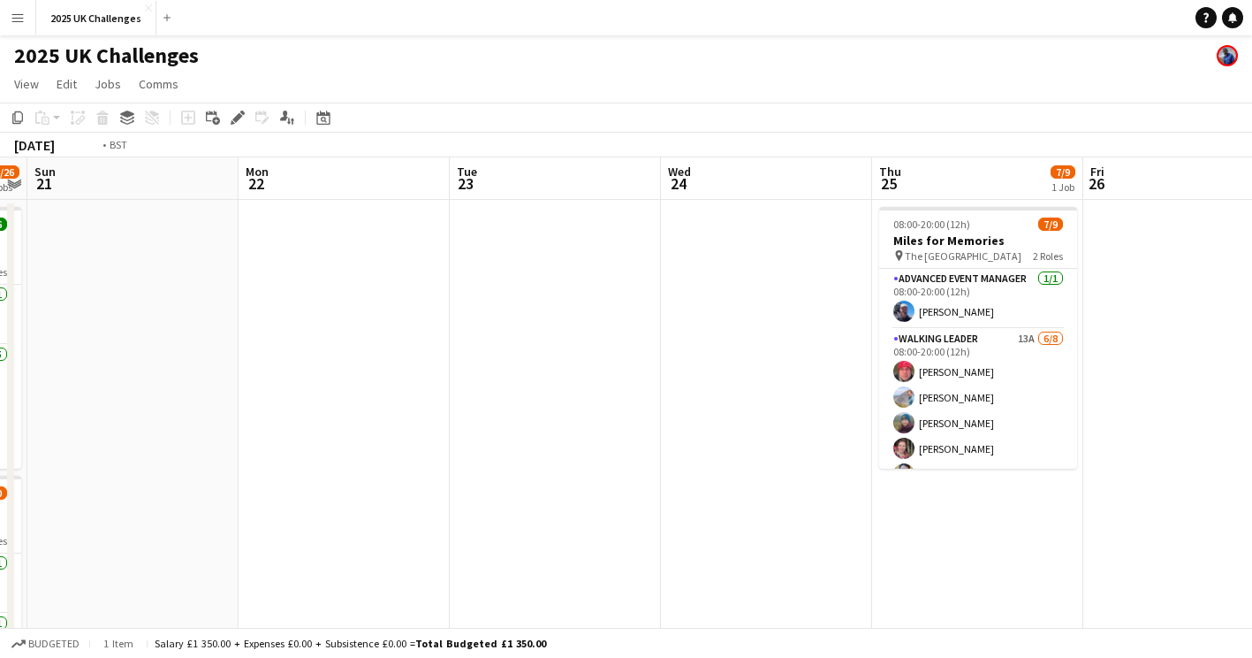
drag, startPoint x: 169, startPoint y: 434, endPoint x: 153, endPoint y: 434, distance: 15.9
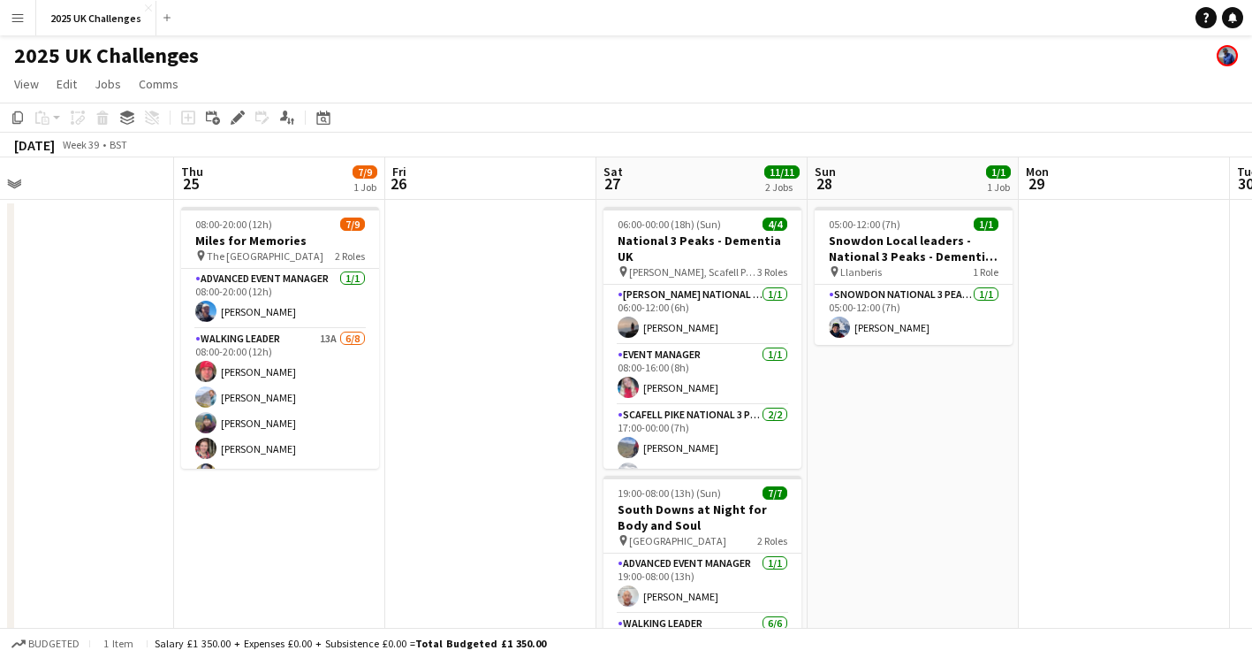
drag, startPoint x: 357, startPoint y: 439, endPoint x: 307, endPoint y: 439, distance: 50.4
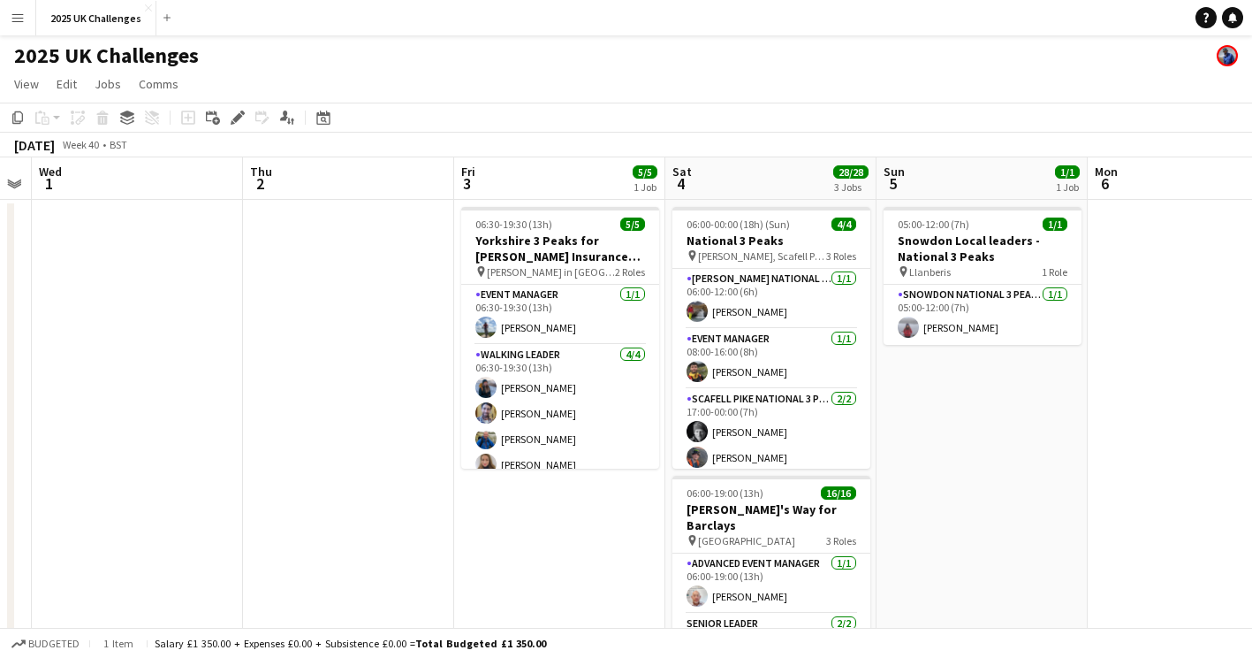
drag, startPoint x: 600, startPoint y: 437, endPoint x: 245, endPoint y: 436, distance: 355.3
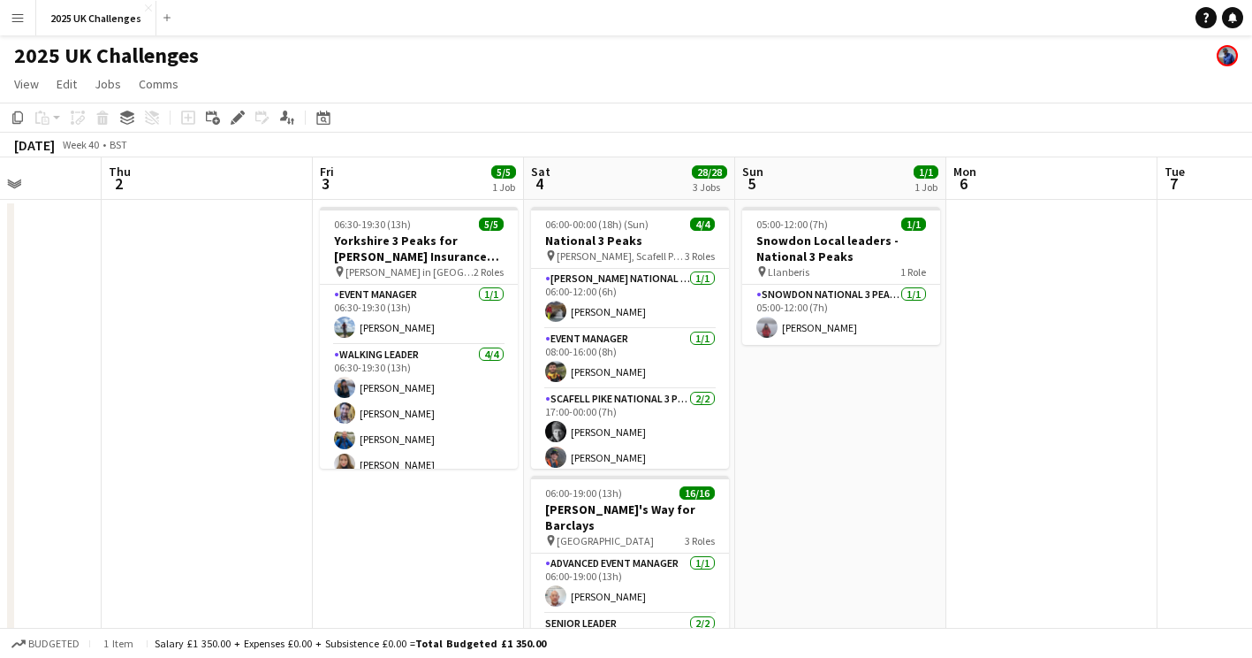
drag, startPoint x: 1185, startPoint y: 434, endPoint x: 1009, endPoint y: 449, distance: 176.5
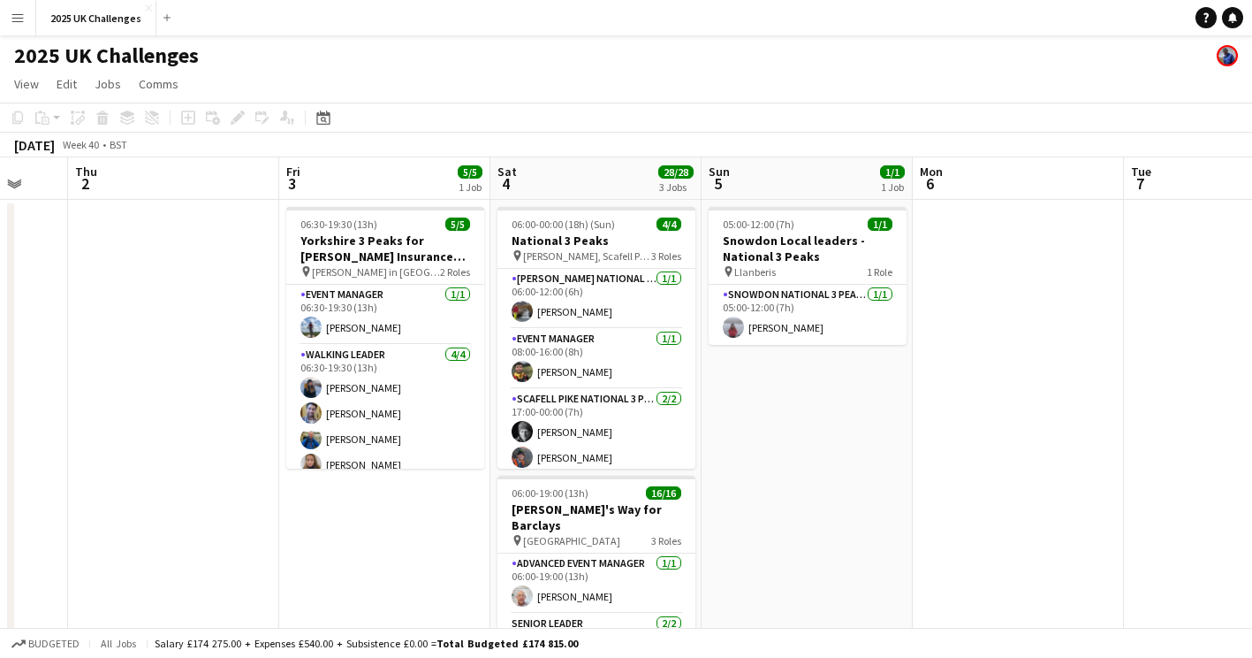
drag, startPoint x: 765, startPoint y: 395, endPoint x: 747, endPoint y: 402, distance: 19.9
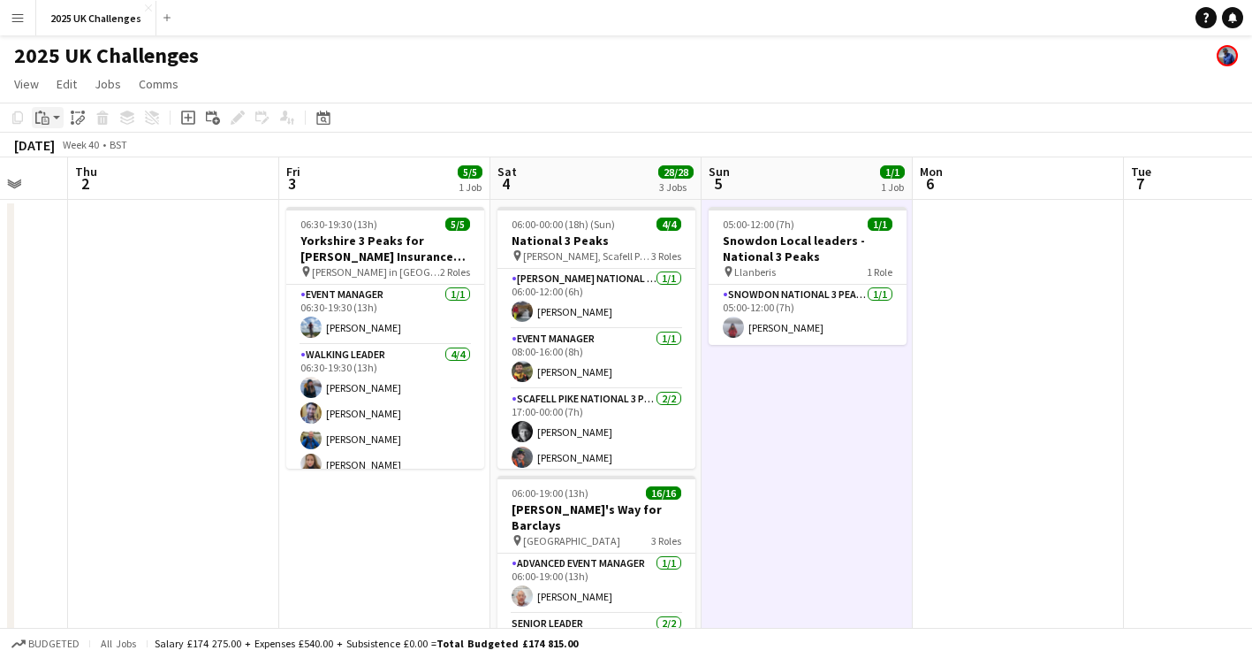
click at [41, 121] on icon "Paste" at bounding box center [42, 117] width 14 height 14
click at [64, 150] on link "Paste Ctrl+V" at bounding box center [130, 151] width 166 height 16
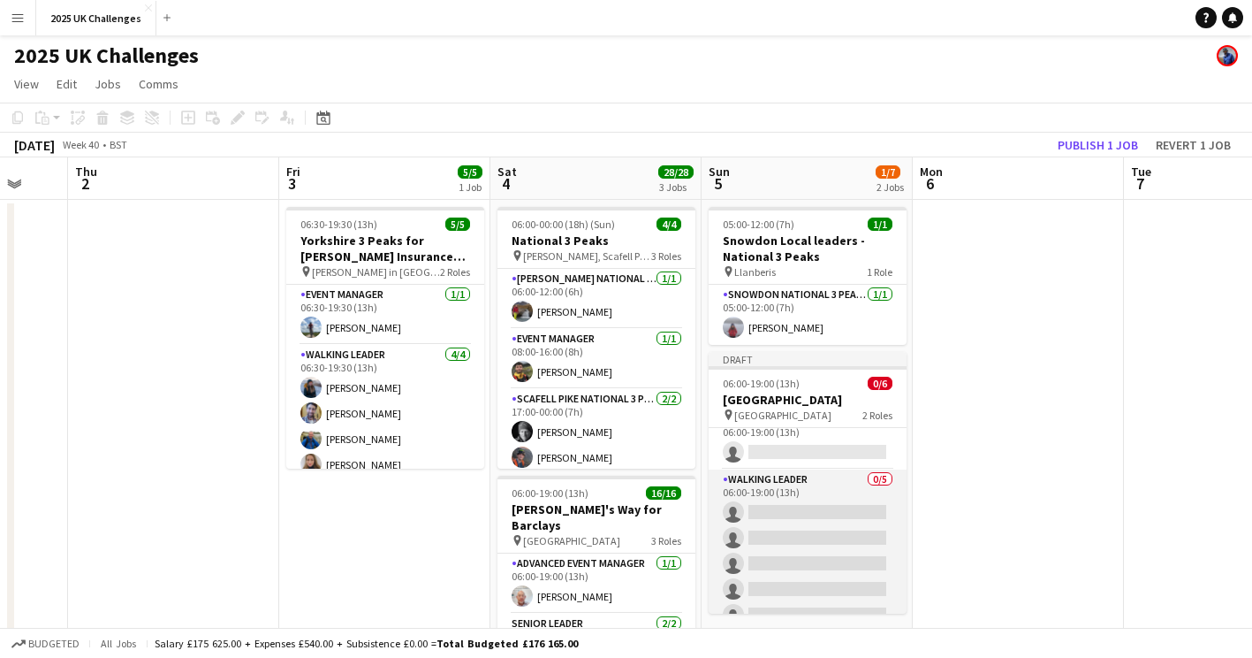
scroll to position [37, 0]
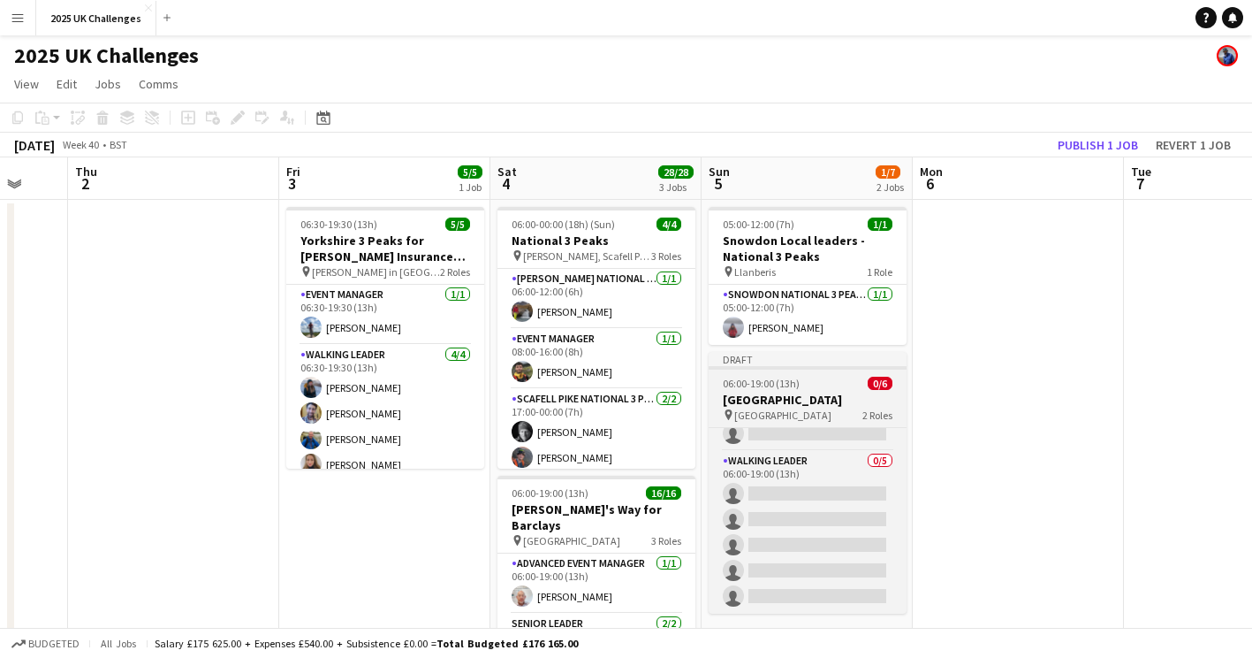
click at [816, 398] on h3 "[GEOGRAPHIC_DATA]" at bounding box center [808, 400] width 198 height 16
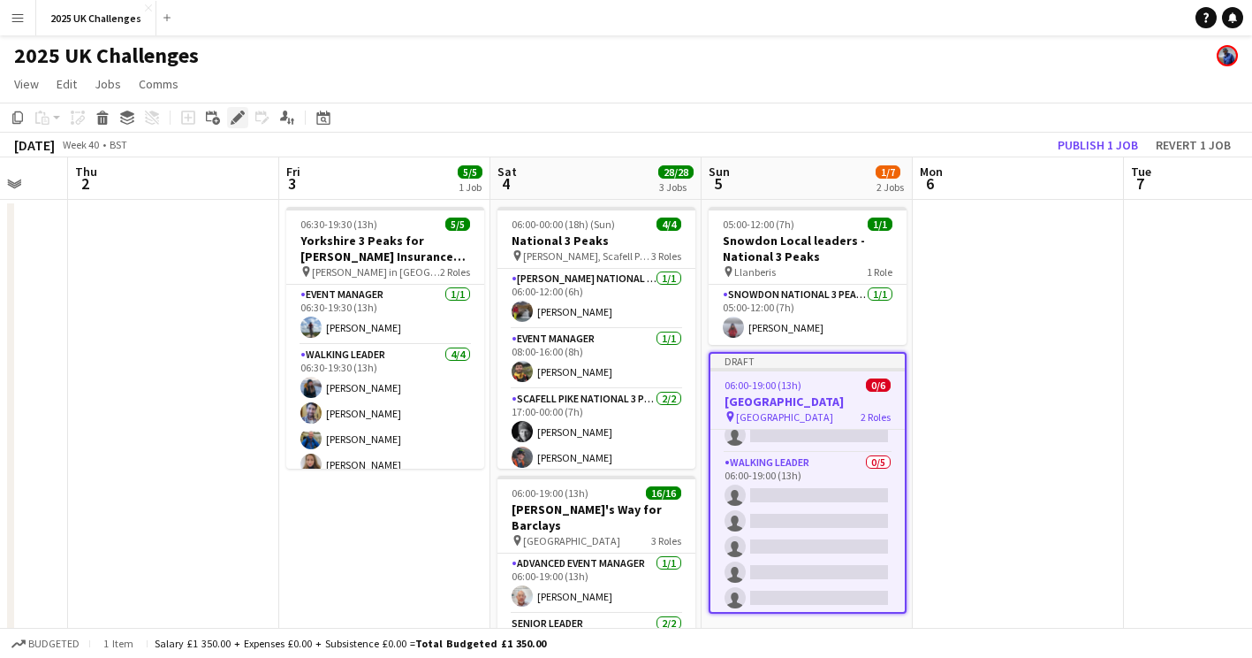
click at [240, 124] on icon "Edit" at bounding box center [238, 117] width 14 height 14
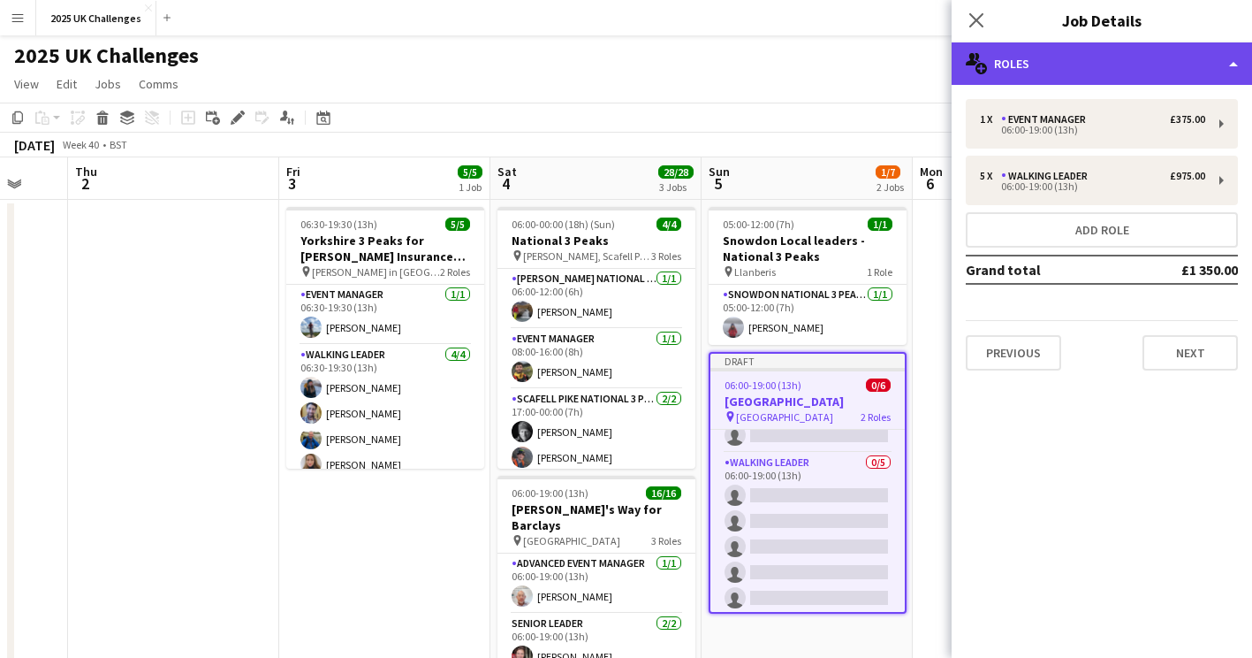
click at [1130, 63] on div "multiple-users-add Roles" at bounding box center [1102, 63] width 300 height 42
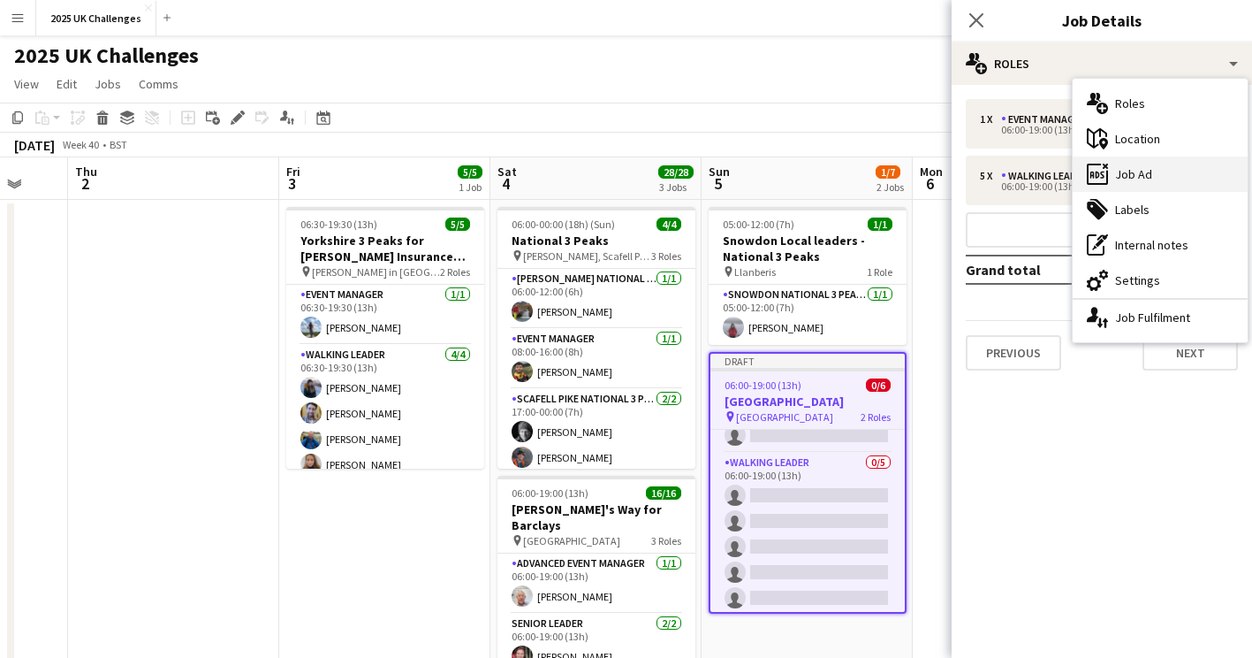
click at [1144, 170] on div "ads-window Job Ad" at bounding box center [1160, 173] width 175 height 35
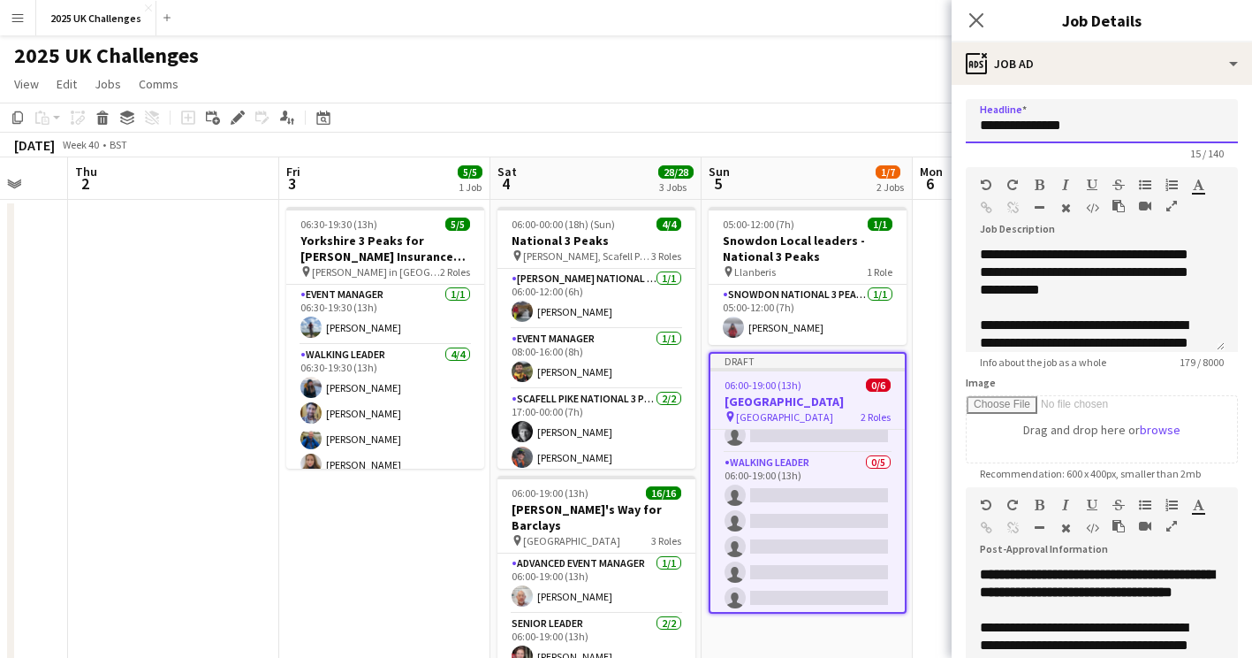
click at [1094, 120] on input "**********" at bounding box center [1102, 121] width 272 height 44
type input "**********"
drag, startPoint x: 1071, startPoint y: 256, endPoint x: 1039, endPoint y: 257, distance: 31.8
click at [1039, 257] on div "**********" at bounding box center [1095, 299] width 259 height 106
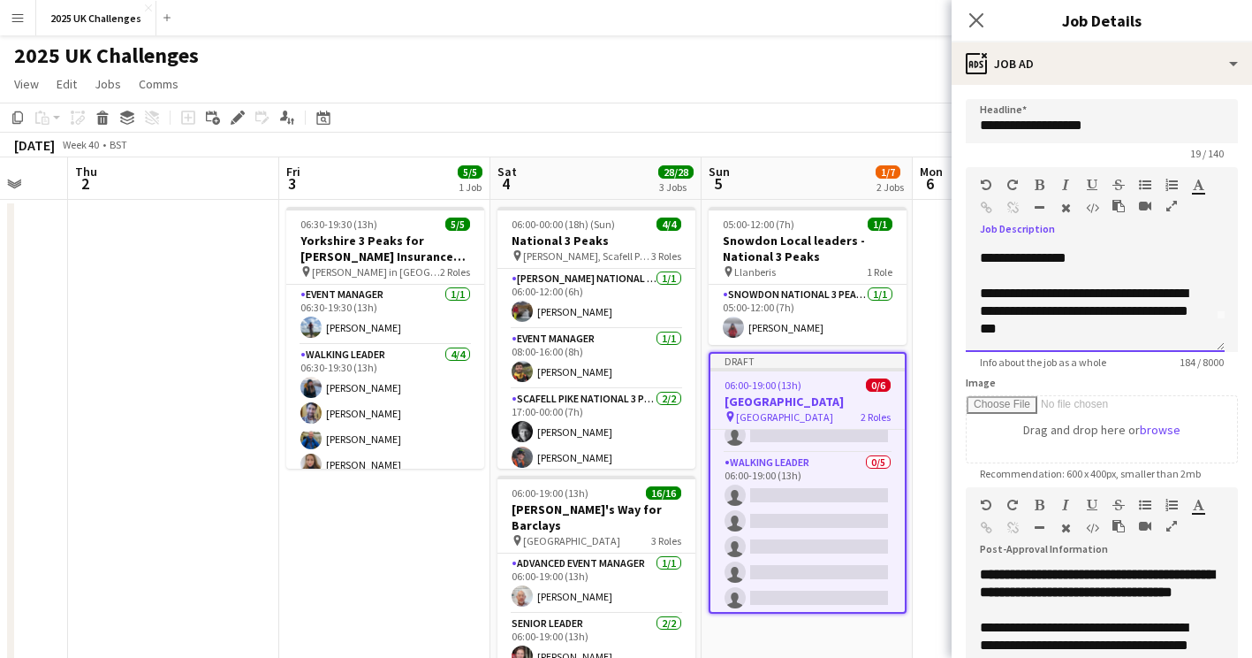
scroll to position [88, 0]
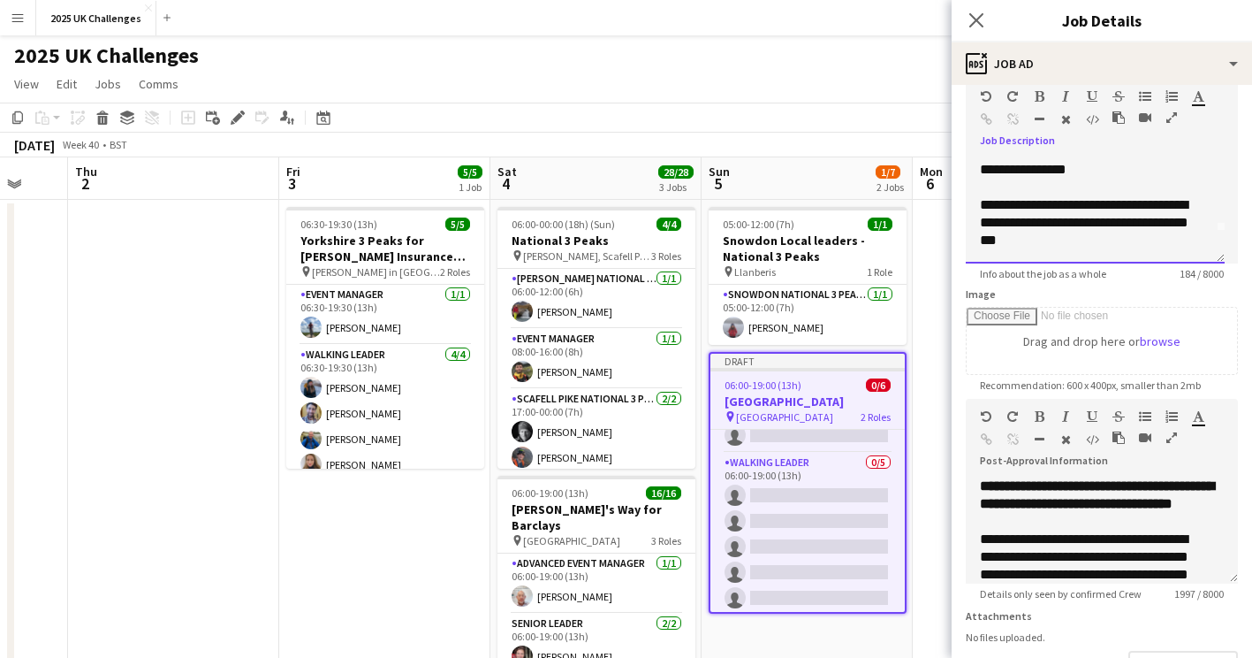
click at [1099, 247] on div "**********" at bounding box center [1088, 222] width 217 height 53
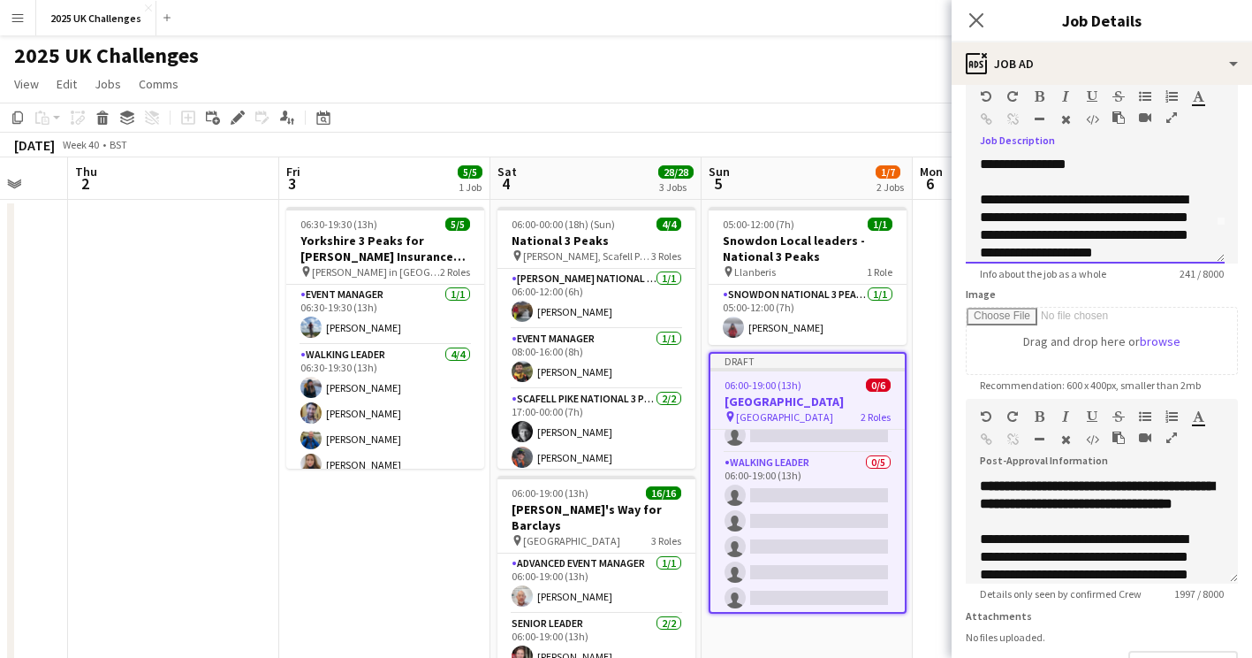
scroll to position [55, 0]
click at [1106, 222] on div "**********" at bounding box center [1088, 217] width 217 height 88
click at [990, 233] on div "**********" at bounding box center [1088, 217] width 217 height 88
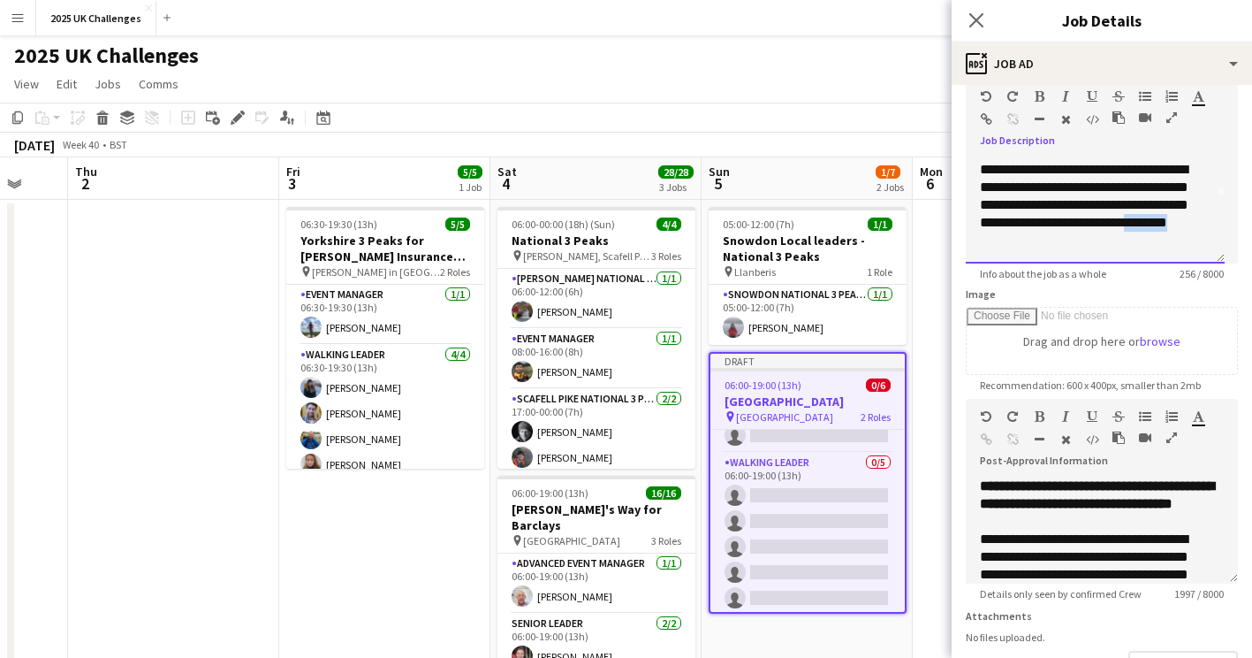
drag, startPoint x: 1091, startPoint y: 254, endPoint x: 1038, endPoint y: 253, distance: 52.1
click at [1038, 253] on div "**********" at bounding box center [1095, 210] width 259 height 106
click at [1078, 222] on div "**********" at bounding box center [1088, 205] width 217 height 88
click at [1067, 235] on div "**********" at bounding box center [1088, 205] width 217 height 88
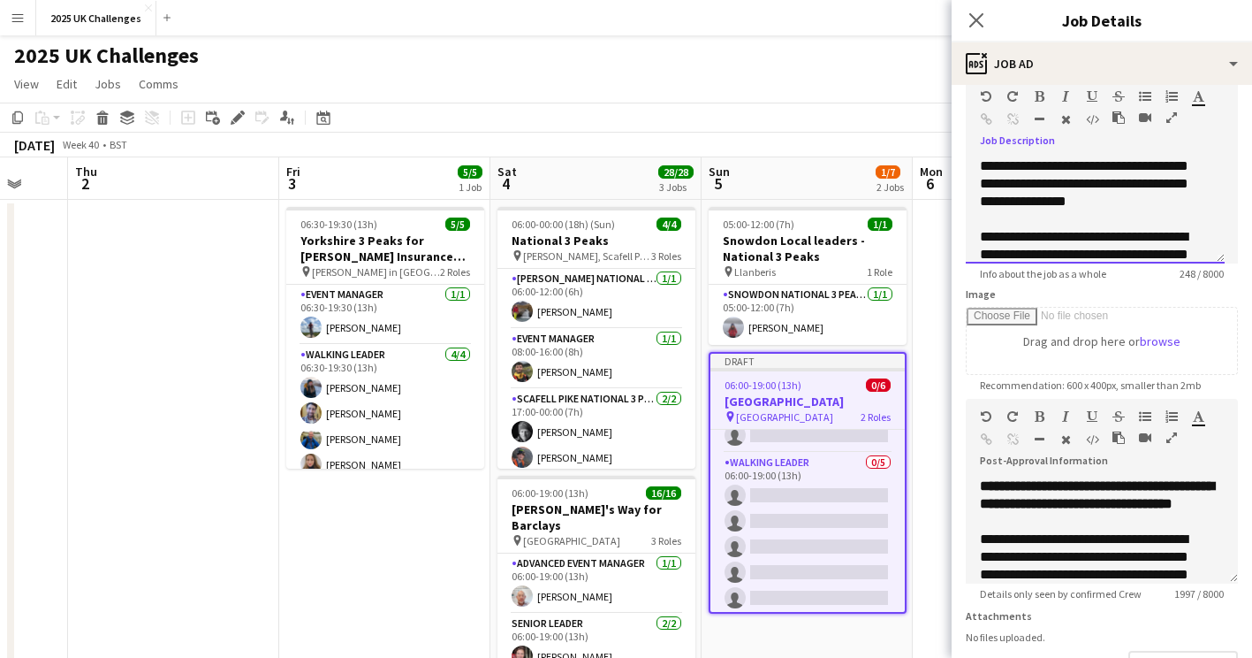
scroll to position [0, 0]
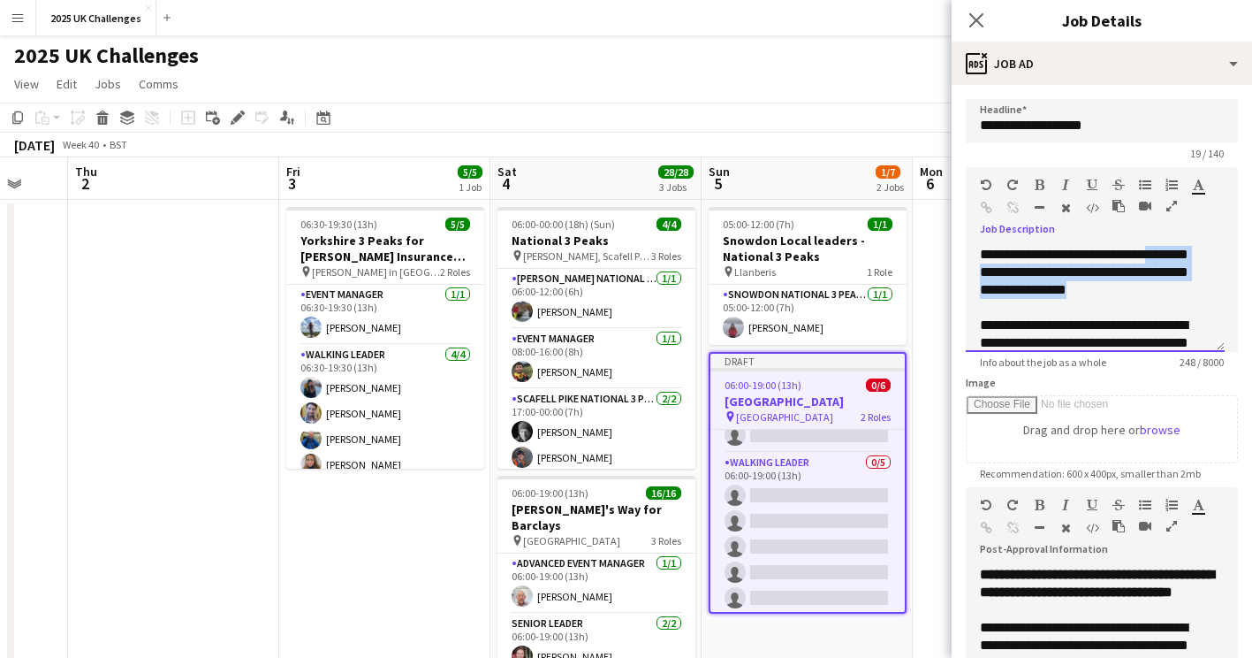
drag, startPoint x: 1113, startPoint y: 293, endPoint x: 1158, endPoint y: 255, distance: 59.5
click at [1158, 255] on div "**********" at bounding box center [1095, 299] width 259 height 106
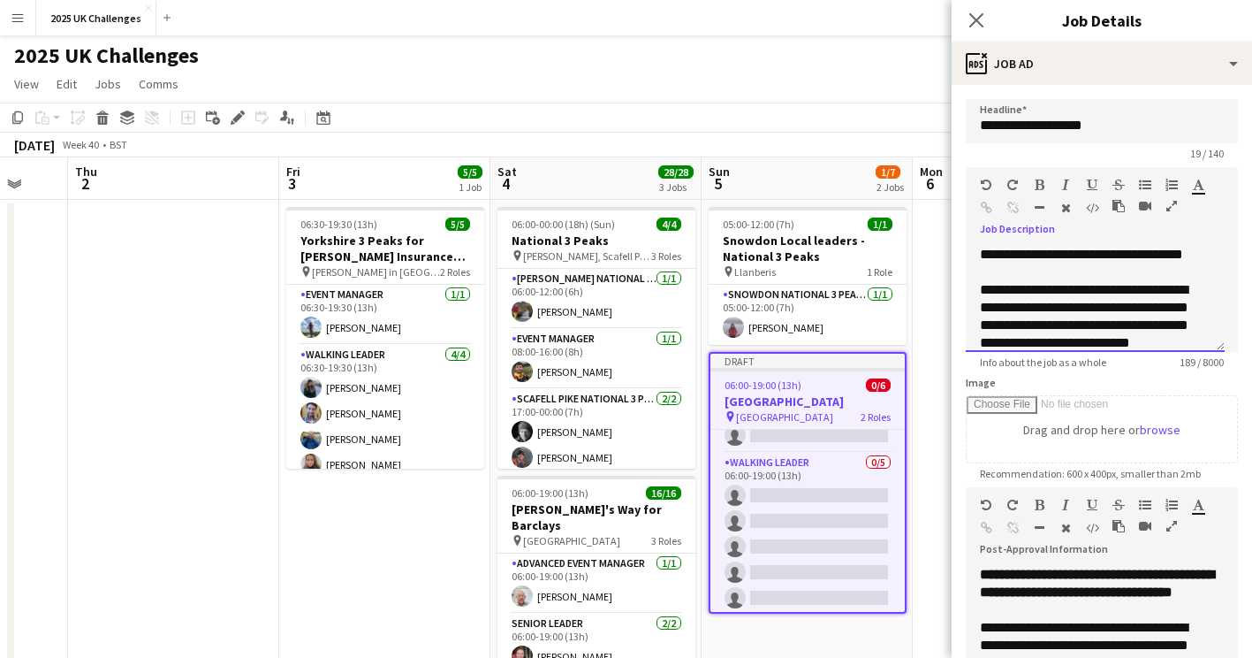
click at [1166, 256] on div "**********" at bounding box center [1095, 299] width 259 height 106
click at [1190, 254] on div "**********" at bounding box center [1095, 299] width 259 height 106
click at [1059, 269] on div "**********" at bounding box center [1095, 299] width 259 height 106
click at [1052, 272] on div "**********" at bounding box center [1095, 299] width 259 height 106
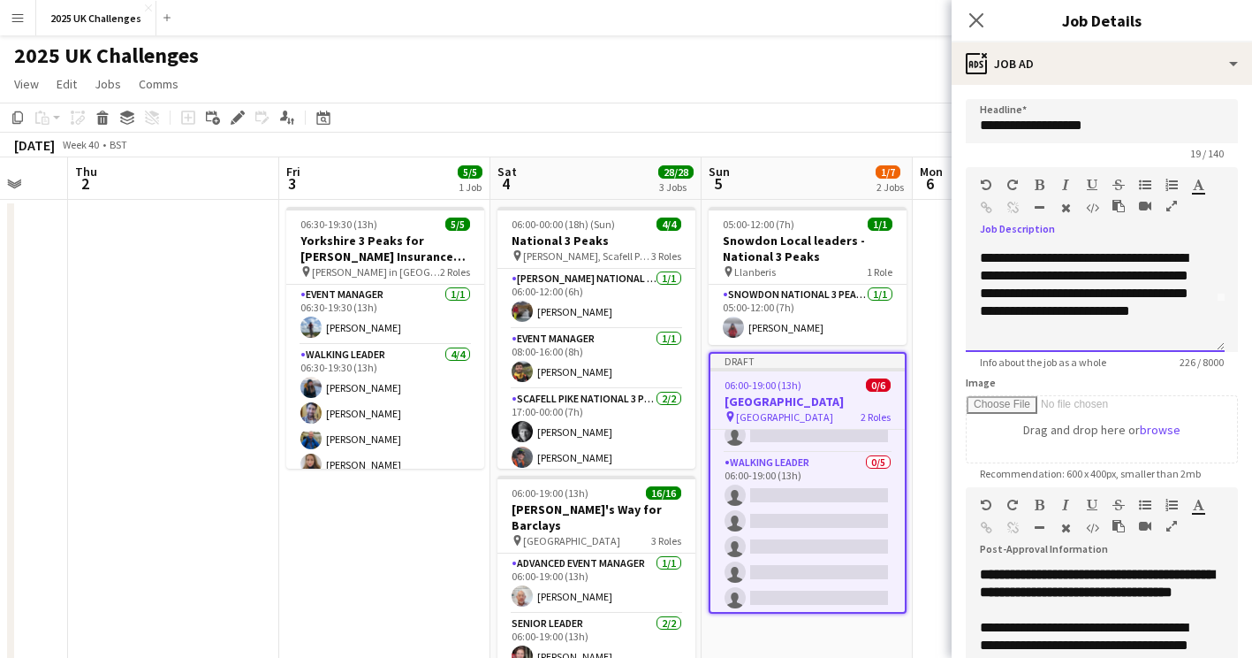
scroll to position [88, 0]
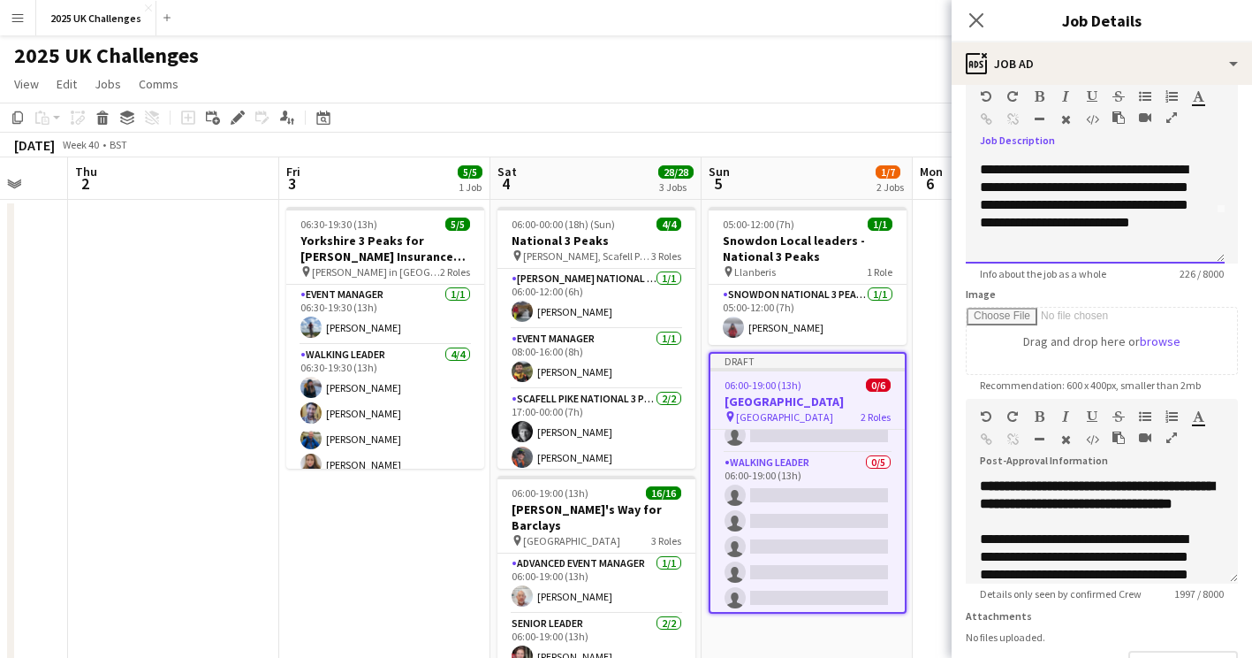
click at [1083, 250] on div "**********" at bounding box center [1095, 210] width 259 height 106
click at [1126, 223] on div "**********" at bounding box center [1088, 205] width 217 height 88
click at [1038, 241] on div "**********" at bounding box center [1088, 205] width 217 height 88
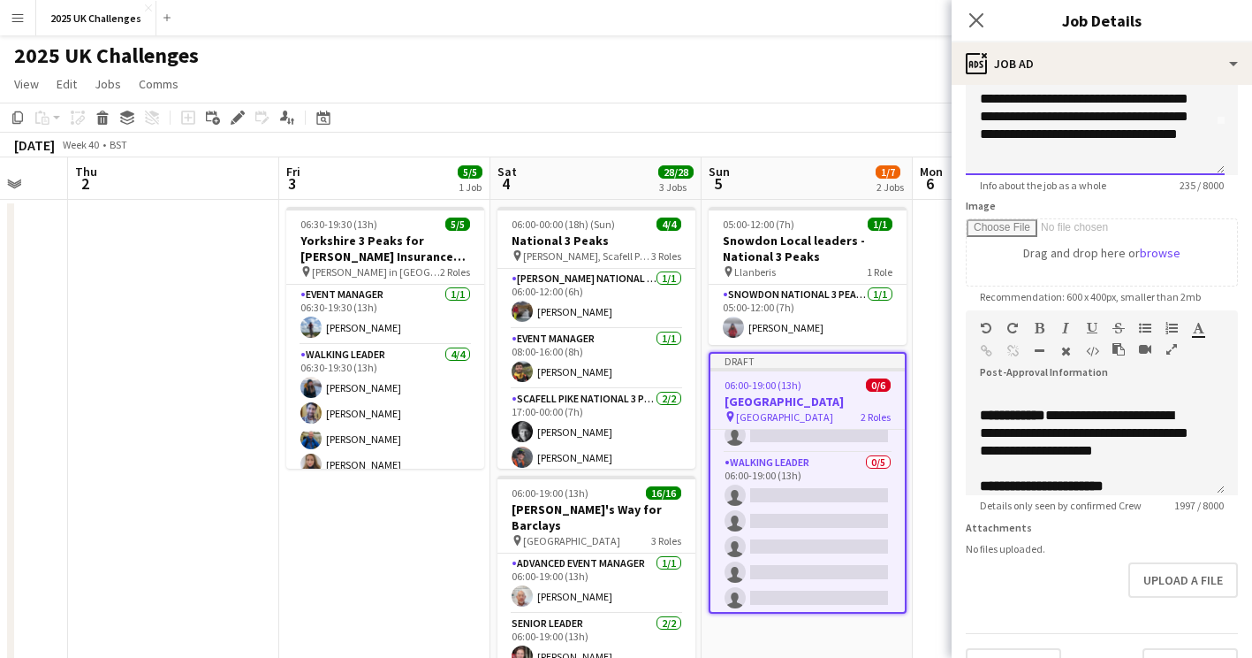
scroll to position [354, 0]
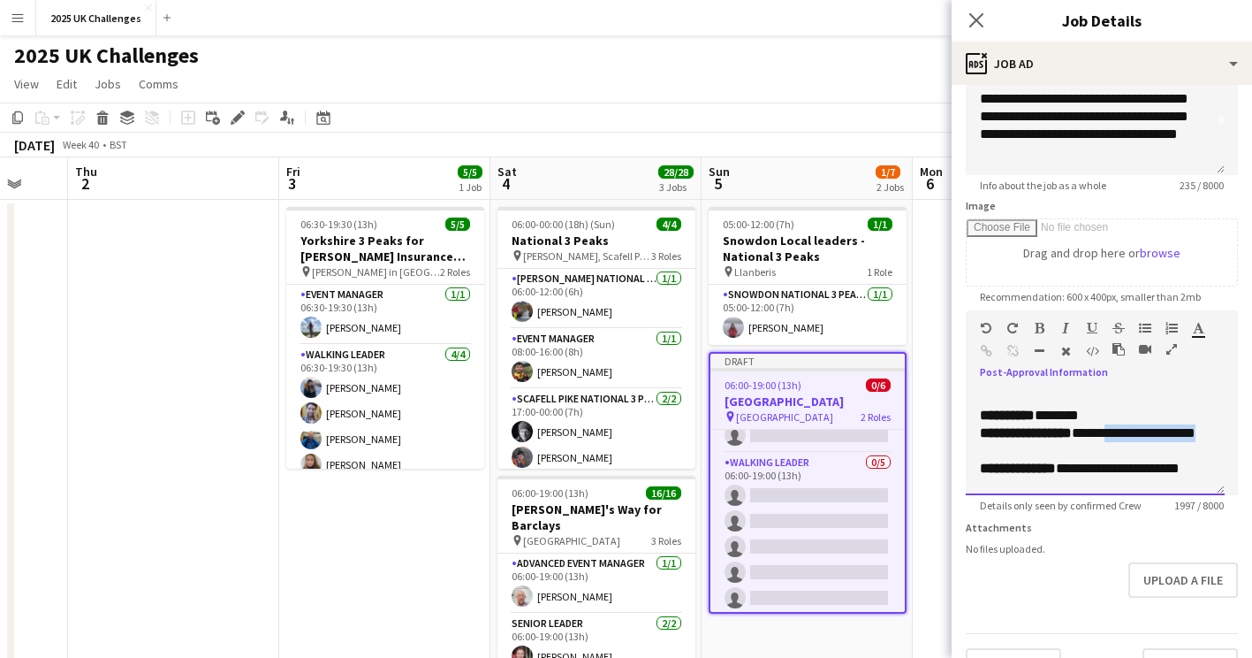
drag, startPoint x: 1121, startPoint y: 453, endPoint x: 1179, endPoint y: 461, distance: 58.0
click at [1179, 460] on div "**********" at bounding box center [1088, 441] width 217 height 35
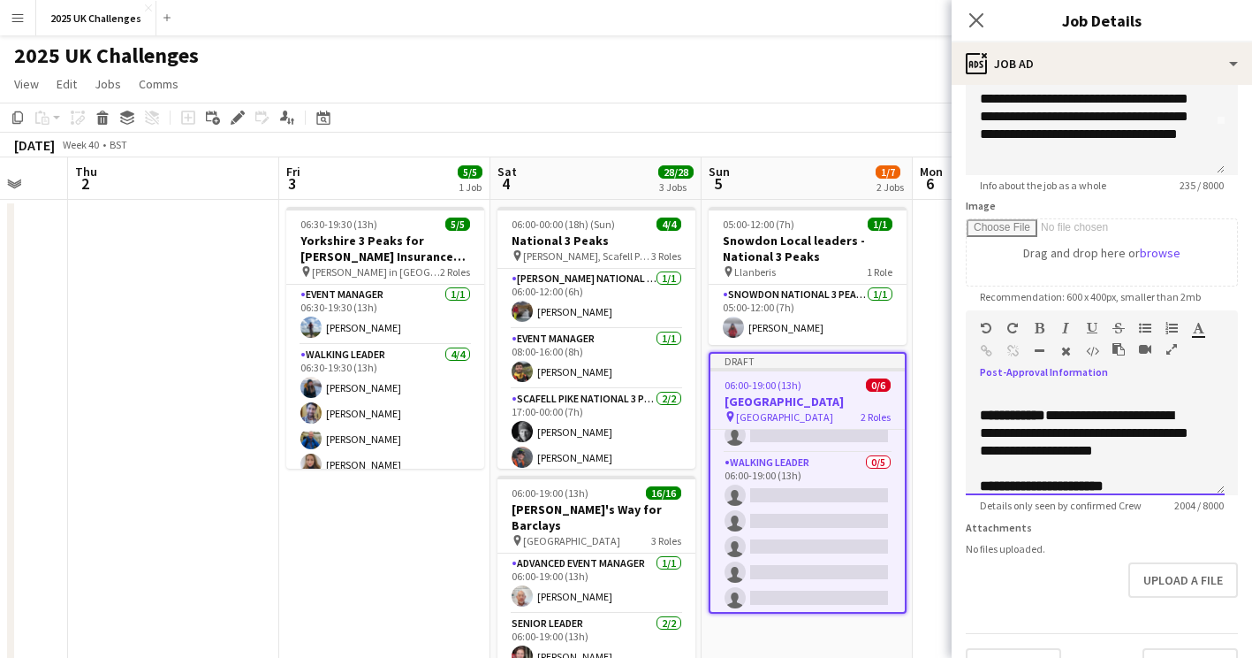
scroll to position [530, 0]
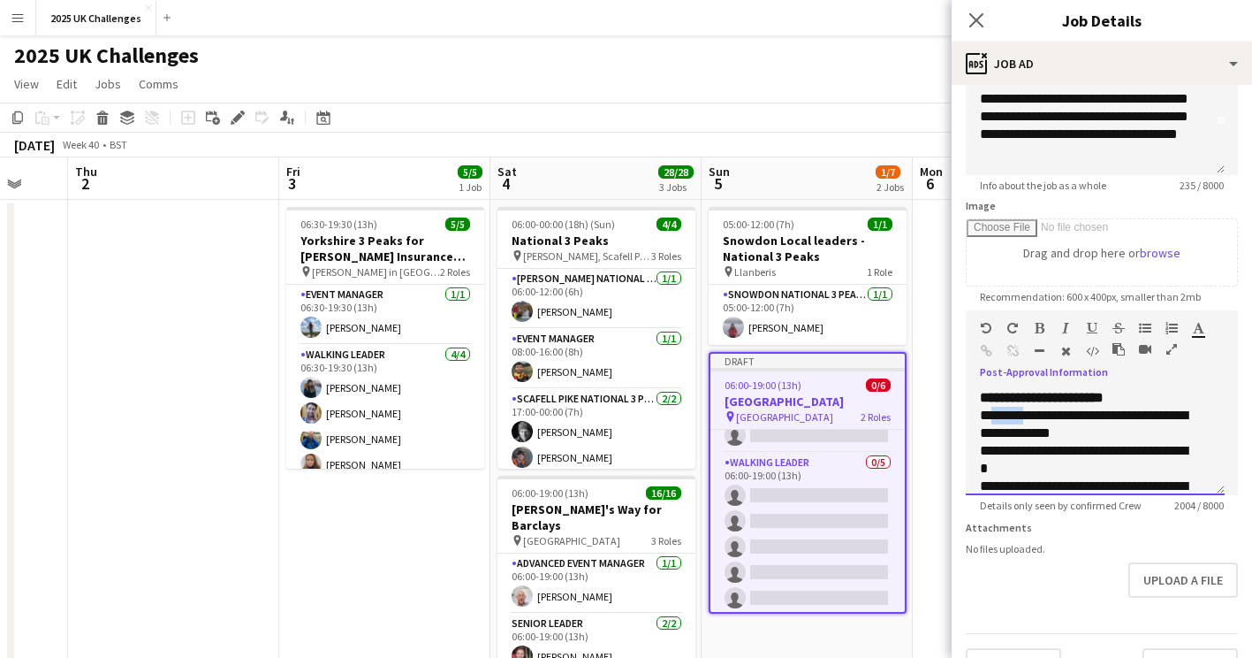
drag, startPoint x: 990, startPoint y: 435, endPoint x: 1024, endPoint y: 430, distance: 34.7
click at [1024, 430] on div "**********" at bounding box center [1088, 424] width 217 height 35
drag, startPoint x: 1034, startPoint y: 485, endPoint x: 988, endPoint y: 485, distance: 46.0
click at [988, 477] on div "**********" at bounding box center [1088, 459] width 217 height 35
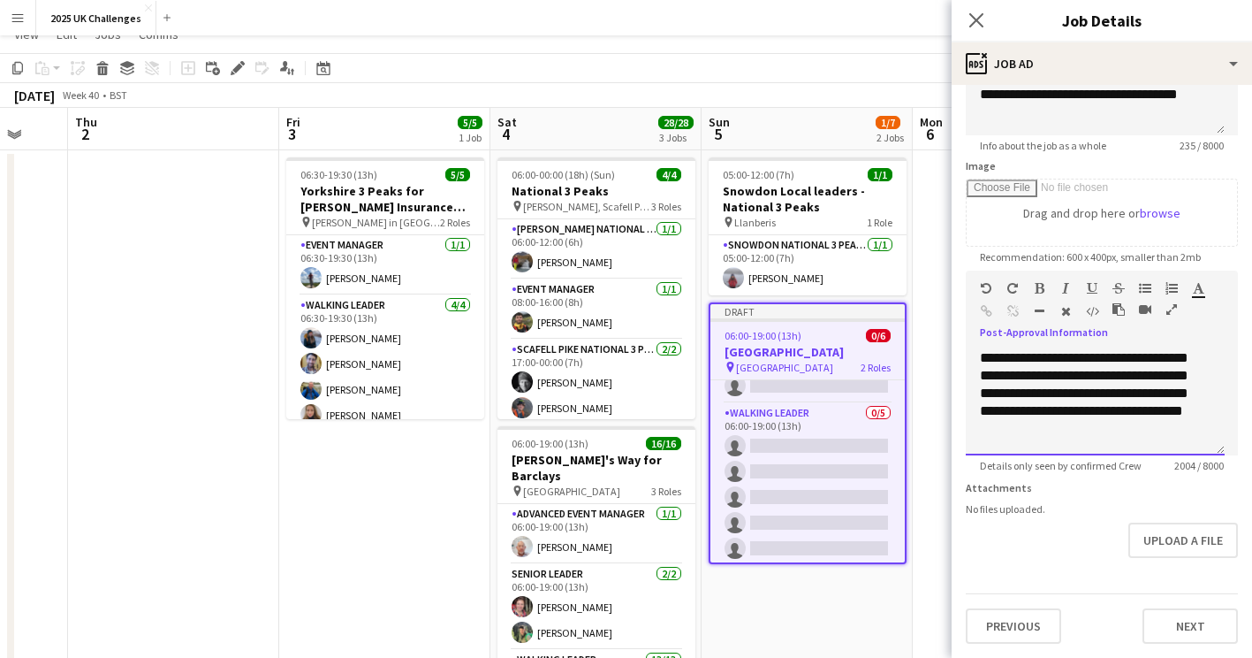
scroll to position [88, 0]
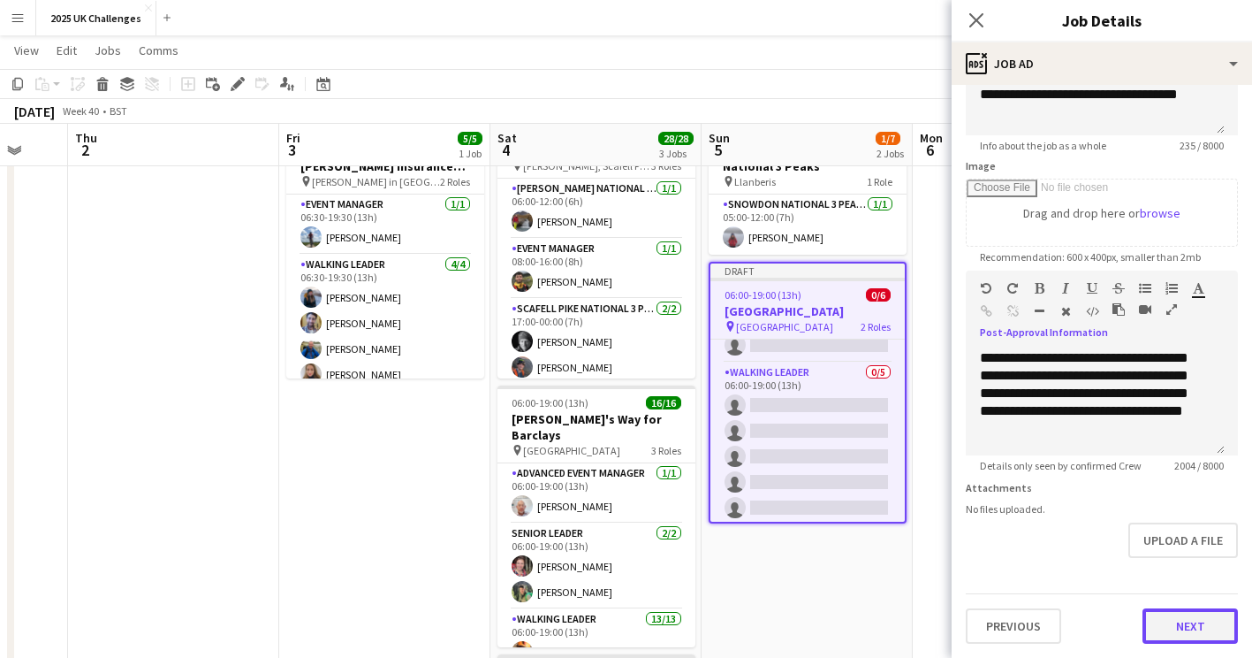
click at [1200, 613] on button "Next" at bounding box center [1190, 625] width 95 height 35
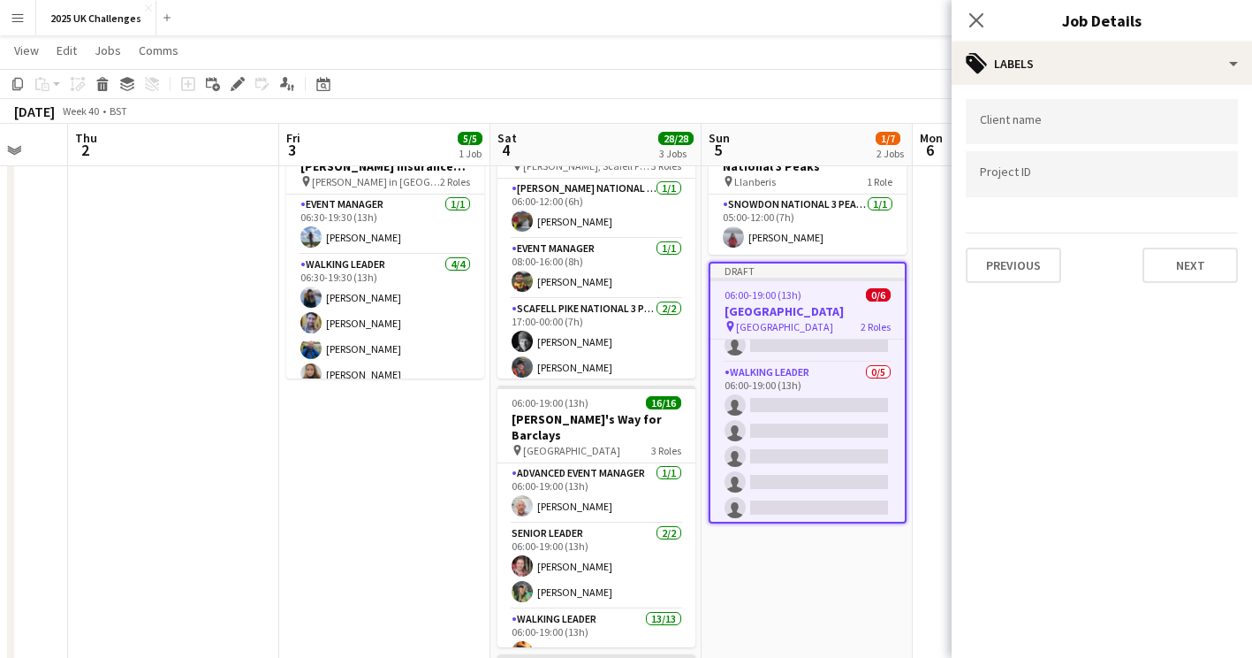
scroll to position [0, 0]
click at [1190, 261] on button "Next" at bounding box center [1190, 264] width 95 height 35
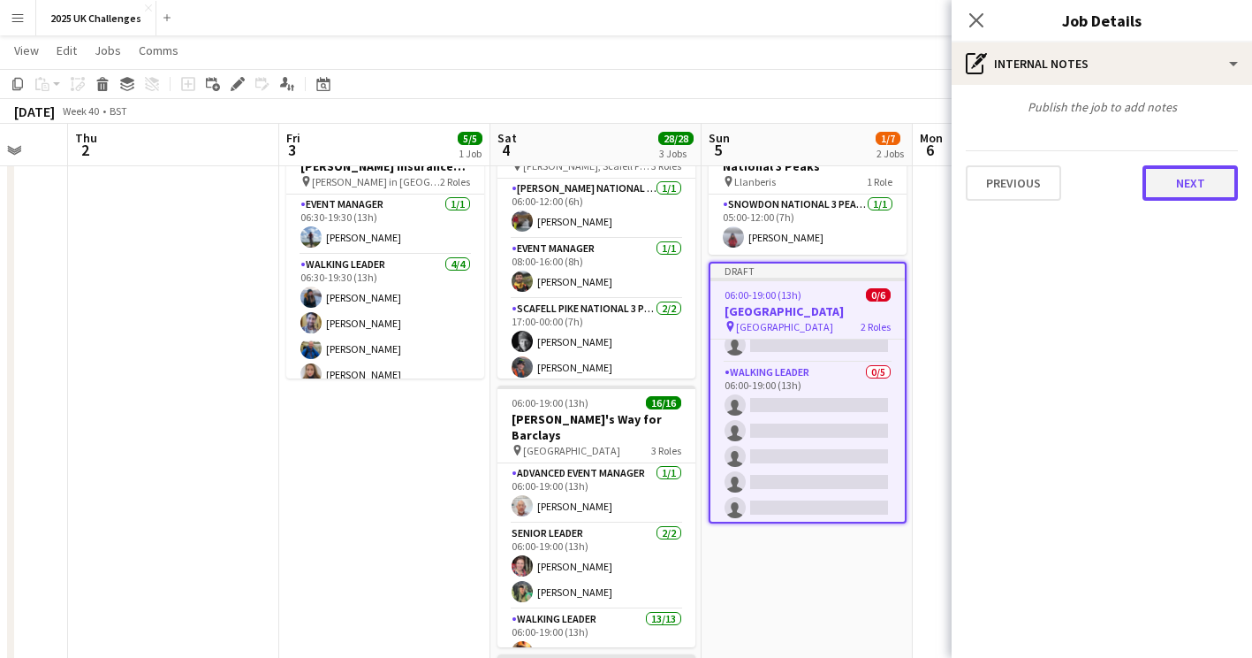
click at [1201, 190] on button "Next" at bounding box center [1190, 182] width 95 height 35
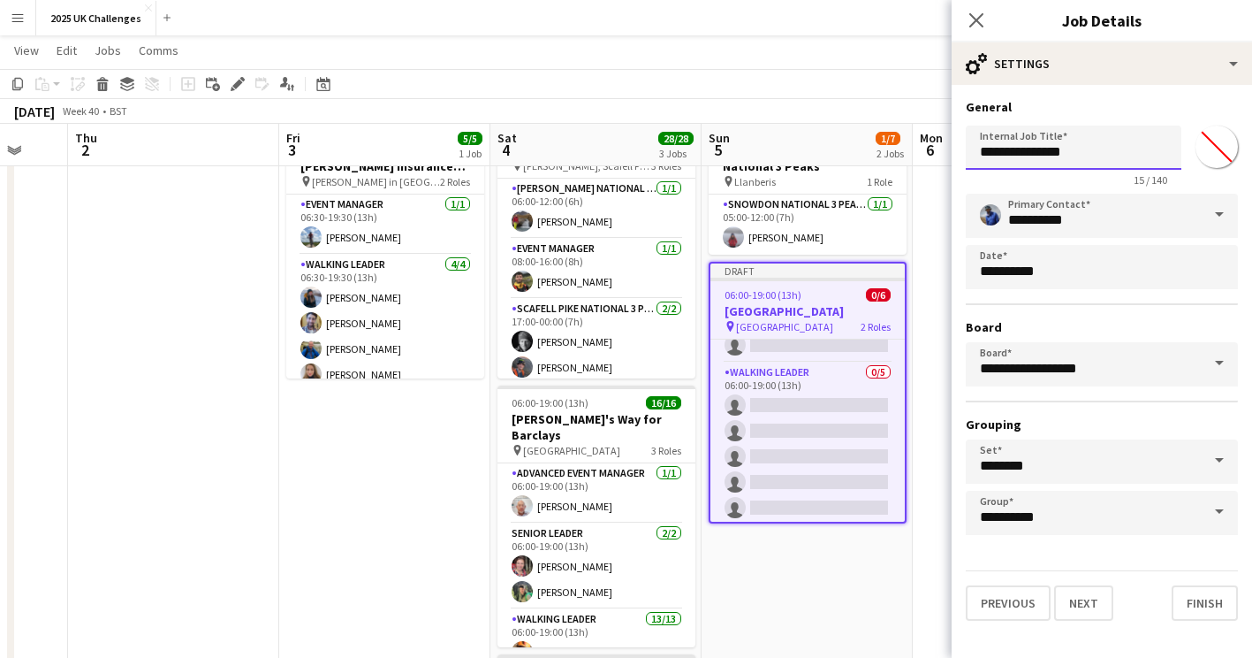
click at [1110, 151] on input "**********" at bounding box center [1074, 147] width 216 height 44
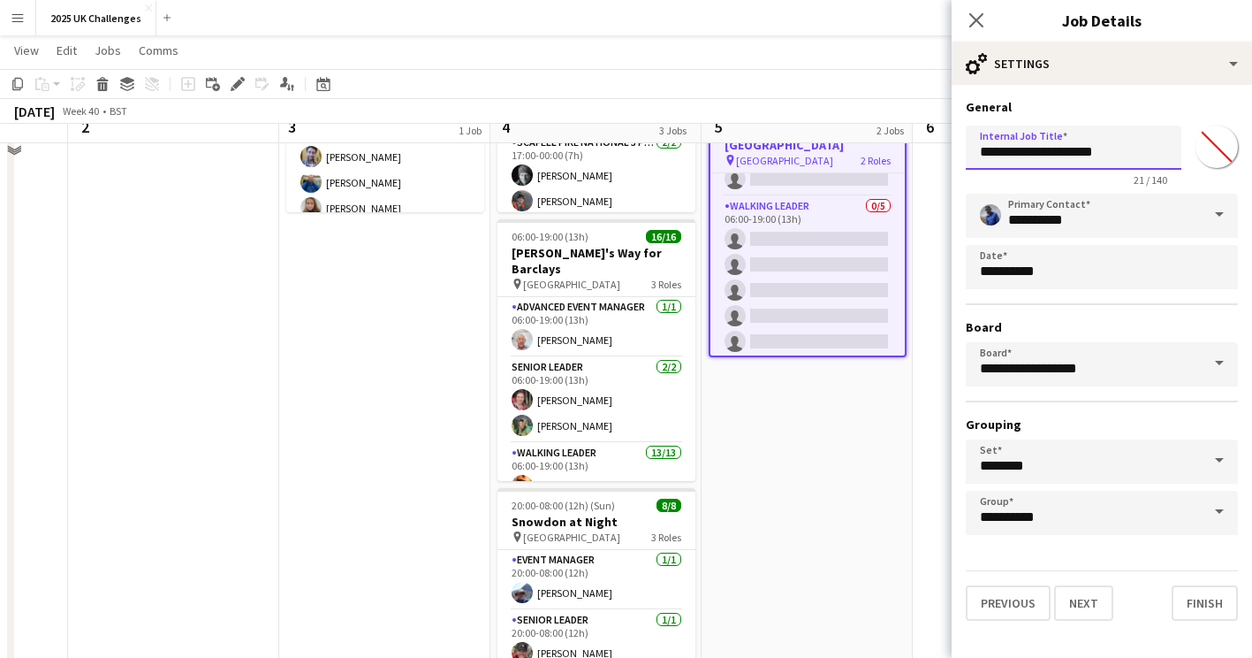
scroll to position [265, 0]
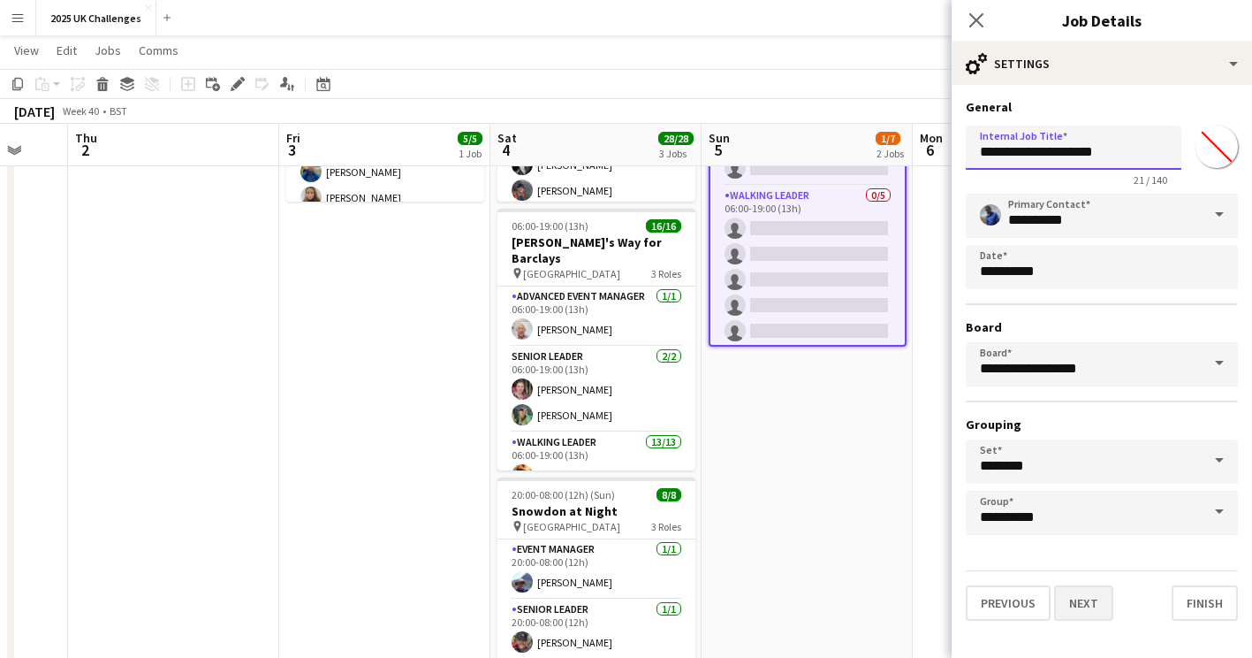
type input "**********"
click at [1089, 598] on button "Next" at bounding box center [1083, 602] width 59 height 35
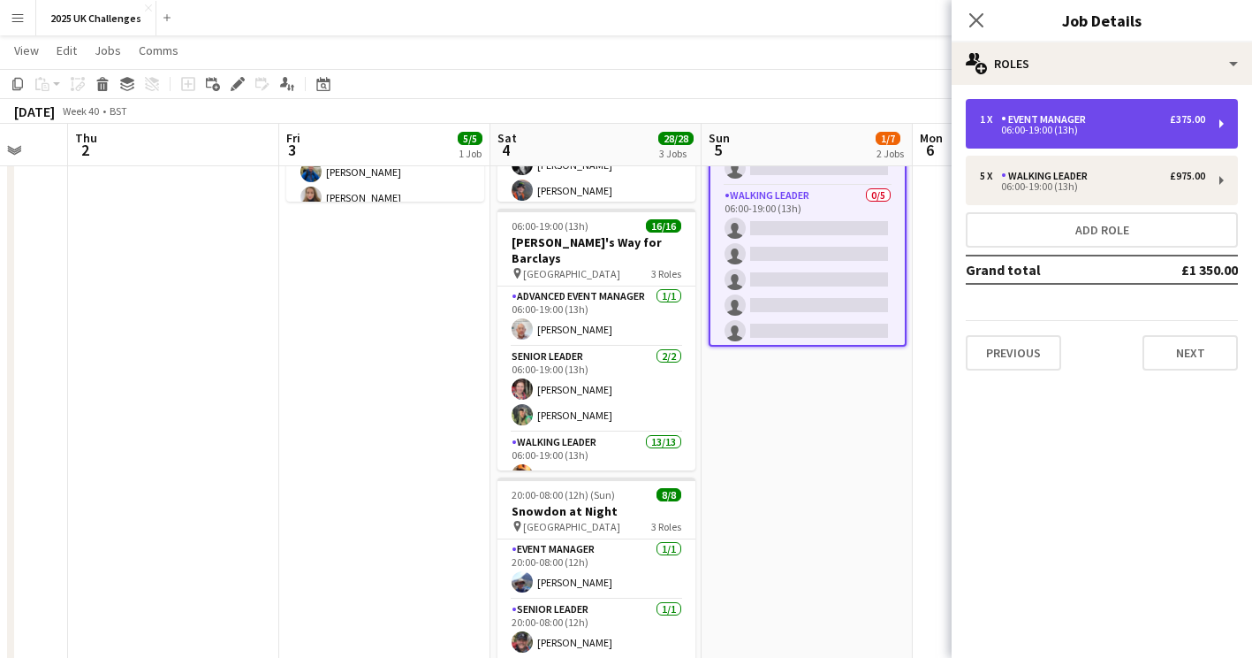
click at [1134, 113] on div "1 x Event Manager £375.00" at bounding box center [1092, 119] width 225 height 12
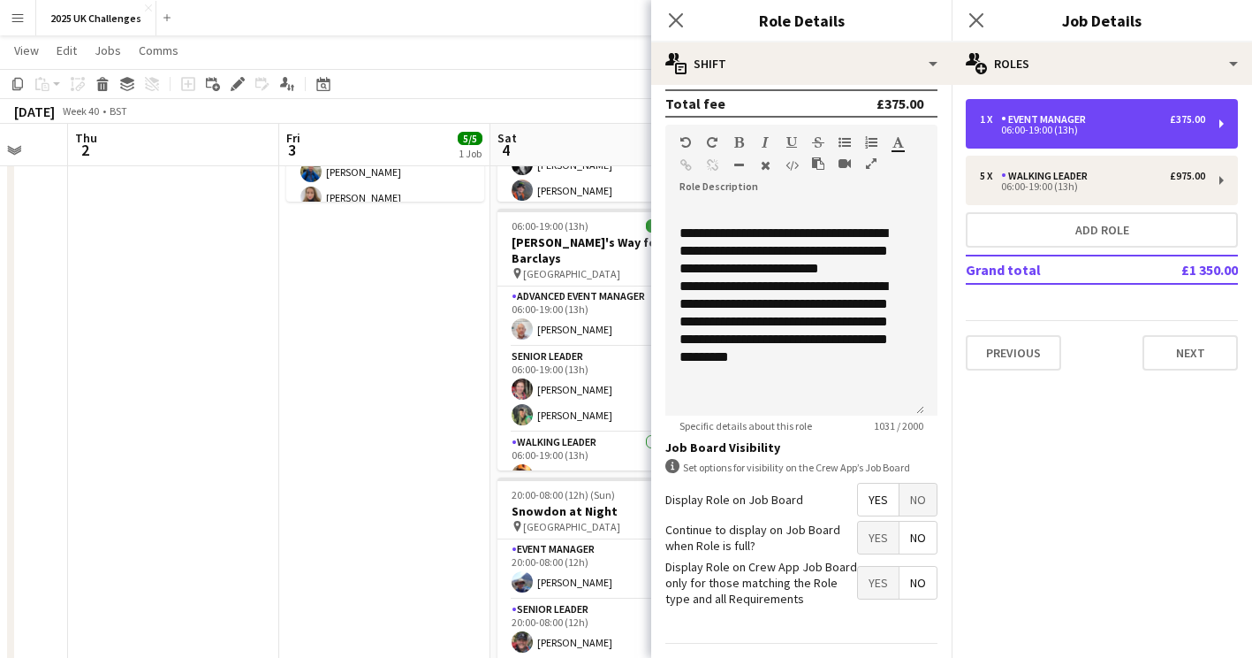
scroll to position [442, 0]
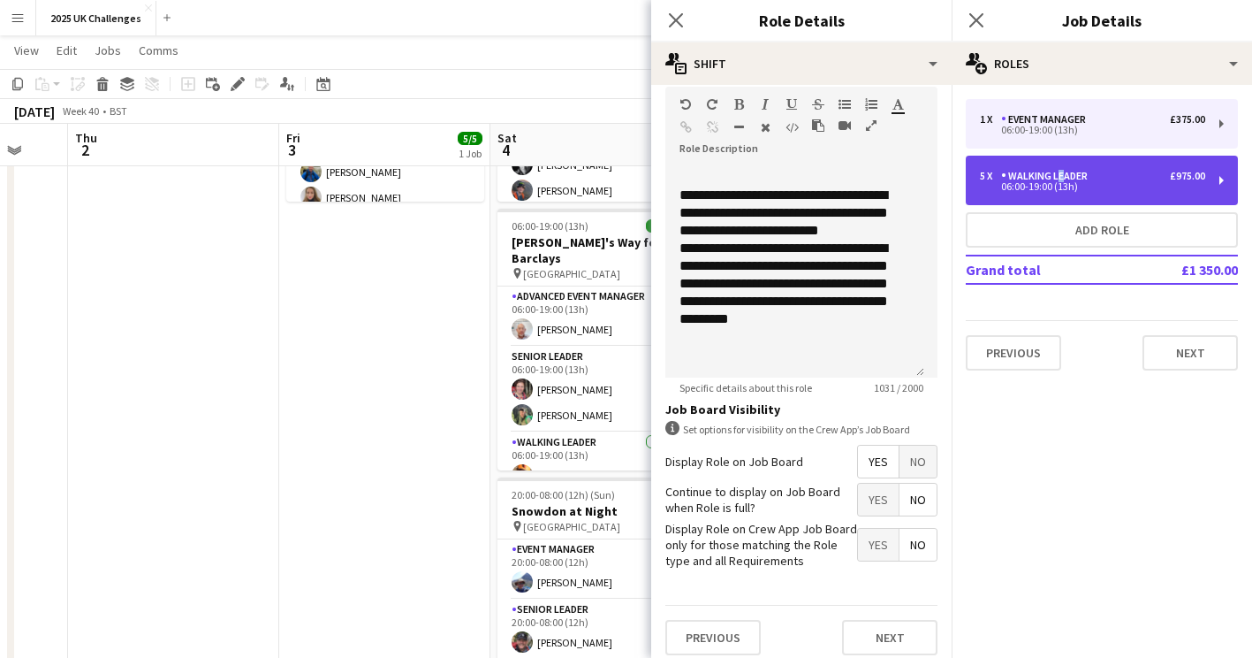
click at [1058, 174] on div "Walking Leader" at bounding box center [1048, 176] width 94 height 12
type input "**********"
type input "*******"
type input "*"
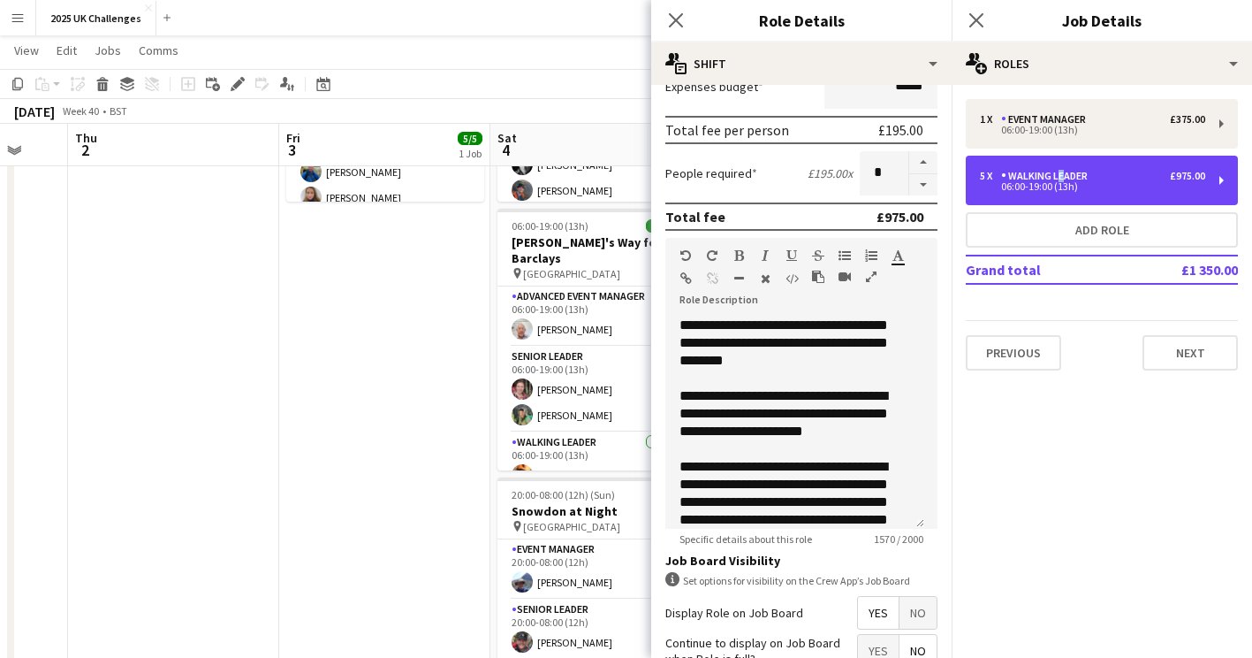
scroll to position [265, 0]
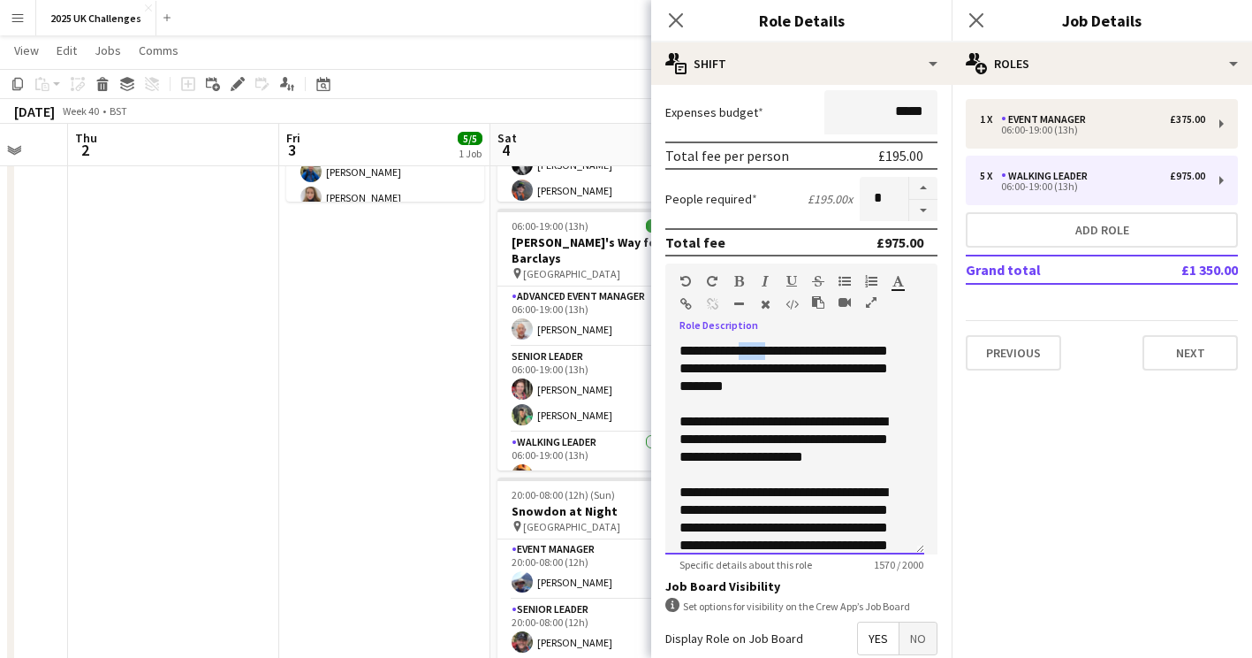
drag, startPoint x: 772, startPoint y: 351, endPoint x: 737, endPoint y: 353, distance: 35.4
click at [737, 353] on div "**********" at bounding box center [794, 448] width 259 height 212
drag, startPoint x: 806, startPoint y: 391, endPoint x: 856, endPoint y: 352, distance: 63.6
click at [856, 352] on div "**********" at bounding box center [794, 448] width 259 height 212
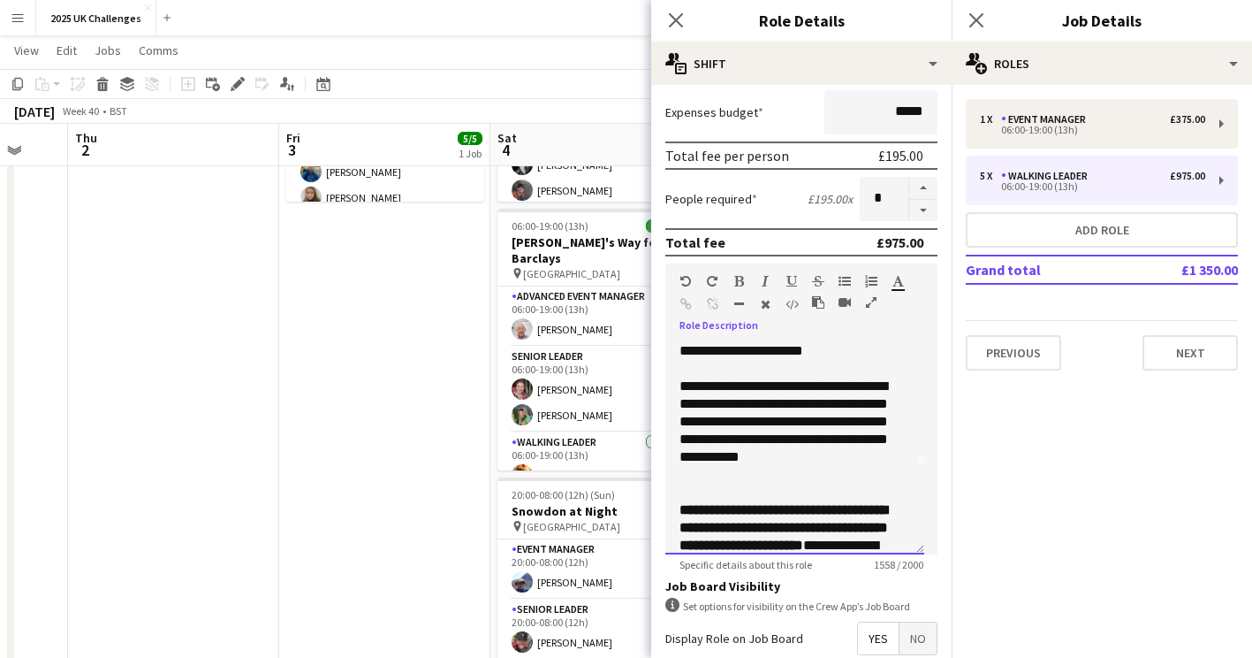
scroll to position [0, 0]
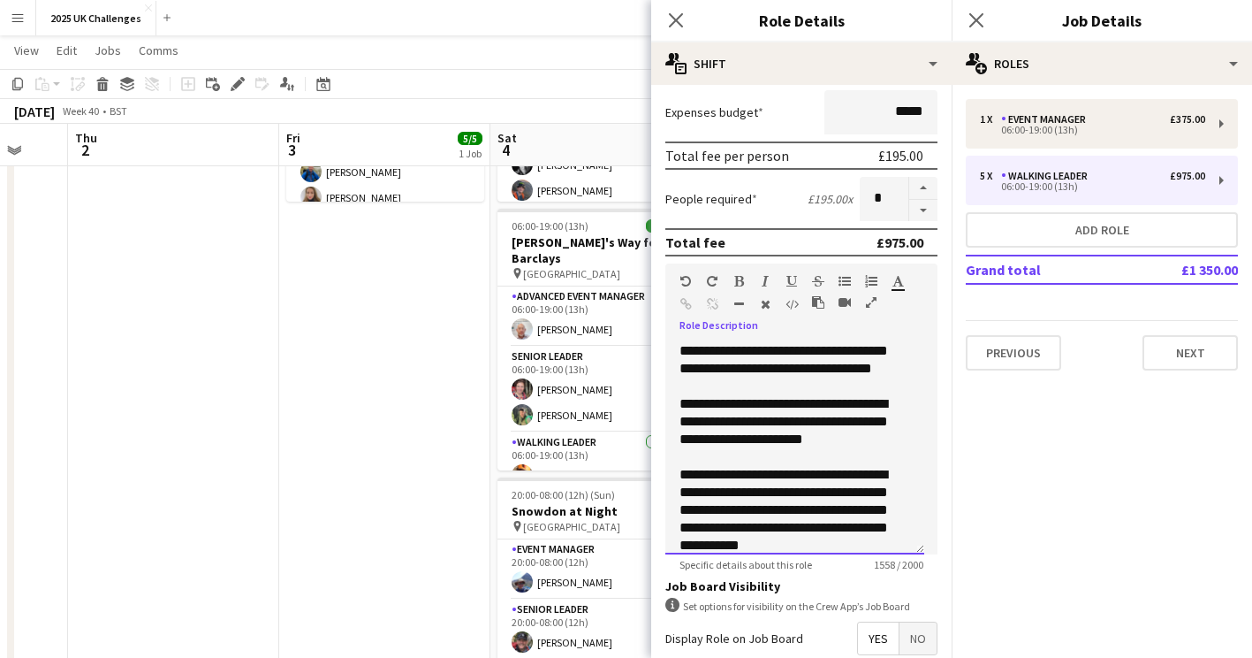
click at [703, 422] on div "**********" at bounding box center [788, 421] width 217 height 53
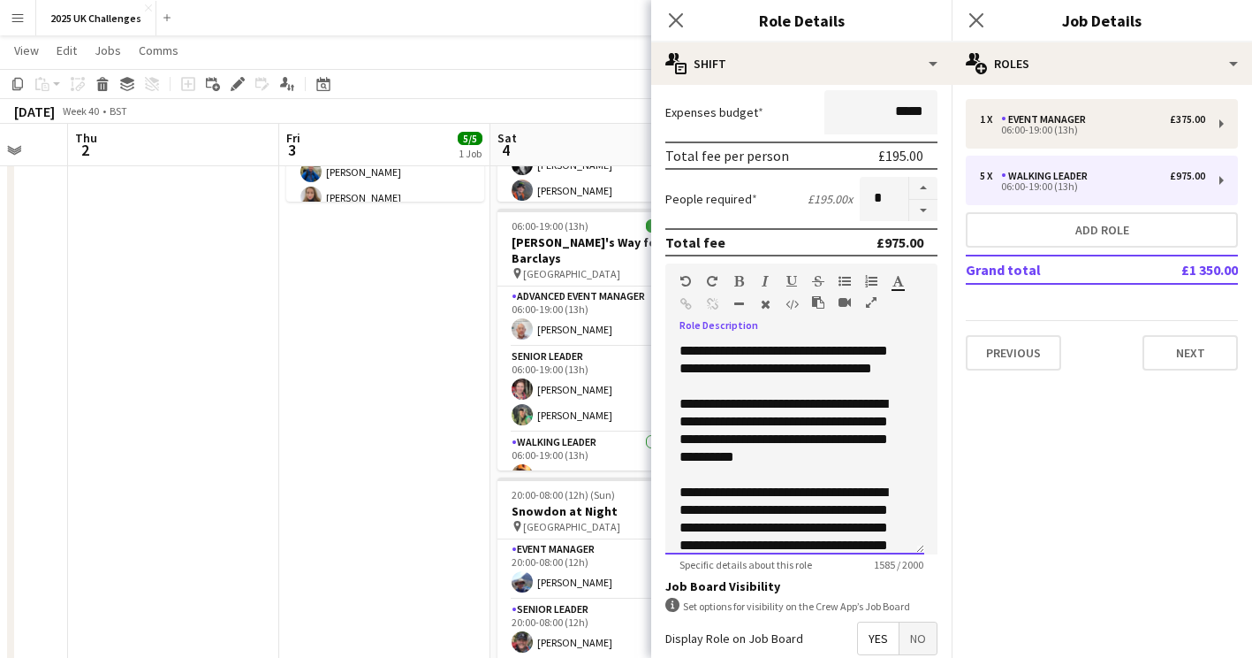
click at [791, 438] on div "**********" at bounding box center [788, 430] width 217 height 71
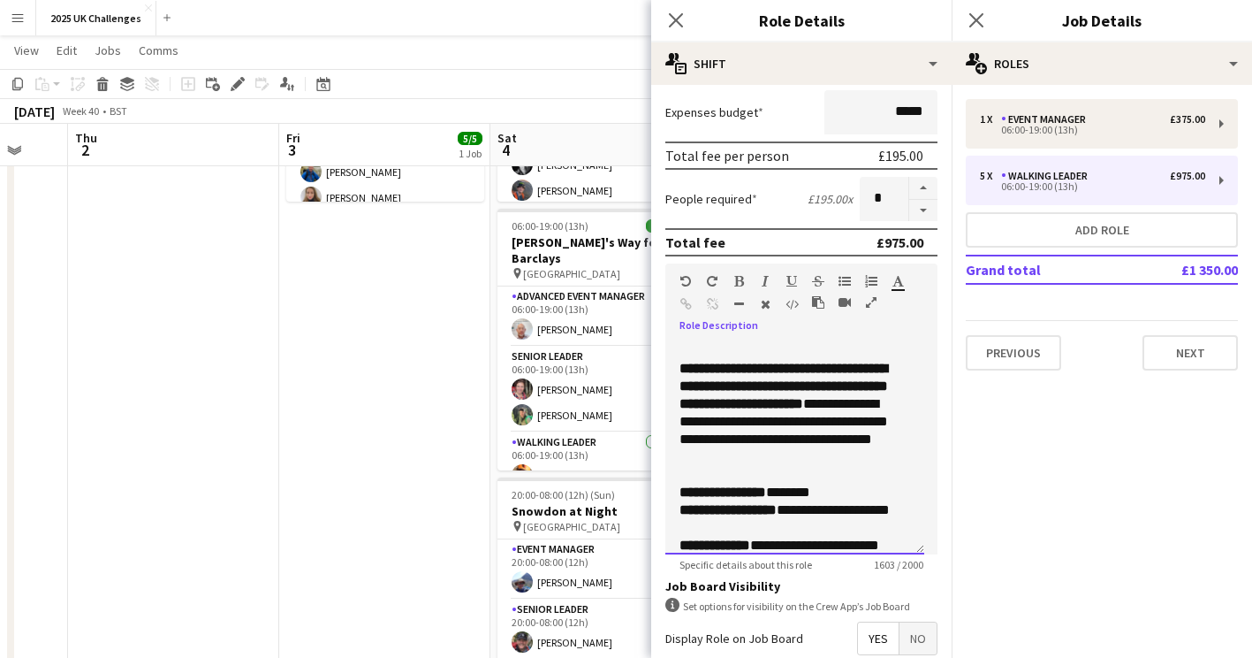
scroll to position [354, 0]
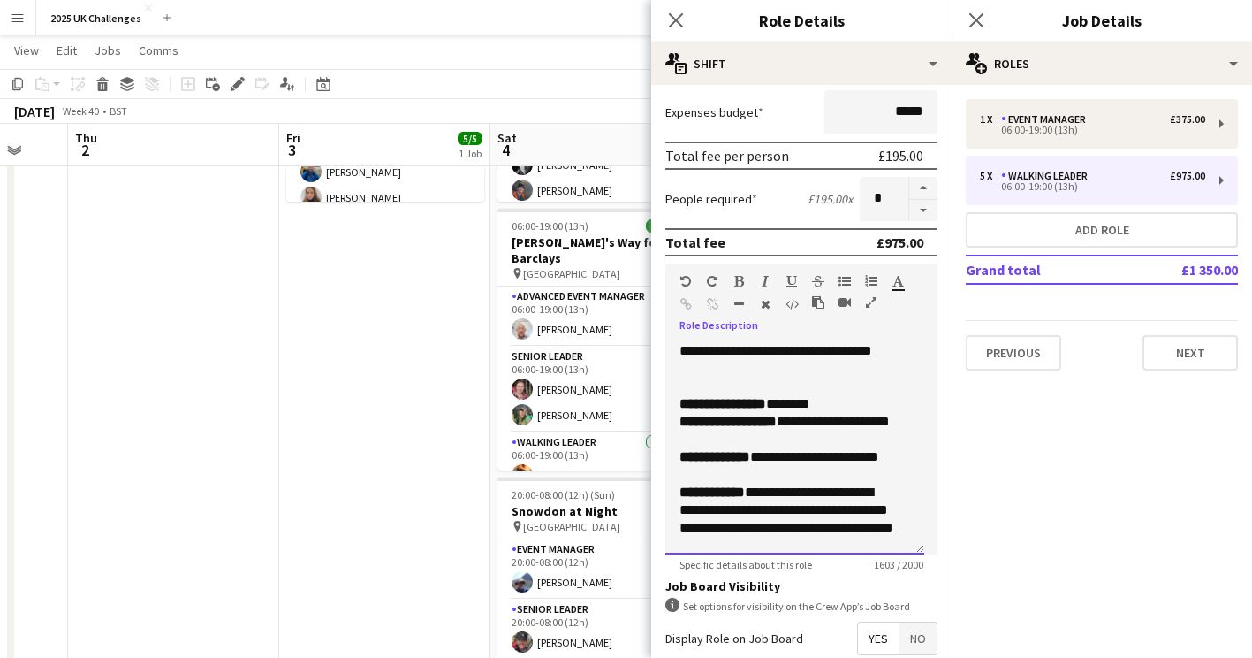
click at [792, 443] on div "**********" at bounding box center [788, 430] width 217 height 35
drag, startPoint x: 822, startPoint y: 440, endPoint x: 843, endPoint y: 449, distance: 23.0
click at [843, 448] on div "**********" at bounding box center [788, 430] width 217 height 35
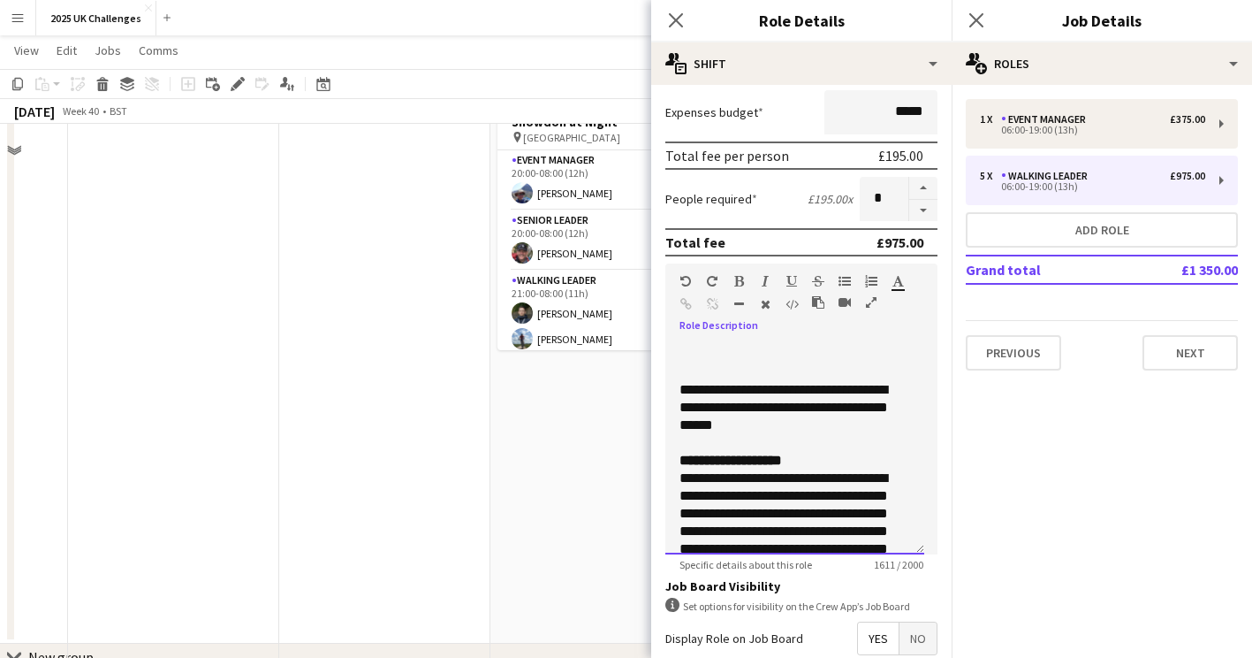
scroll to position [485, 0]
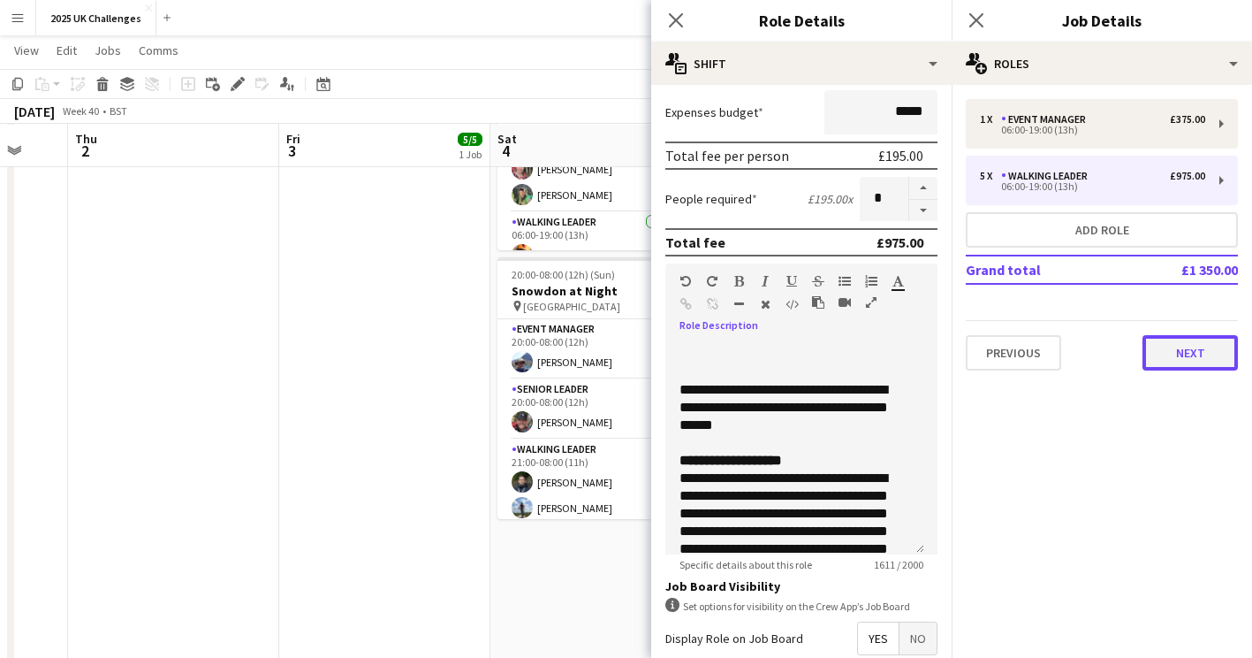
click at [1202, 356] on button "Next" at bounding box center [1190, 352] width 95 height 35
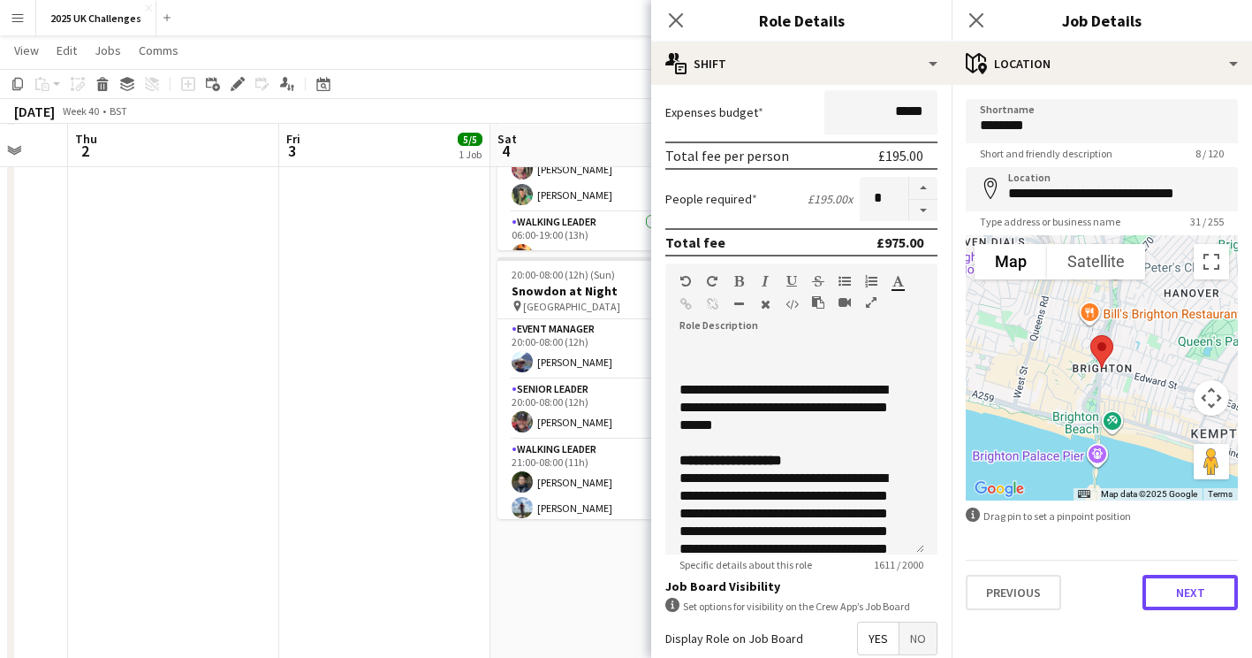
click at [1184, 602] on button "Next" at bounding box center [1190, 591] width 95 height 35
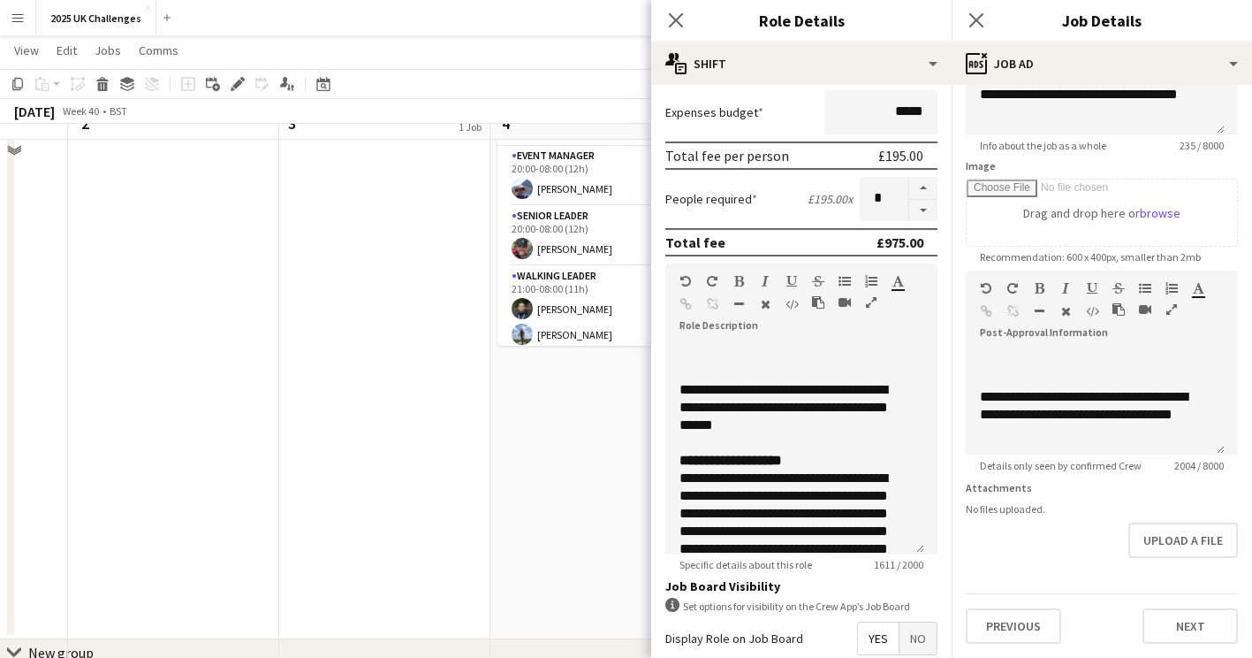
scroll to position [662, 0]
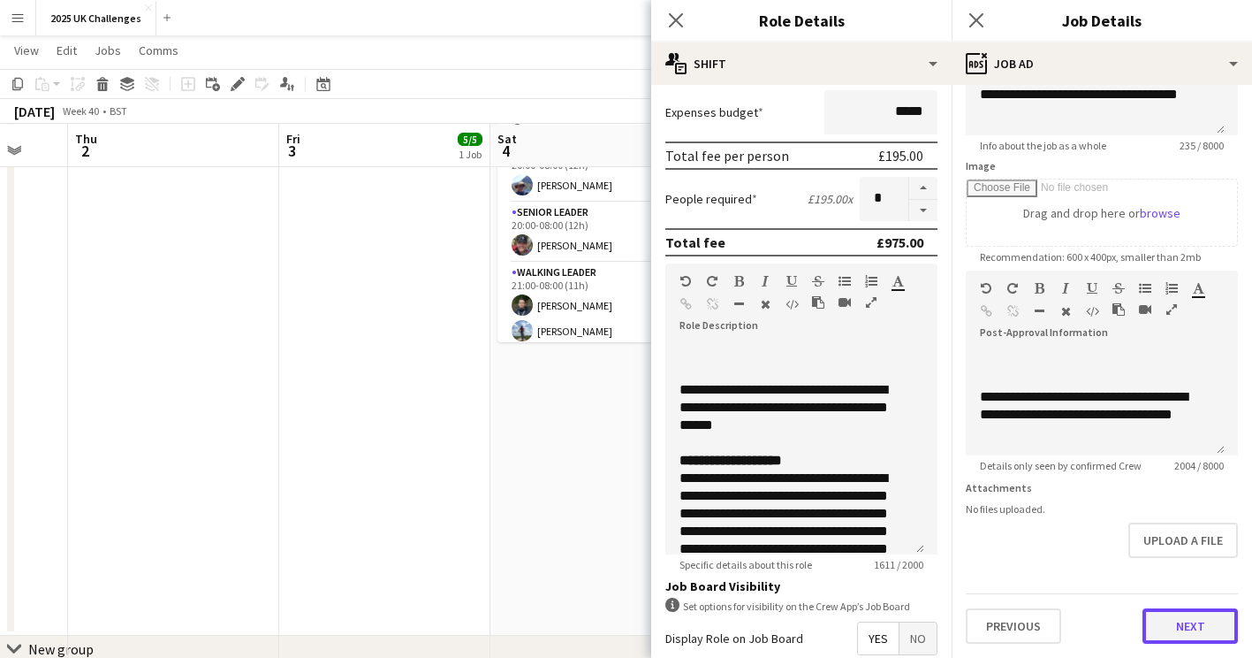
click at [1185, 627] on button "Next" at bounding box center [1190, 625] width 95 height 35
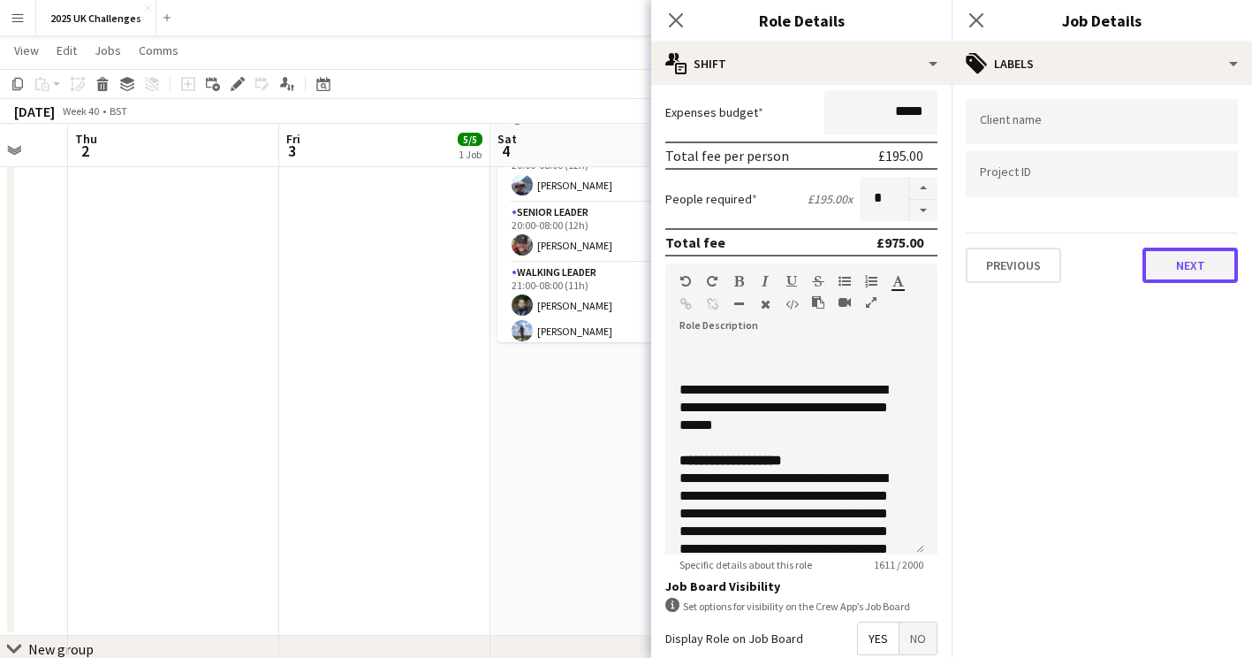
click at [1183, 274] on button "Next" at bounding box center [1190, 264] width 95 height 35
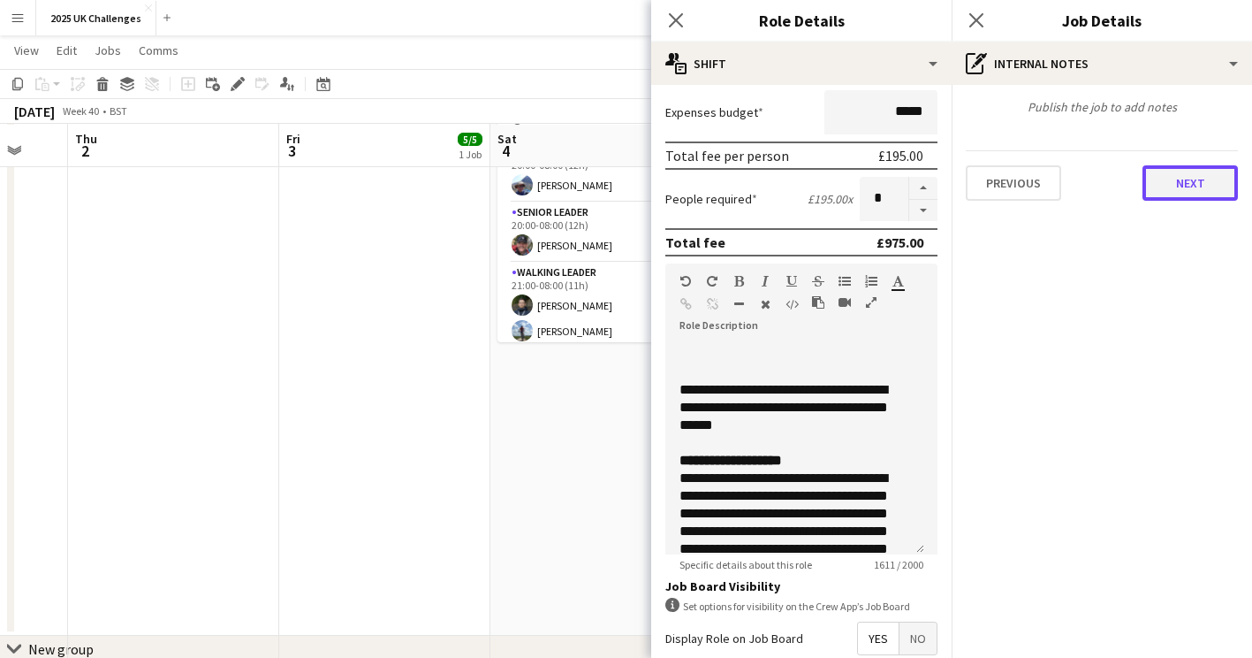
click at [1191, 179] on button "Next" at bounding box center [1190, 182] width 95 height 35
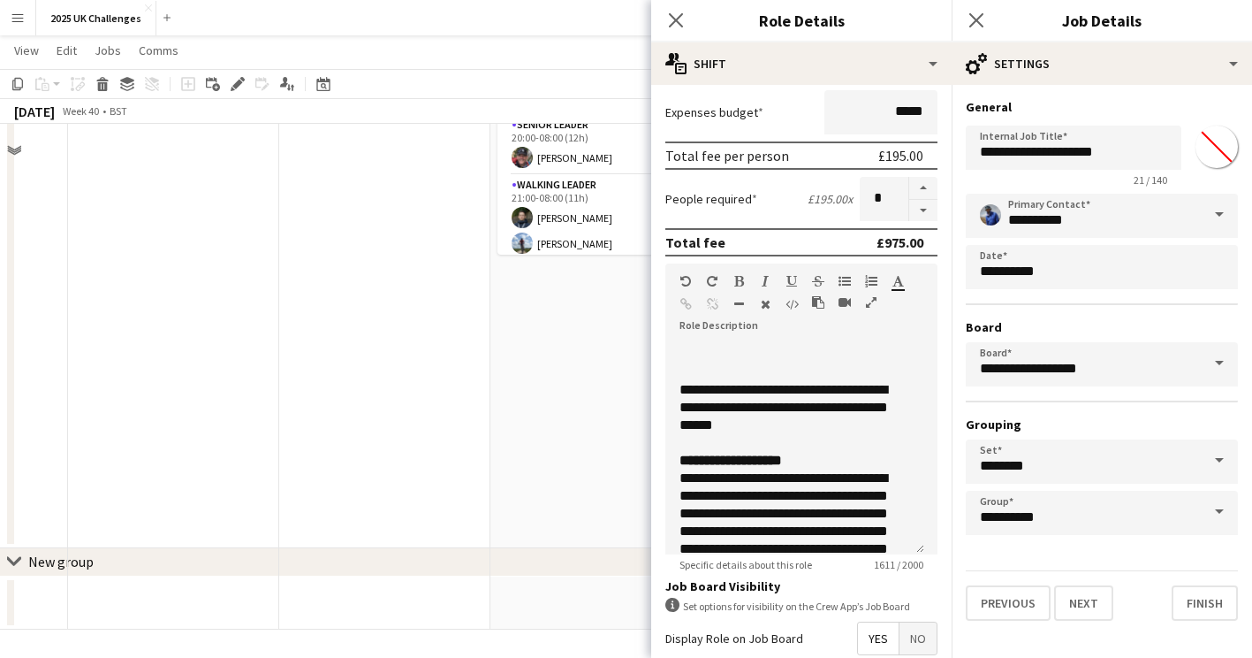
scroll to position [750, 0]
click at [1196, 600] on button "Finish" at bounding box center [1205, 602] width 66 height 35
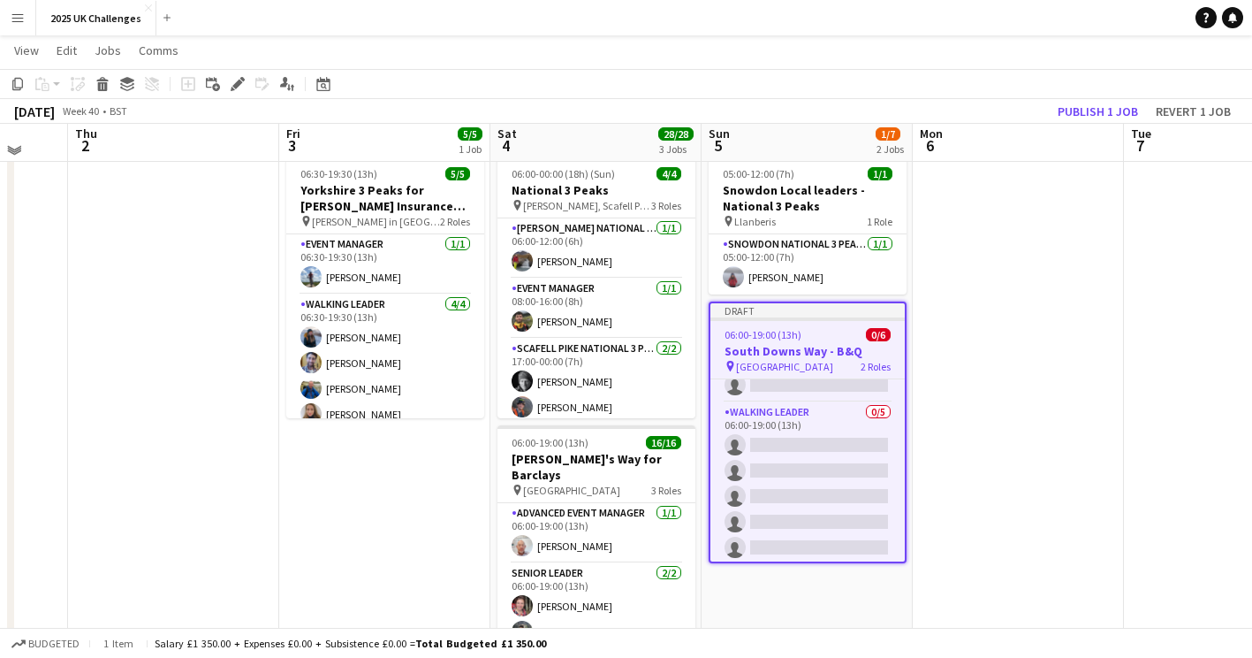
scroll to position [43, 0]
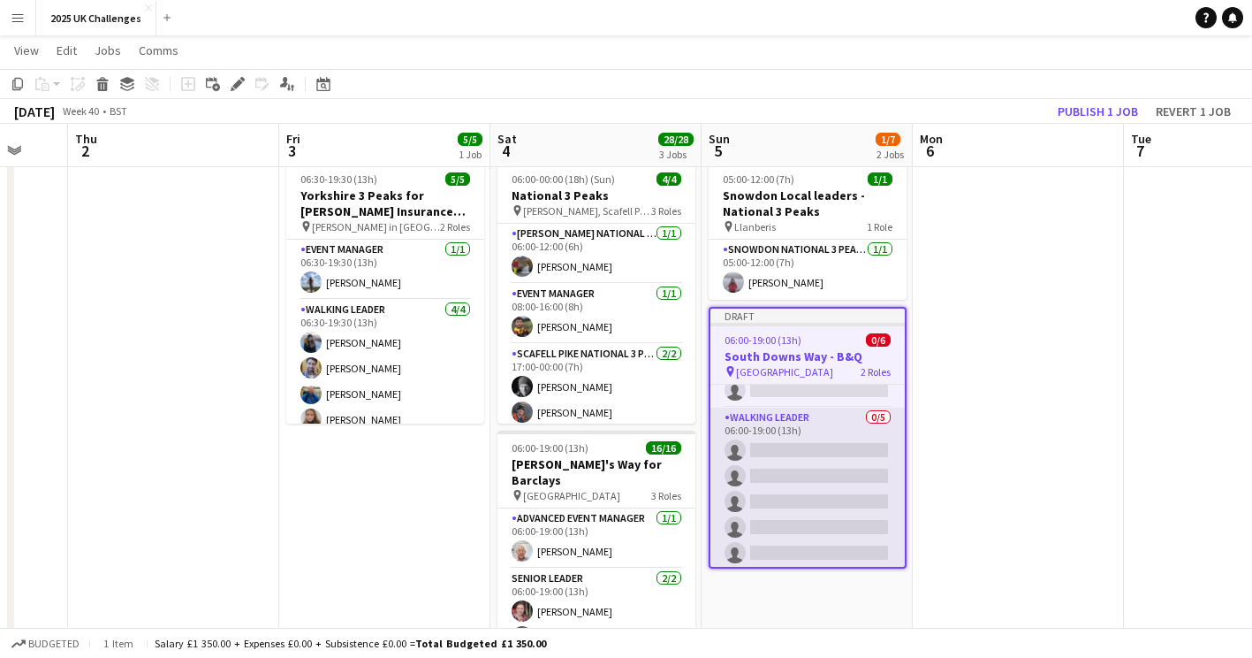
click at [788, 483] on app-card-role "Walking Leader 0/5 06:00-19:00 (13h) single-neutral-actions single-neutral-acti…" at bounding box center [808, 488] width 194 height 163
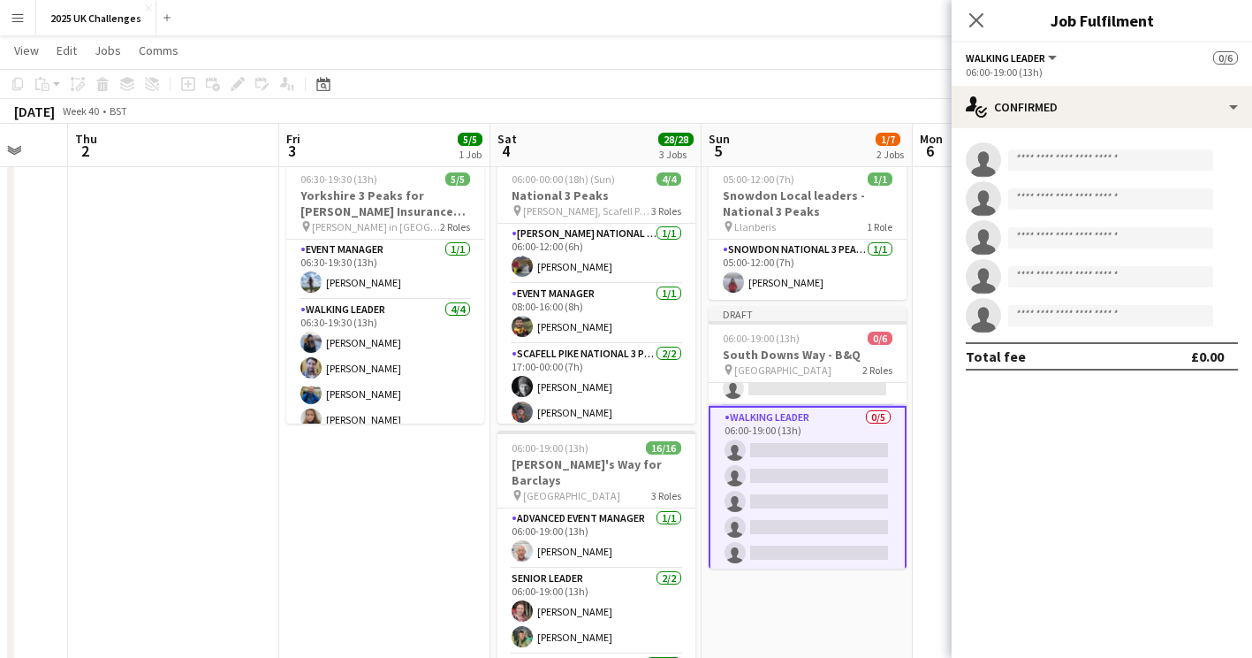
scroll to position [0, 0]
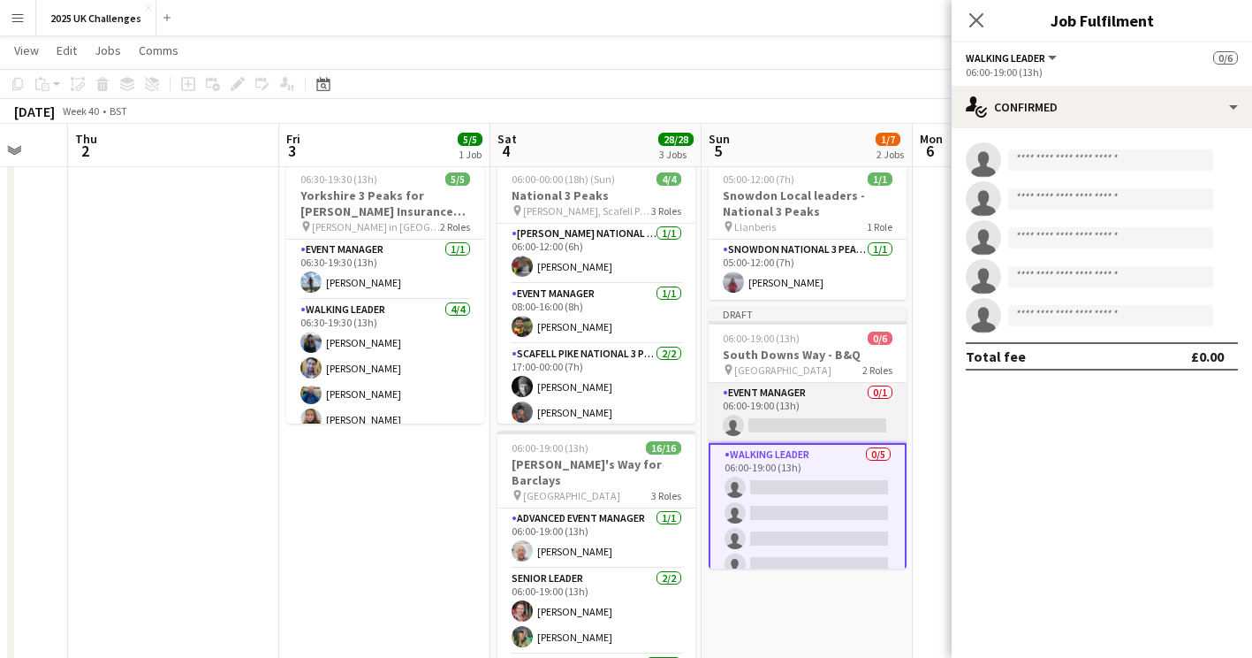
click at [787, 394] on app-card-role "Event Manager 0/1 06:00-19:00 (13h) single-neutral-actions" at bounding box center [808, 413] width 198 height 60
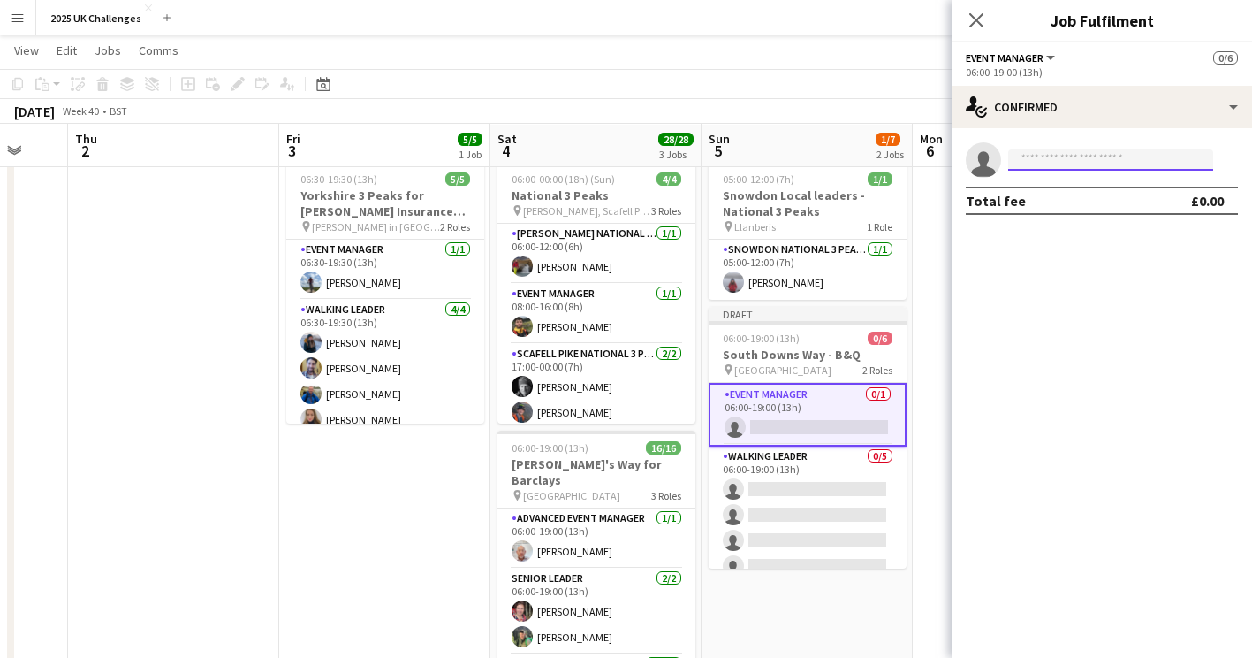
click at [1061, 161] on input at bounding box center [1110, 159] width 205 height 21
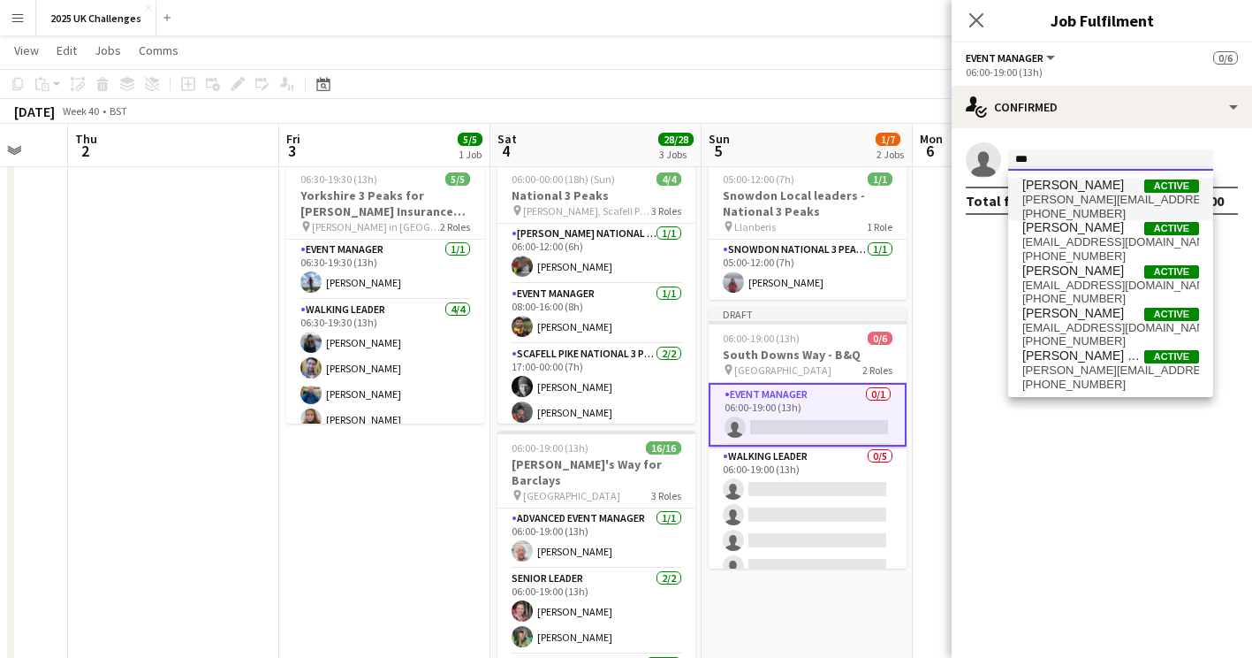
type input "***"
click at [1047, 190] on span "[PERSON_NAME]" at bounding box center [1074, 185] width 102 height 15
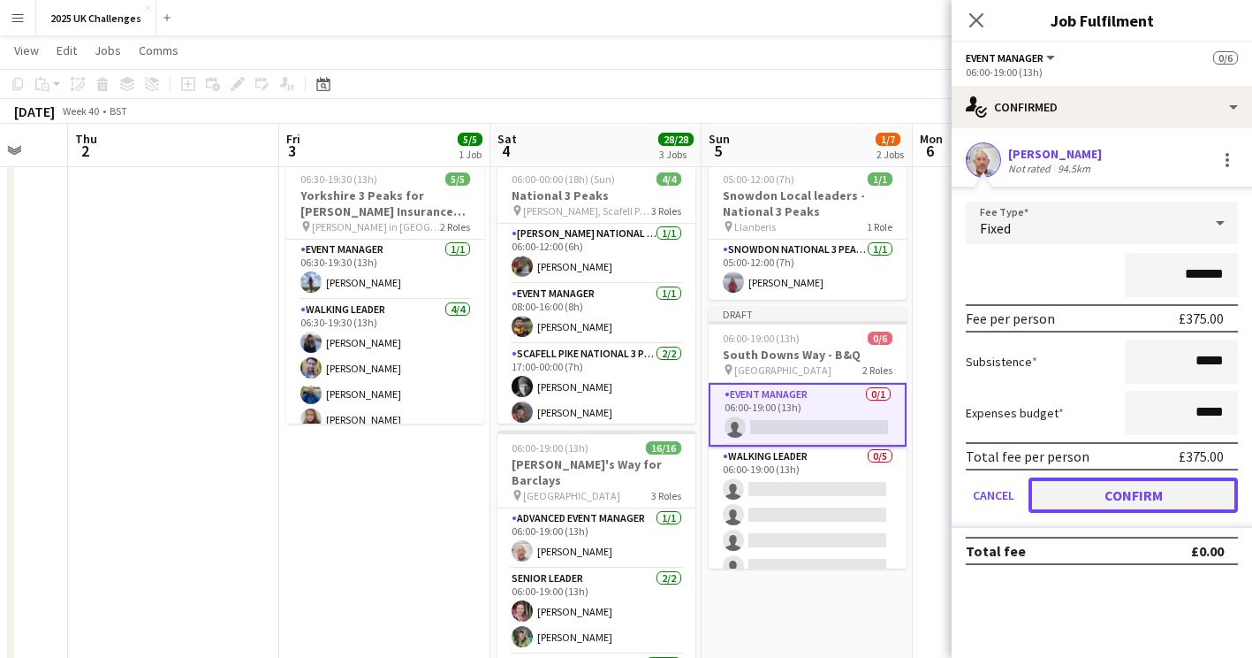
click at [1149, 497] on button "Confirm" at bounding box center [1133, 494] width 209 height 35
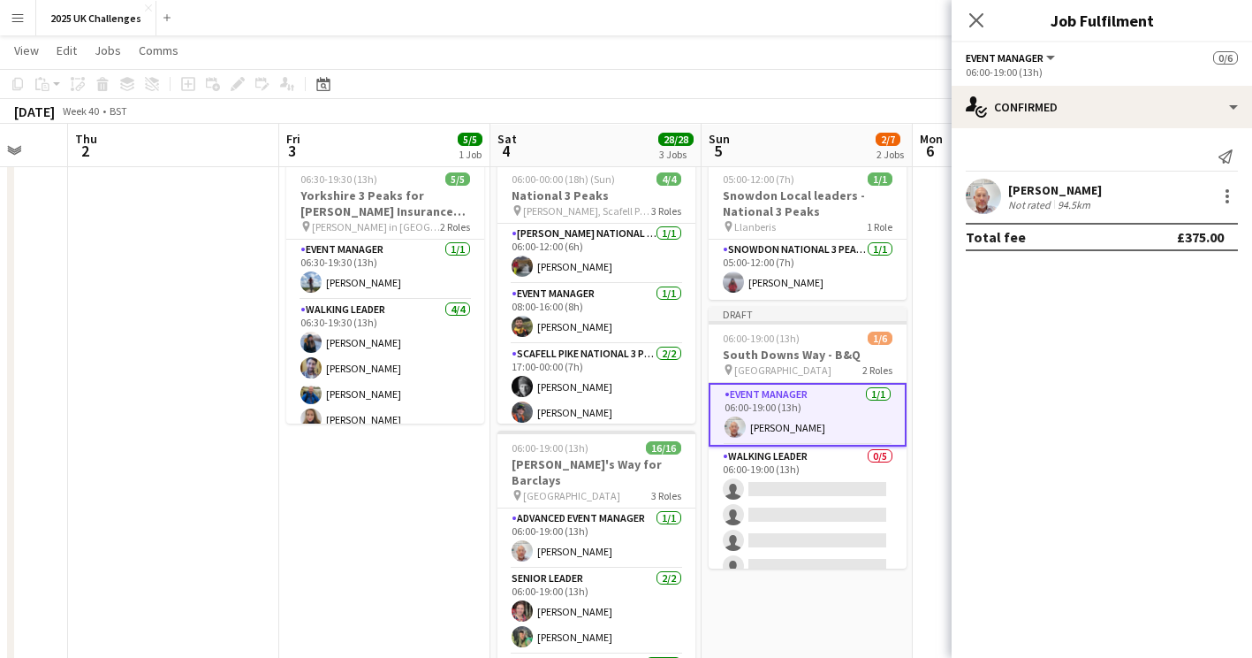
click at [916, 68] on app-page-menu "View Day view expanded Day view collapsed Month view Date picker Jump to [DATE]…" at bounding box center [626, 52] width 1252 height 34
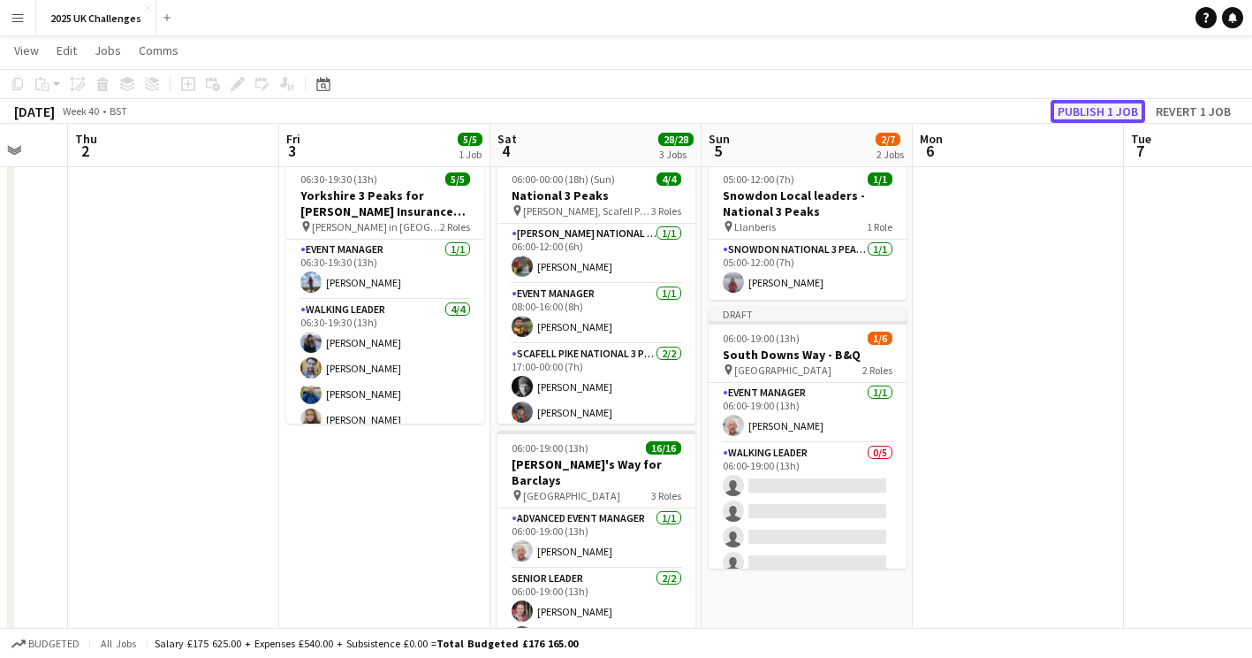
click at [1095, 110] on button "Publish 1 job" at bounding box center [1098, 111] width 95 height 23
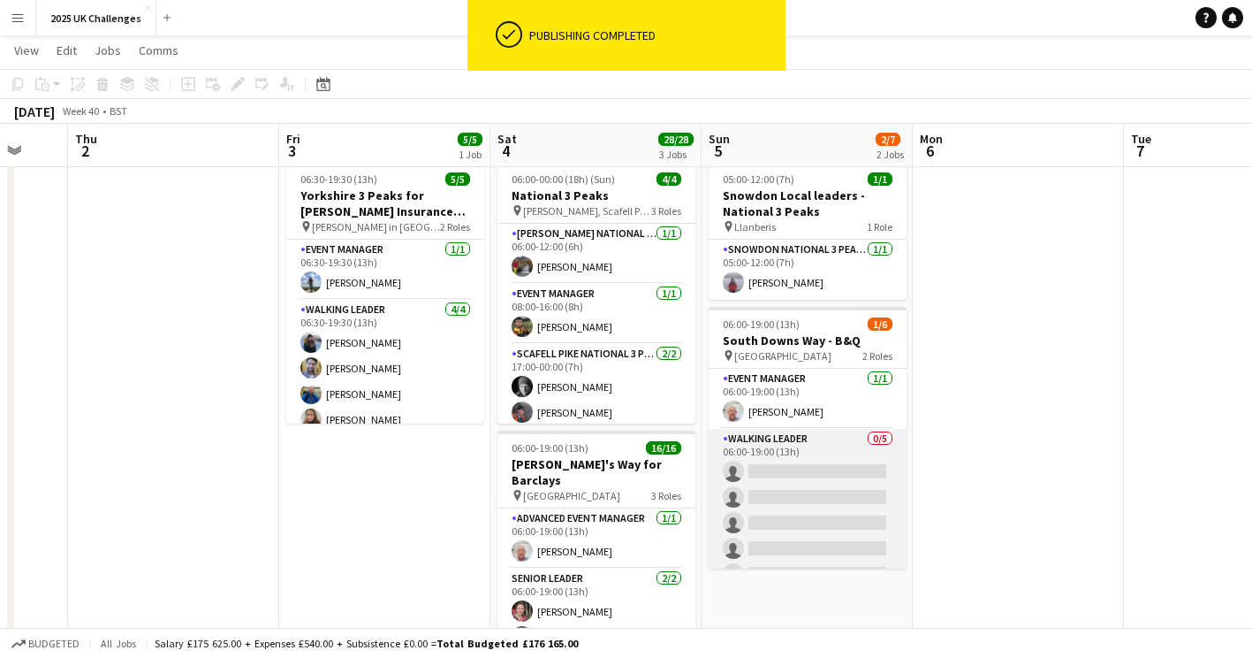
click at [783, 471] on app-card-role "Walking Leader 0/5 06:00-19:00 (13h) single-neutral-actions single-neutral-acti…" at bounding box center [808, 510] width 198 height 163
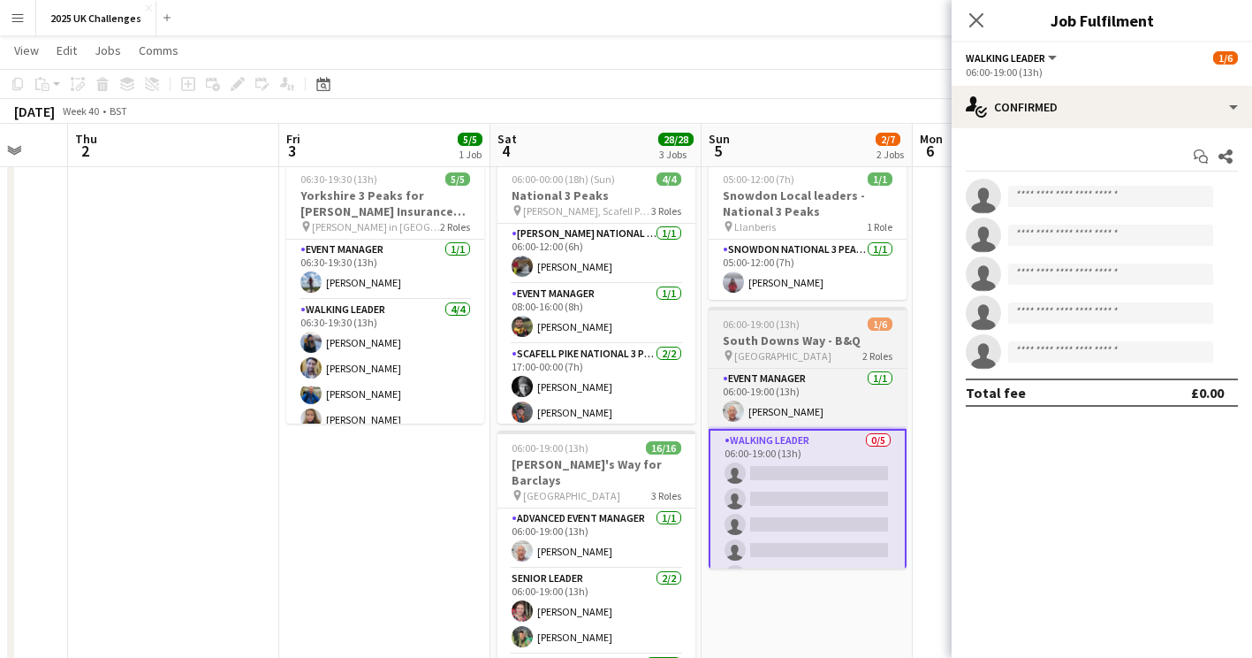
click at [784, 340] on h3 "South Downs Way - B&Q" at bounding box center [808, 340] width 198 height 16
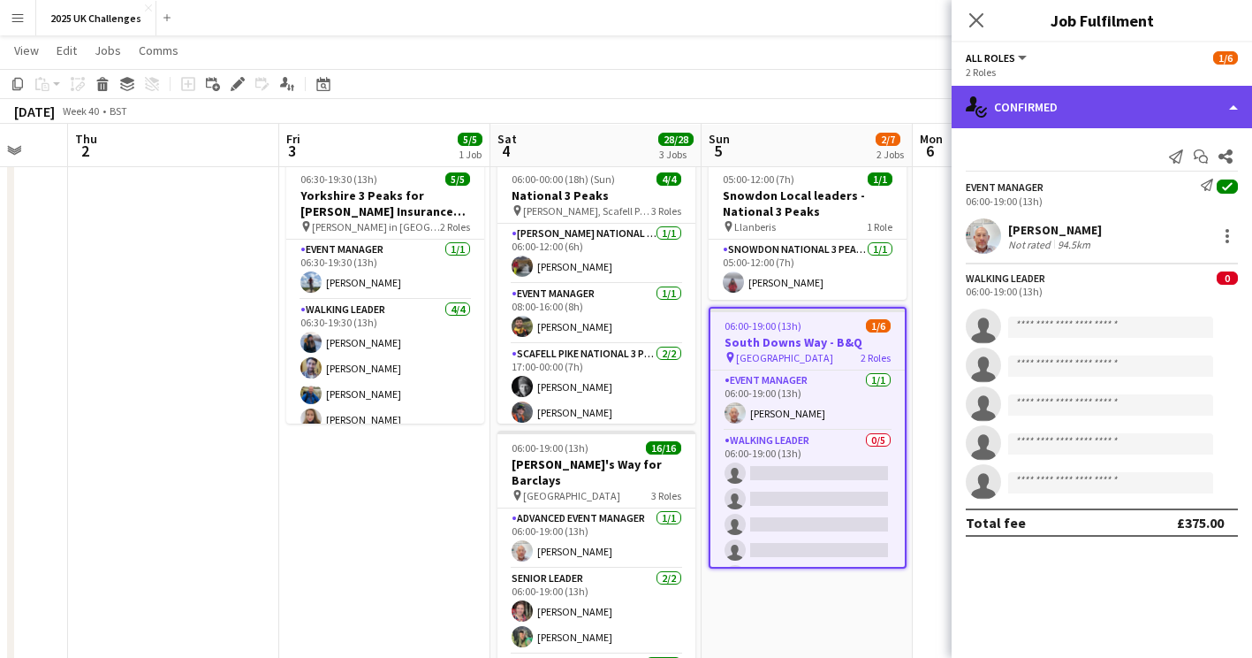
click at [1074, 110] on div "single-neutral-actions-check-2 Confirmed" at bounding box center [1102, 107] width 300 height 42
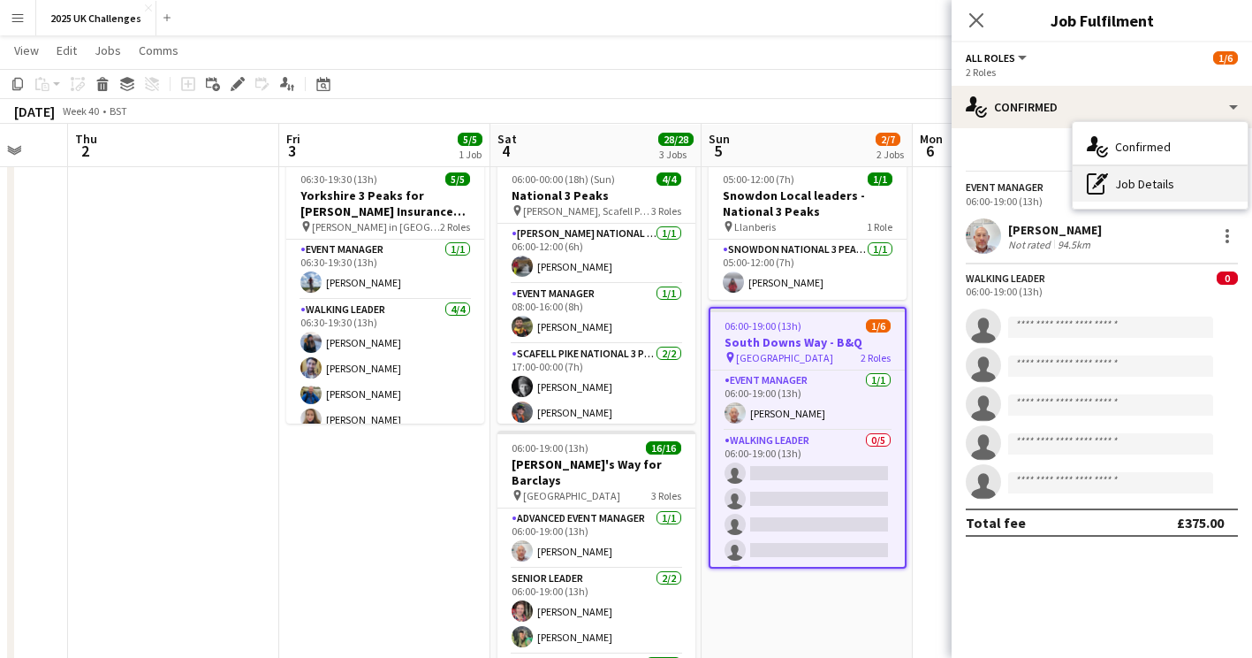
click at [1143, 189] on div "pen-write Job Details" at bounding box center [1160, 183] width 175 height 35
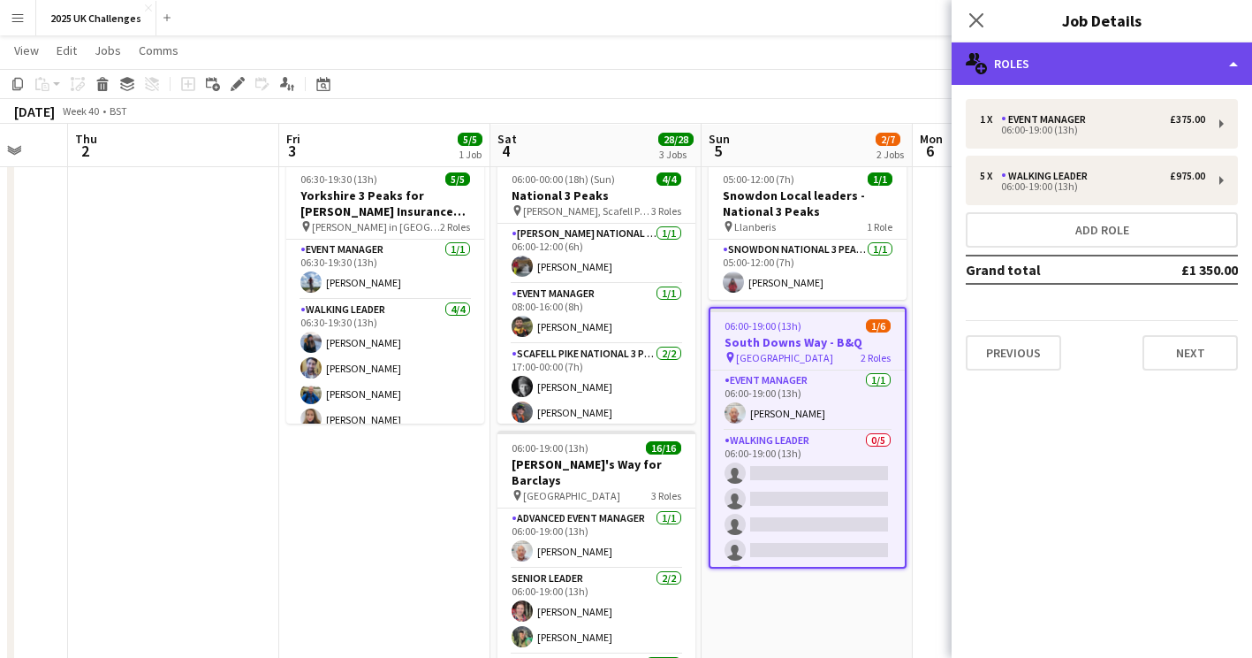
click at [1057, 55] on div "multiple-users-add Roles" at bounding box center [1102, 63] width 300 height 42
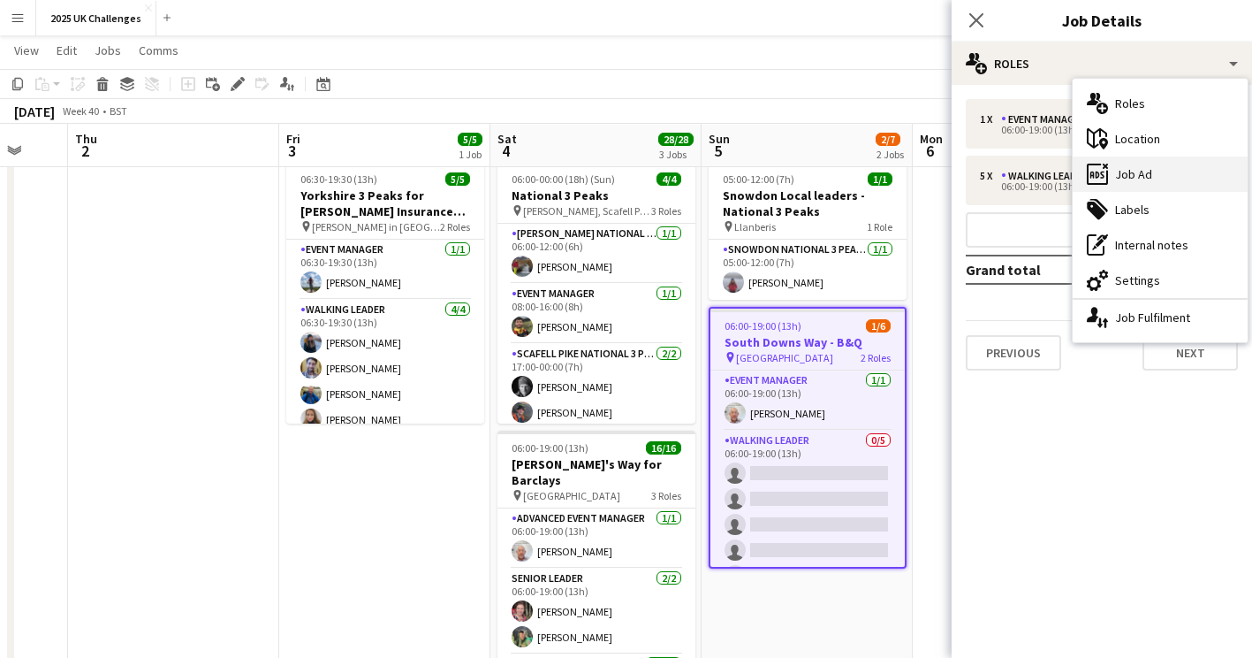
click at [1139, 175] on div "ads-window Job Ad" at bounding box center [1160, 173] width 175 height 35
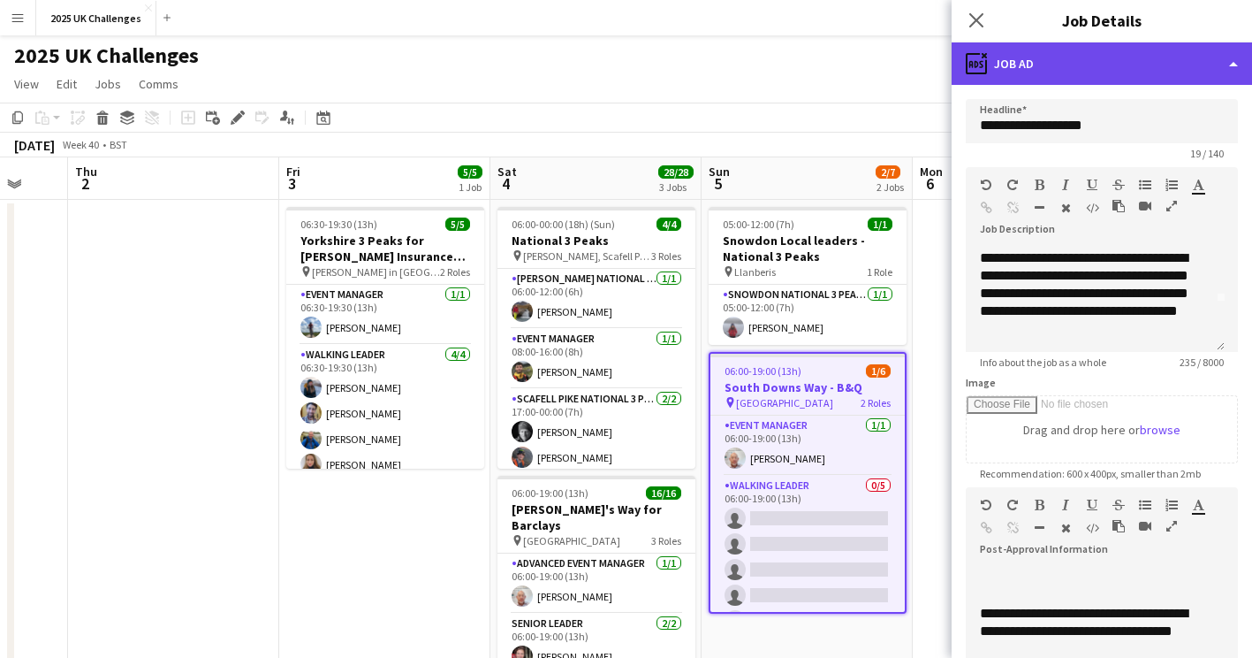
click at [1073, 74] on div "ads-window Job Ad" at bounding box center [1102, 63] width 300 height 42
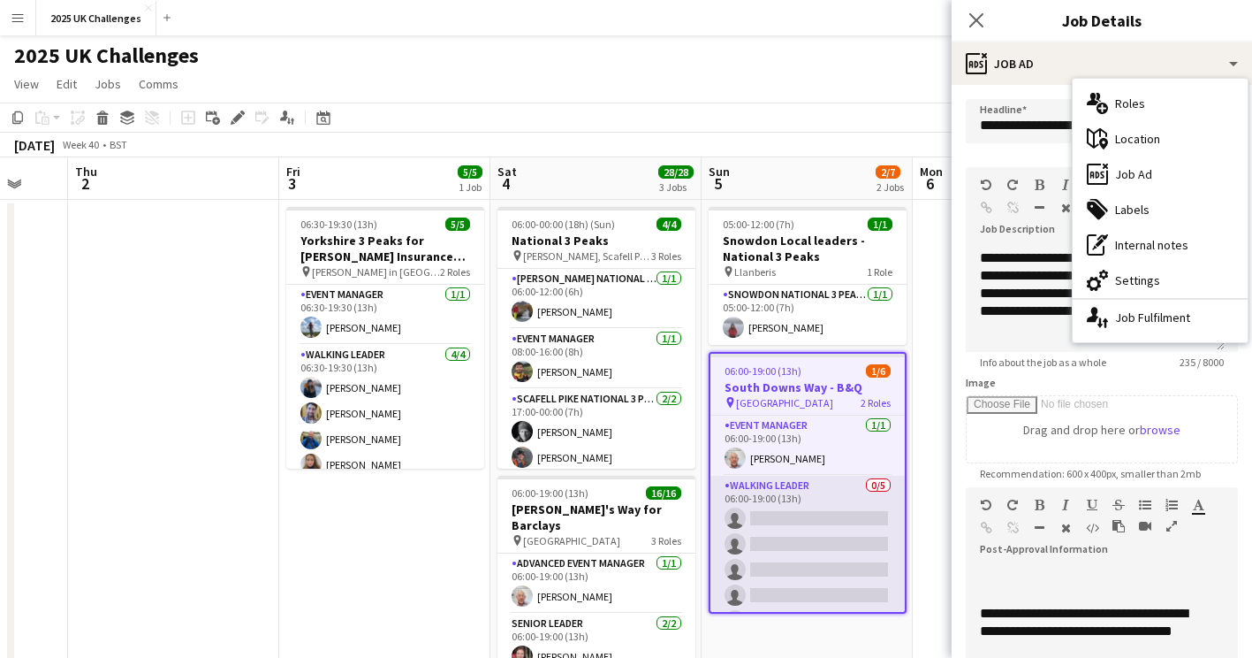
click at [833, 526] on app-card-role "Walking Leader 0/5 06:00-19:00 (13h) single-neutral-actions single-neutral-acti…" at bounding box center [808, 556] width 194 height 163
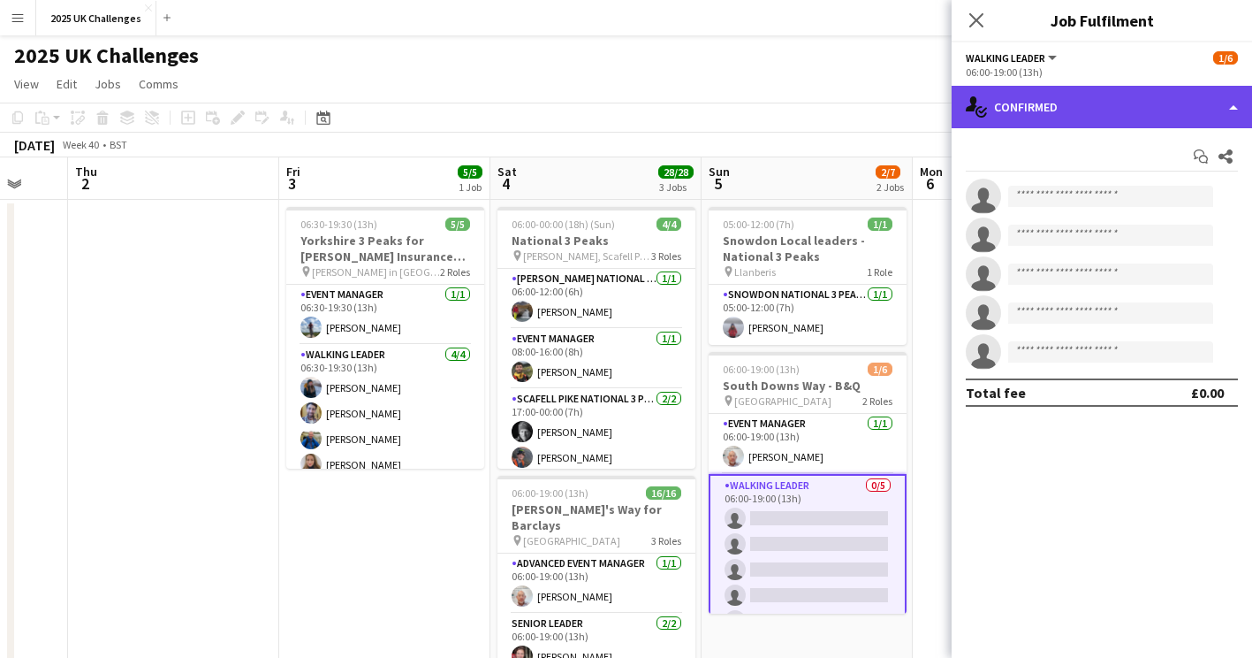
click at [1042, 105] on div "single-neutral-actions-check-2 Confirmed" at bounding box center [1102, 107] width 300 height 42
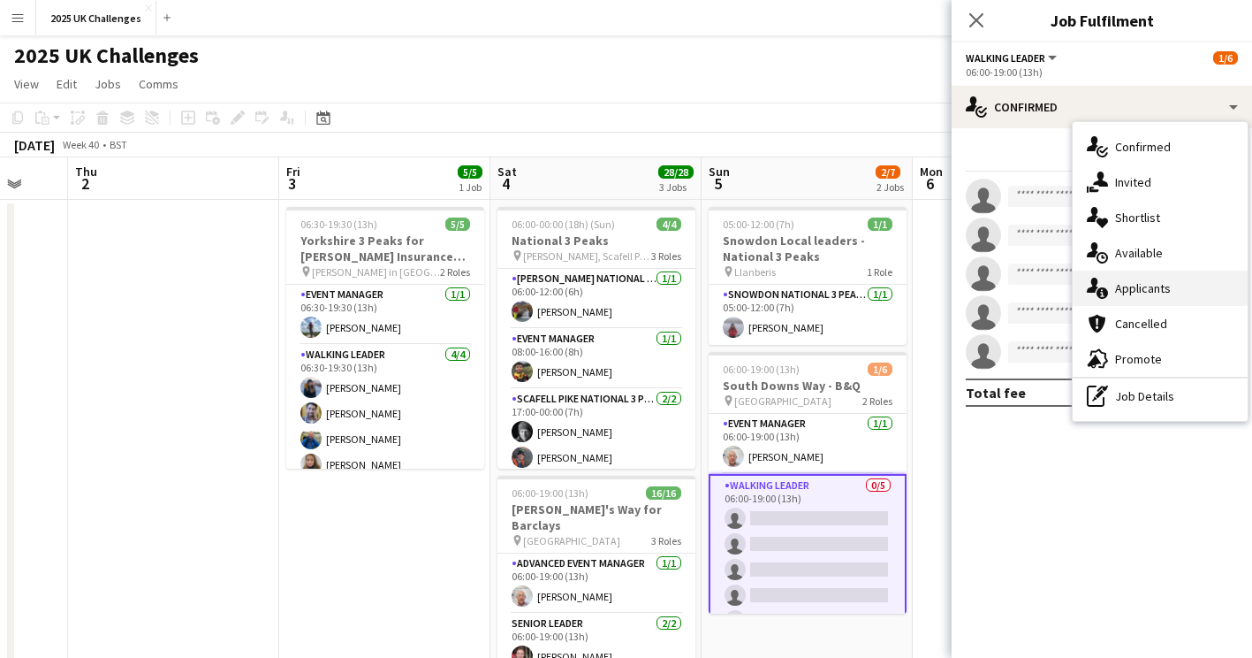
click at [1153, 293] on div "single-neutral-actions-information Applicants" at bounding box center [1160, 287] width 175 height 35
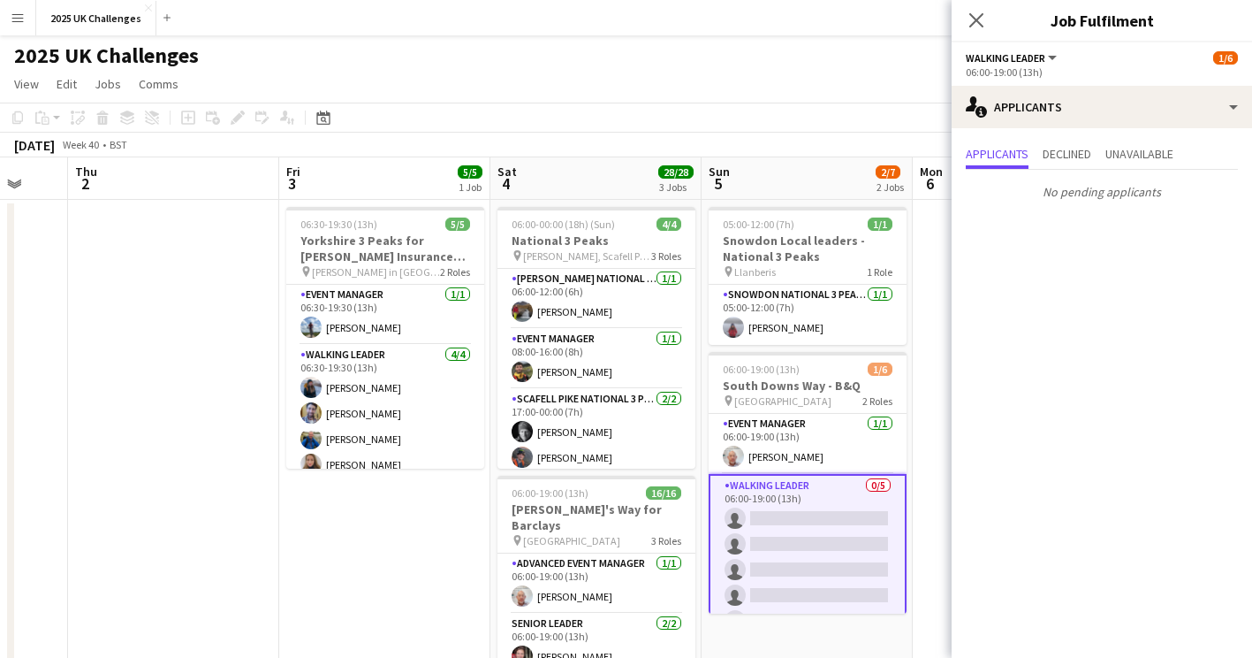
click at [1015, 58] on span "Walking Leader" at bounding box center [1006, 57] width 80 height 13
click at [1174, 62] on div "Walking Leader All roles Walking Leader 1/6" at bounding box center [1102, 57] width 272 height 16
click at [1064, 523] on mat-expansion-panel "users2 Applicants Applicants Declined Unavailable No pending applicants" at bounding box center [1102, 392] width 300 height 529
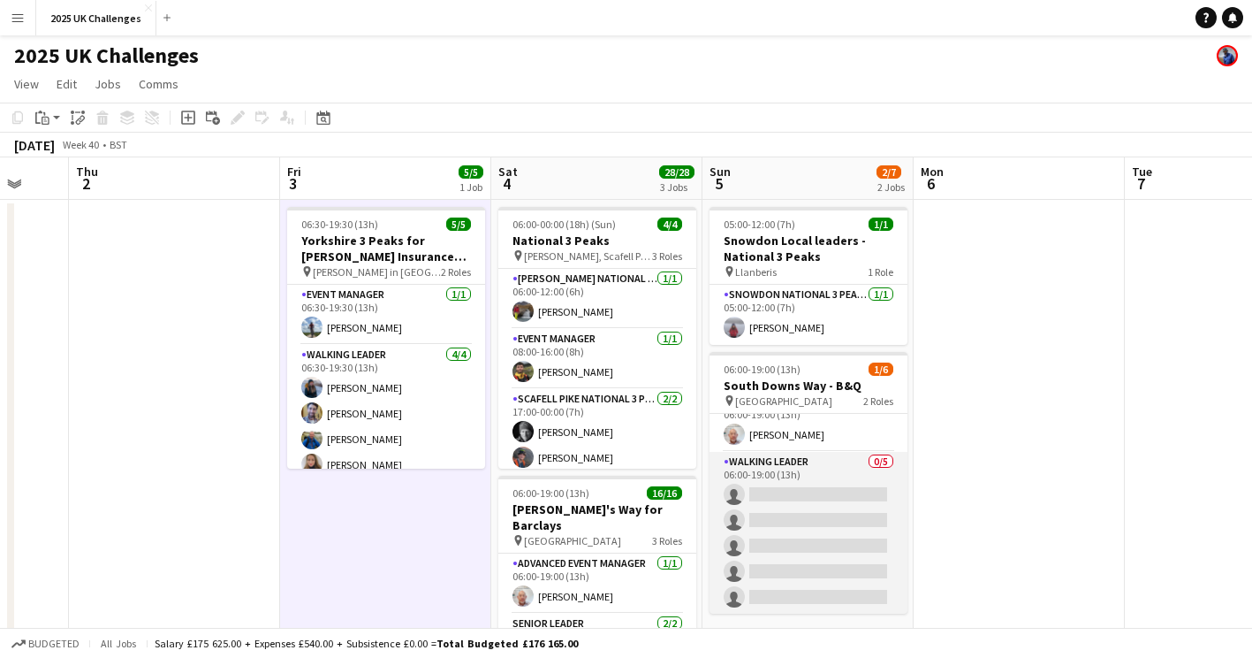
scroll to position [23, 0]
click at [825, 536] on app-card-role "Walking Leader 0/5 06:00-19:00 (13h) single-neutral-actions single-neutral-acti…" at bounding box center [809, 532] width 198 height 163
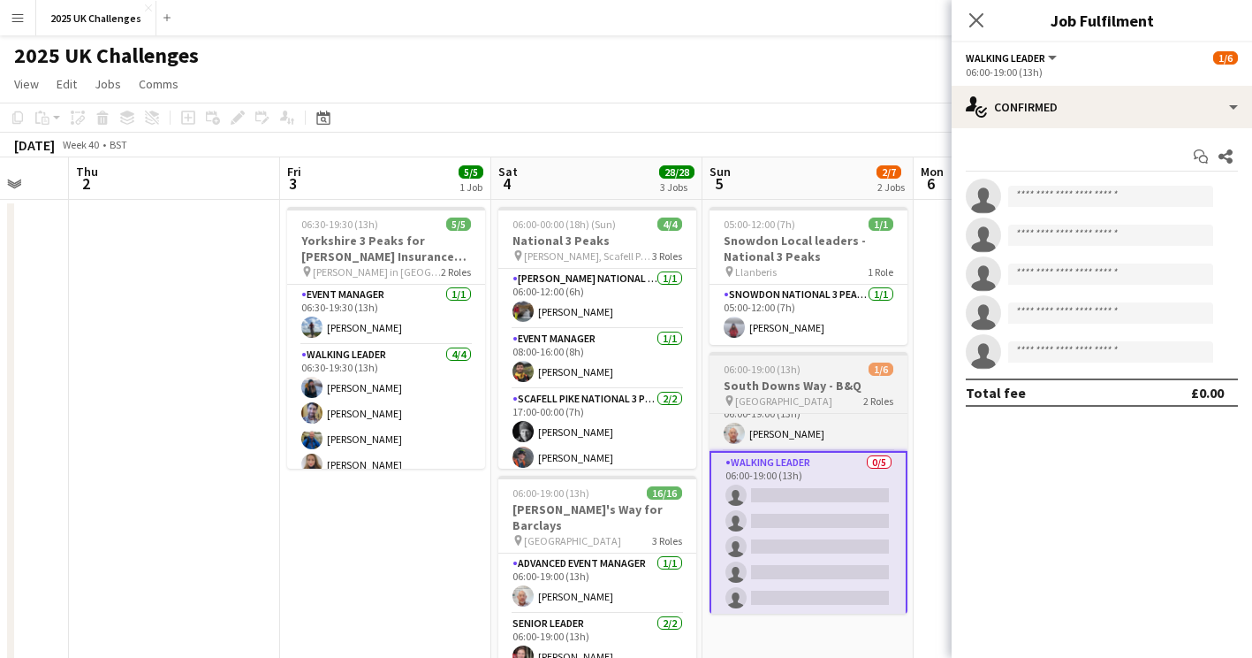
click at [783, 382] on h3 "South Downs Way - B&Q" at bounding box center [809, 385] width 198 height 16
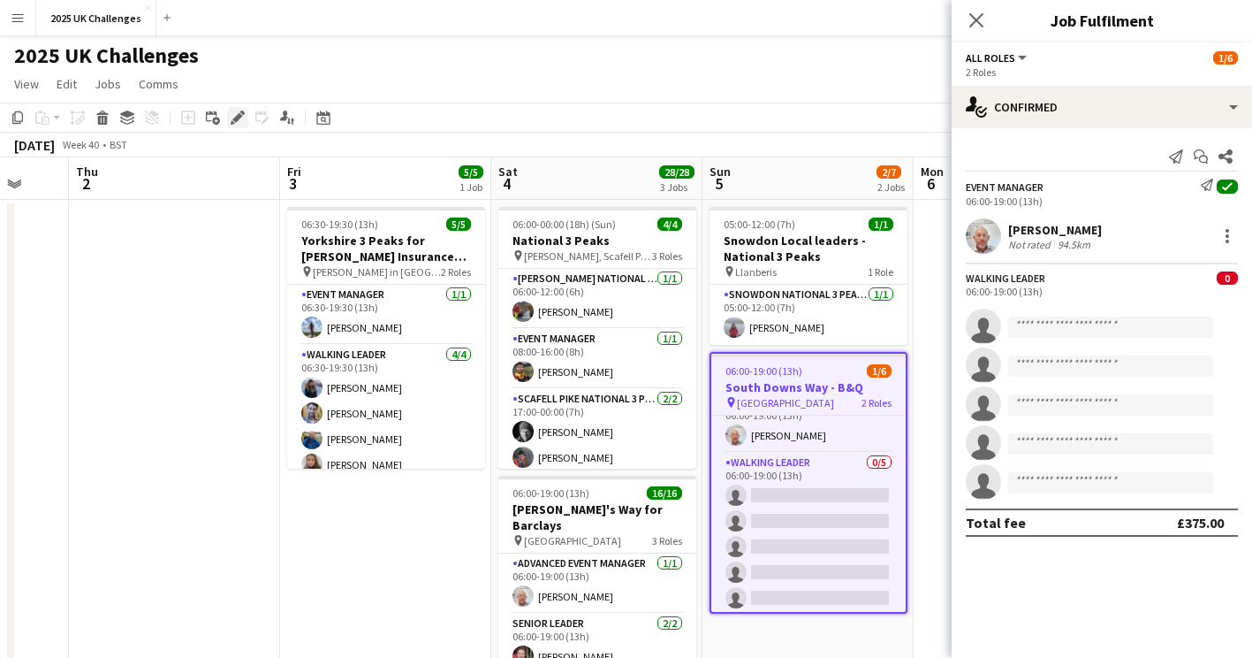
click at [231, 115] on icon "Edit" at bounding box center [238, 117] width 14 height 14
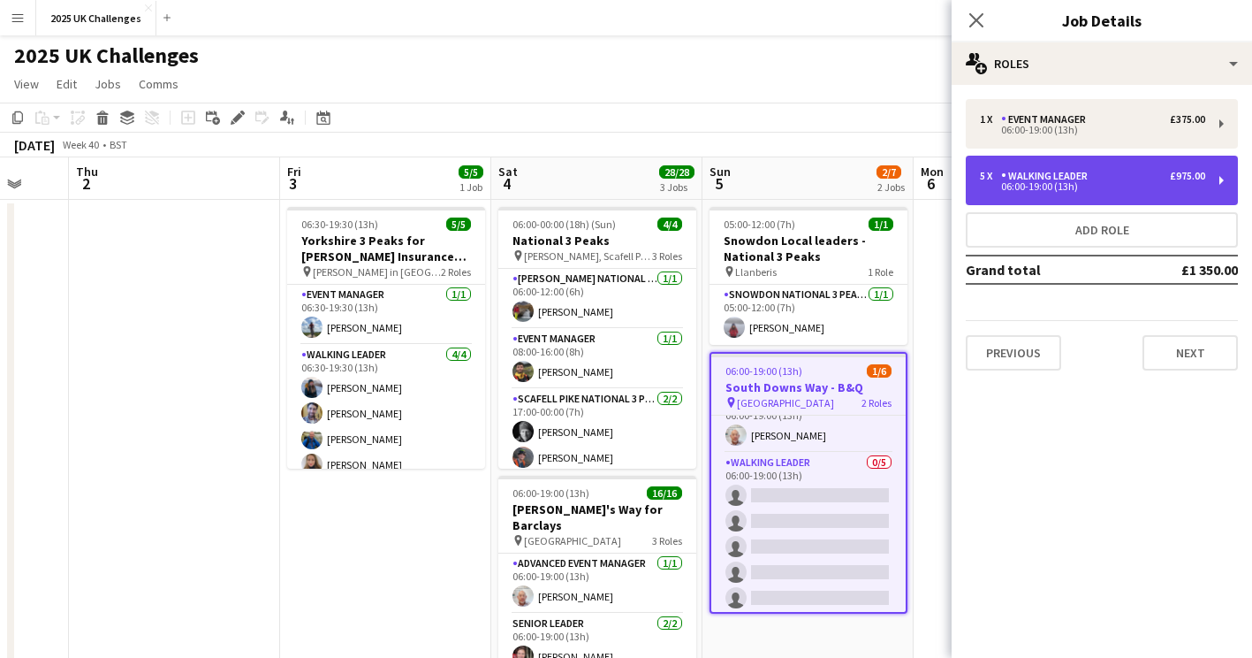
click at [1037, 184] on div "06:00-19:00 (13h)" at bounding box center [1092, 186] width 225 height 9
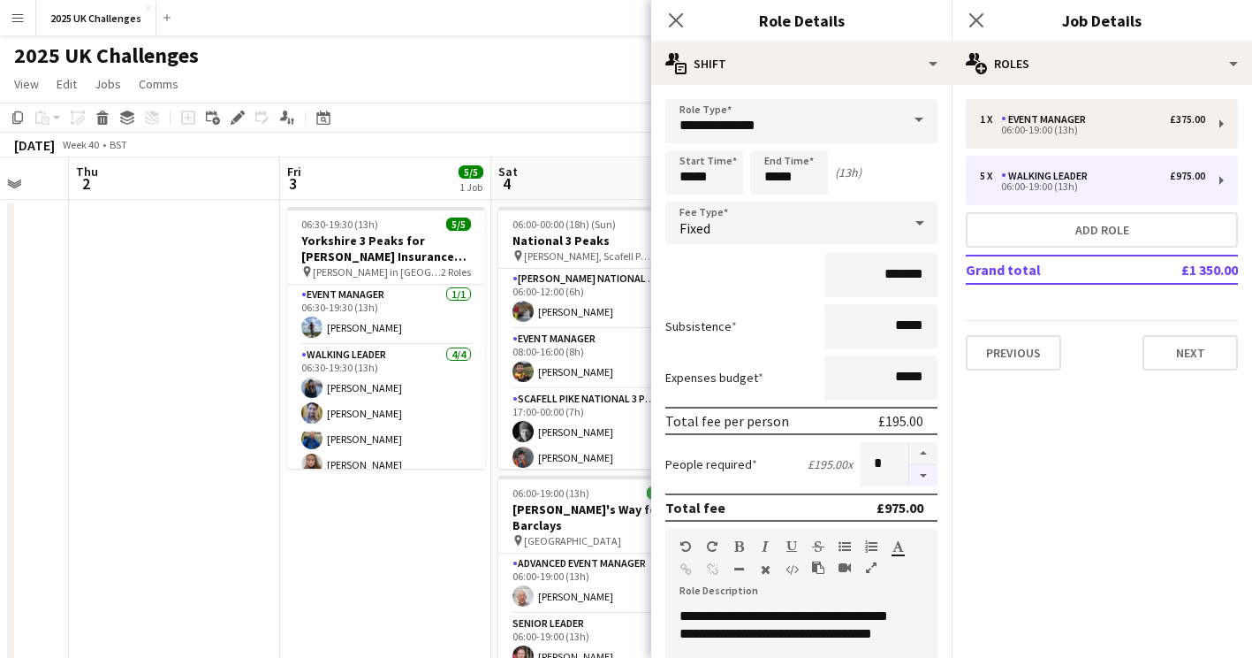
click at [910, 479] on button "button" at bounding box center [923, 476] width 28 height 22
type input "*"
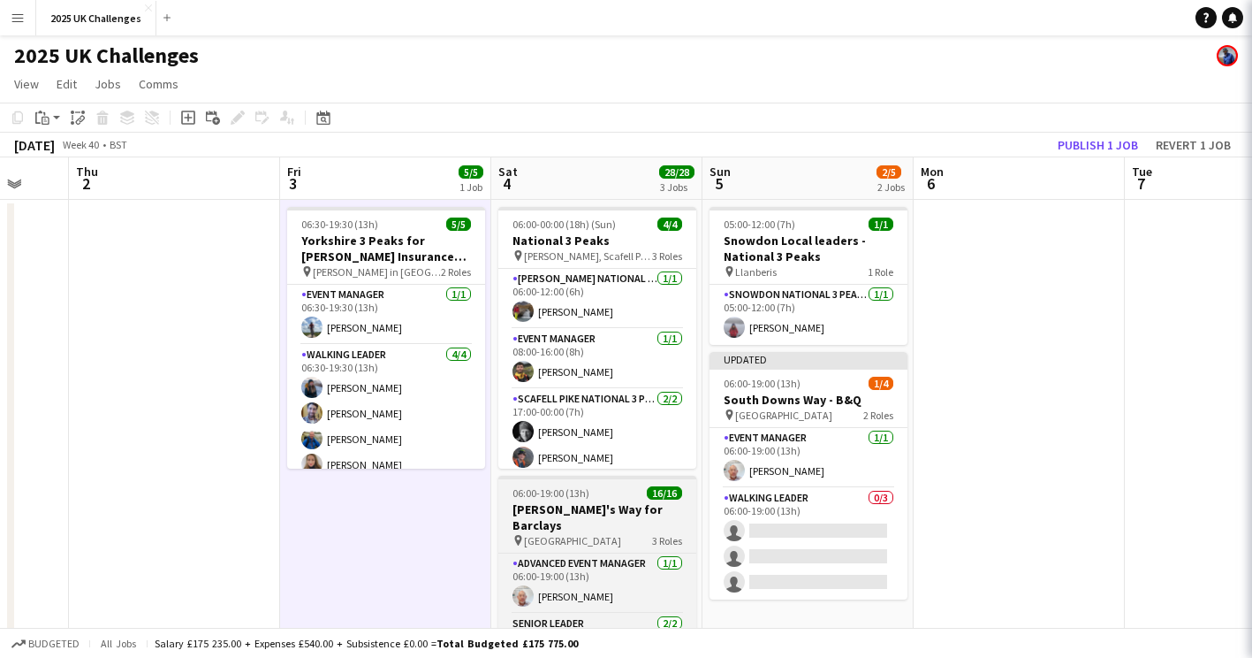
scroll to position [0, 0]
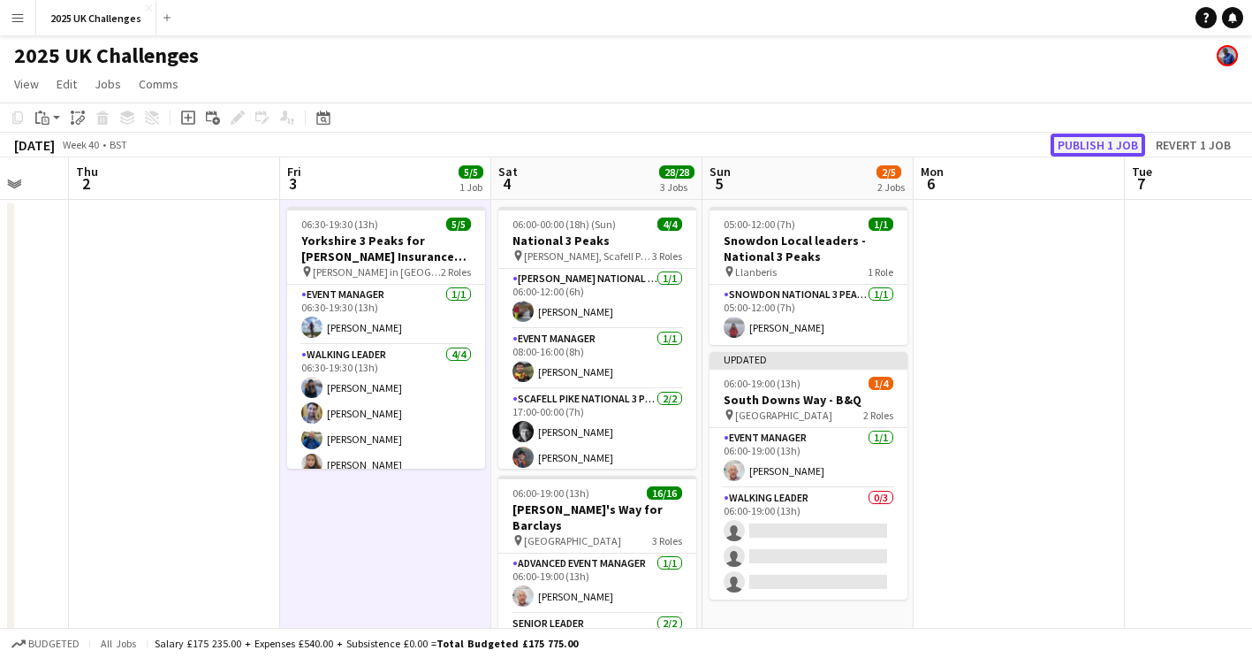
click at [1068, 147] on button "Publish 1 job" at bounding box center [1098, 144] width 95 height 23
